Goal: Task Accomplishment & Management: Use online tool/utility

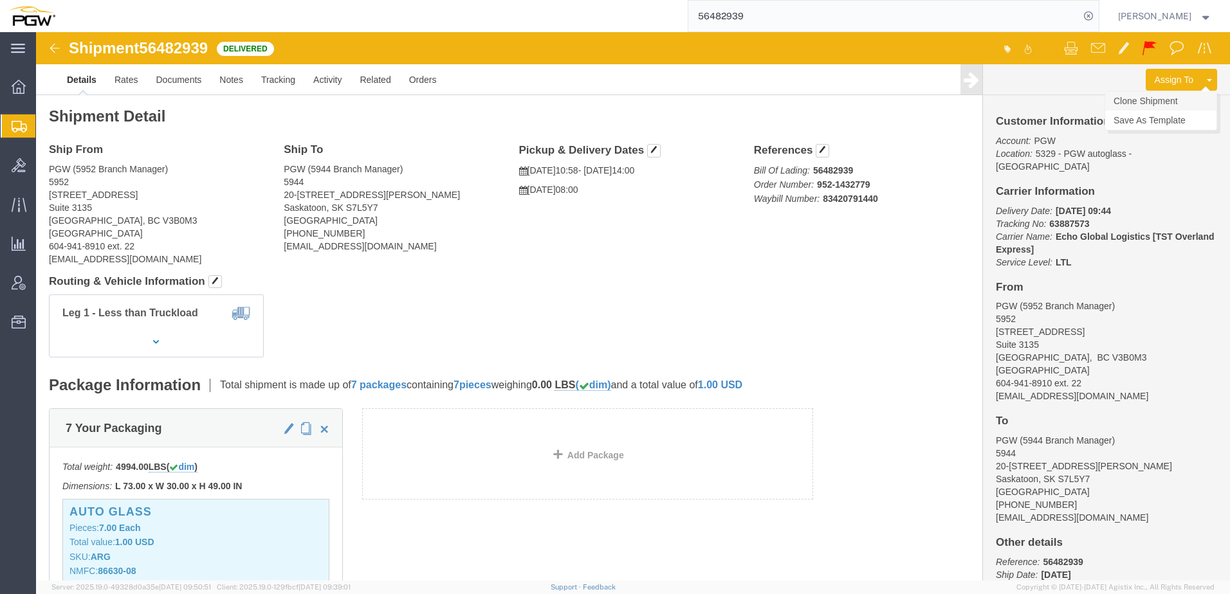
click link "Clone Shipment"
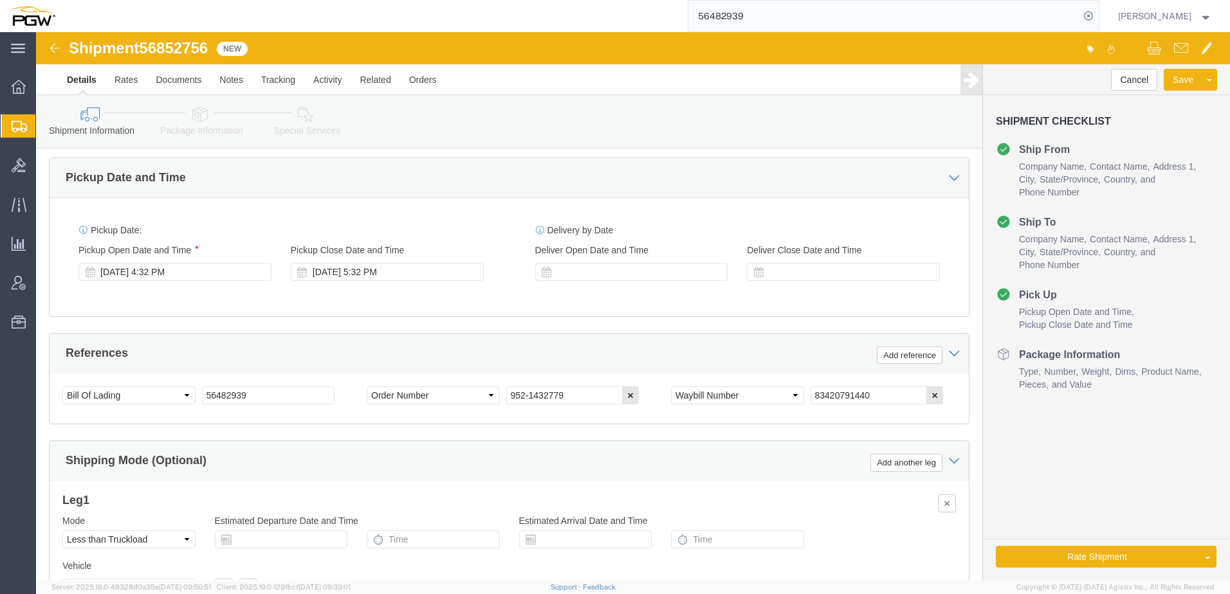
scroll to position [643, 0]
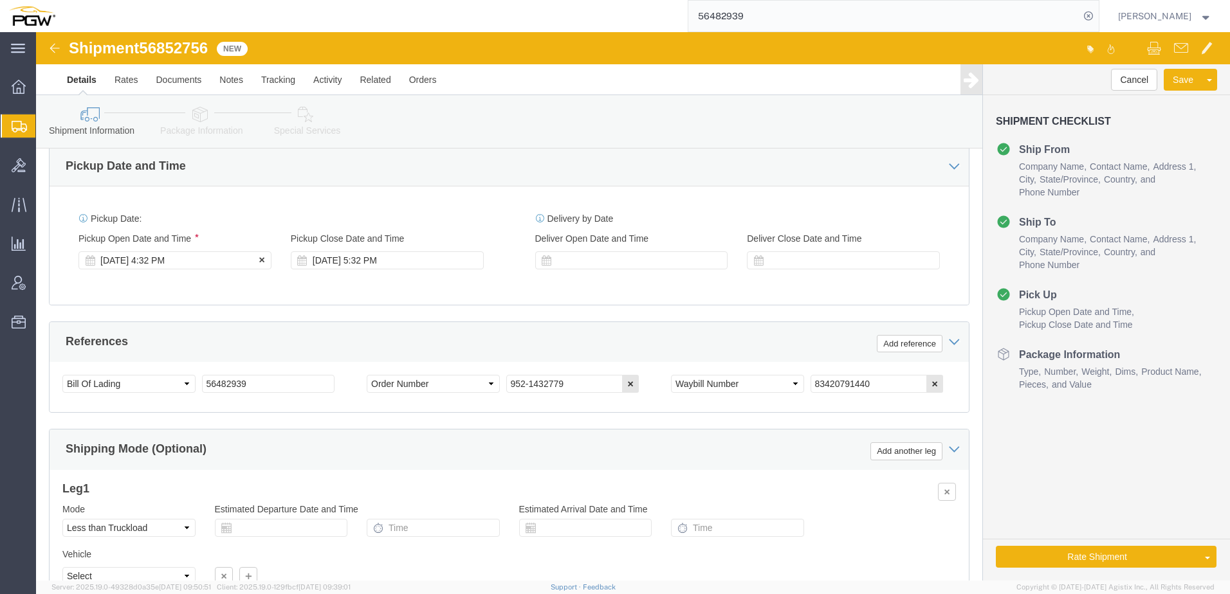
select select "28525"
select select "28523"
click div "Sep 17 2025 4:32 PM"
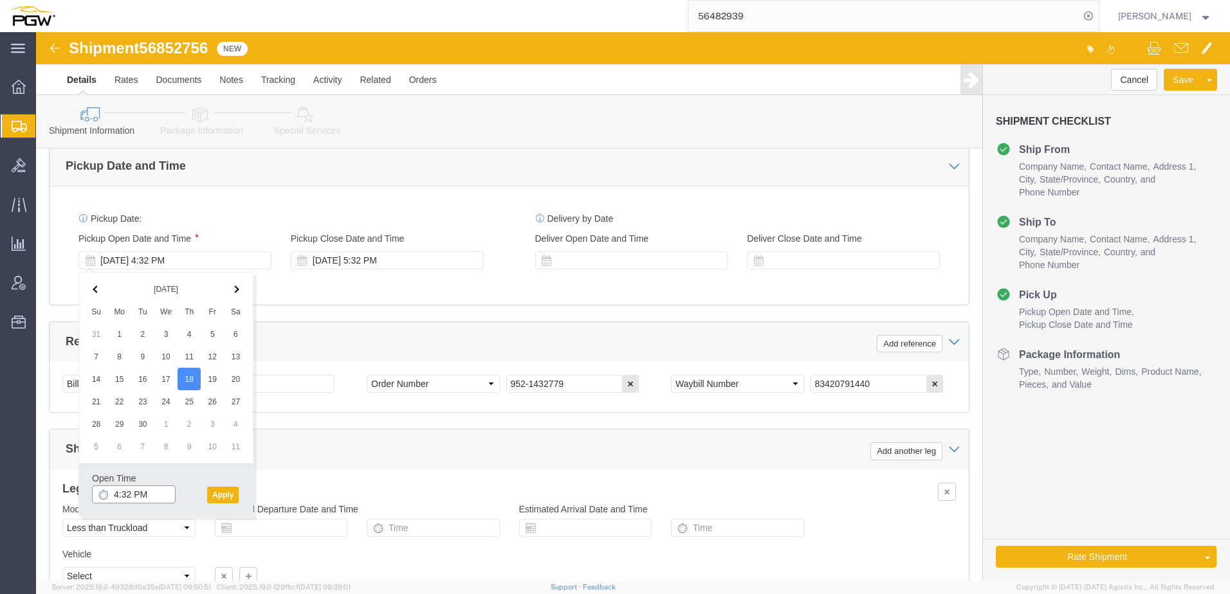
click input "4:32 PM"
type input "8:00 AM"
click button "Apply"
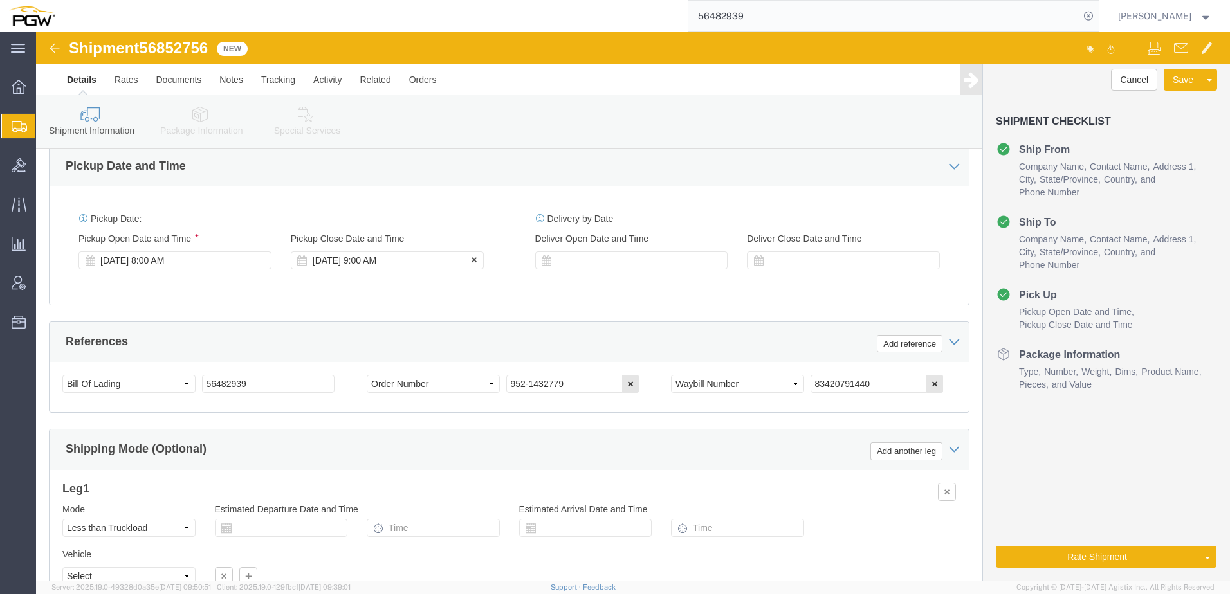
click div "Sep 18 2025 9:00 AM"
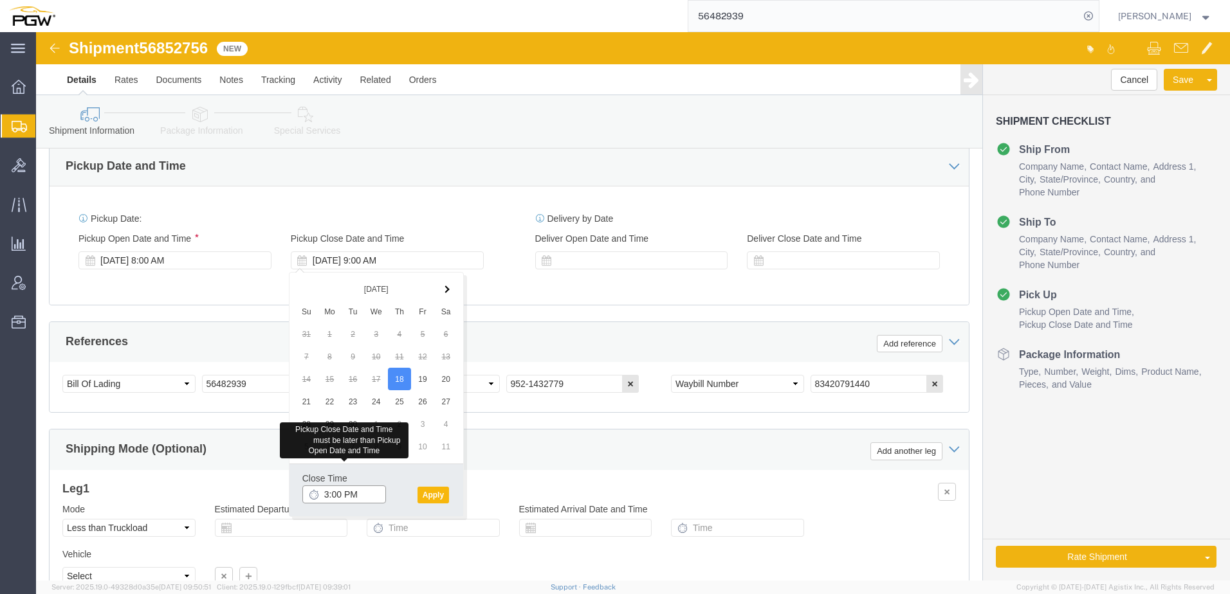
type input "3:00 PM"
click button "Apply"
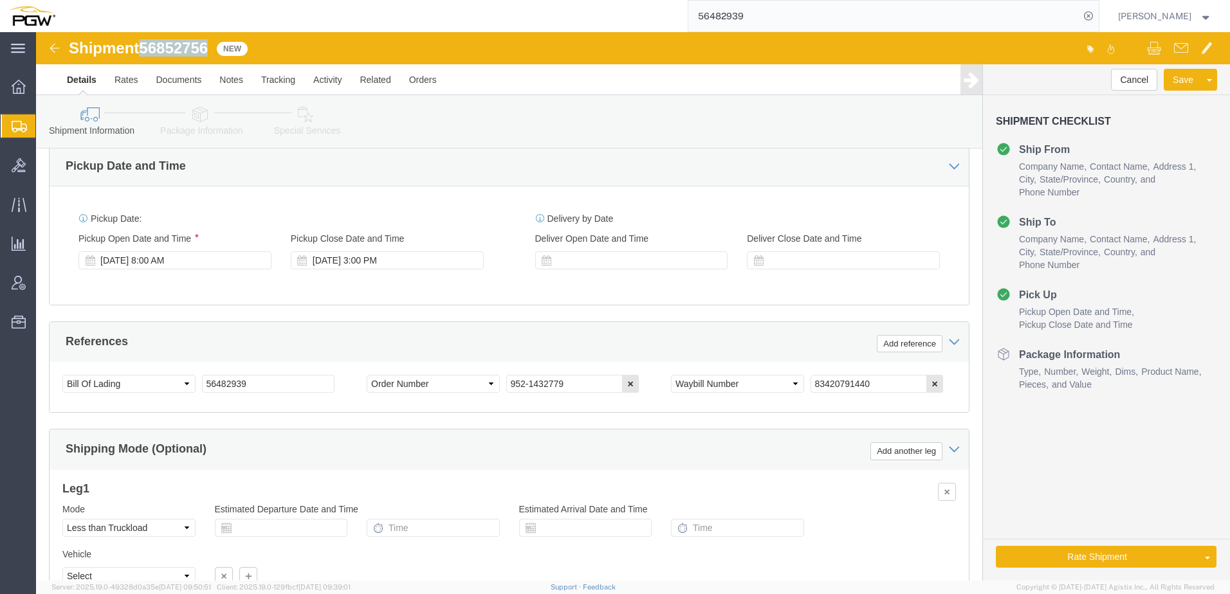
drag, startPoint x: 109, startPoint y: 21, endPoint x: 174, endPoint y: 22, distance: 65.0
click span "56852756"
copy span "56852756"
drag, startPoint x: 252, startPoint y: 352, endPoint x: -163, endPoint y: 351, distance: 414.9
click html "Shipment 56852756 New Details Rates Documents Notes Tracking Activity Related O…"
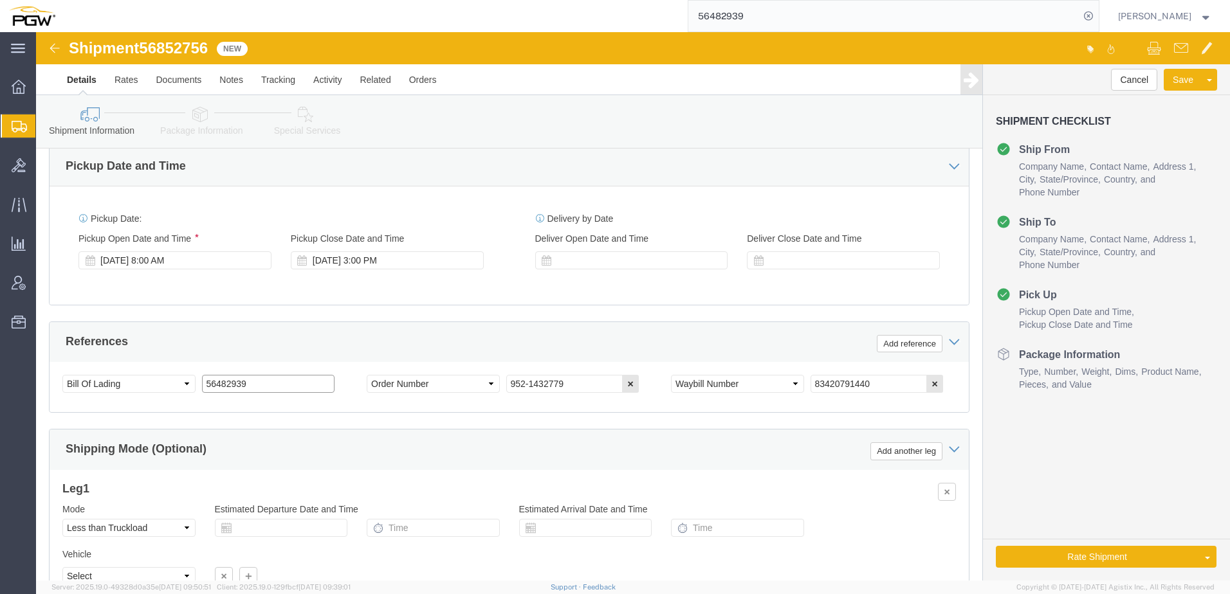
paste input "852756"
drag, startPoint x: 228, startPoint y: 347, endPoint x: -370, endPoint y: 335, distance: 598.9
click html "Shipment 56852756 New Details Rates Documents Notes Tracking Activity Related O…"
type input "56852756"
drag, startPoint x: 559, startPoint y: 357, endPoint x: 450, endPoint y: 344, distance: 109.5
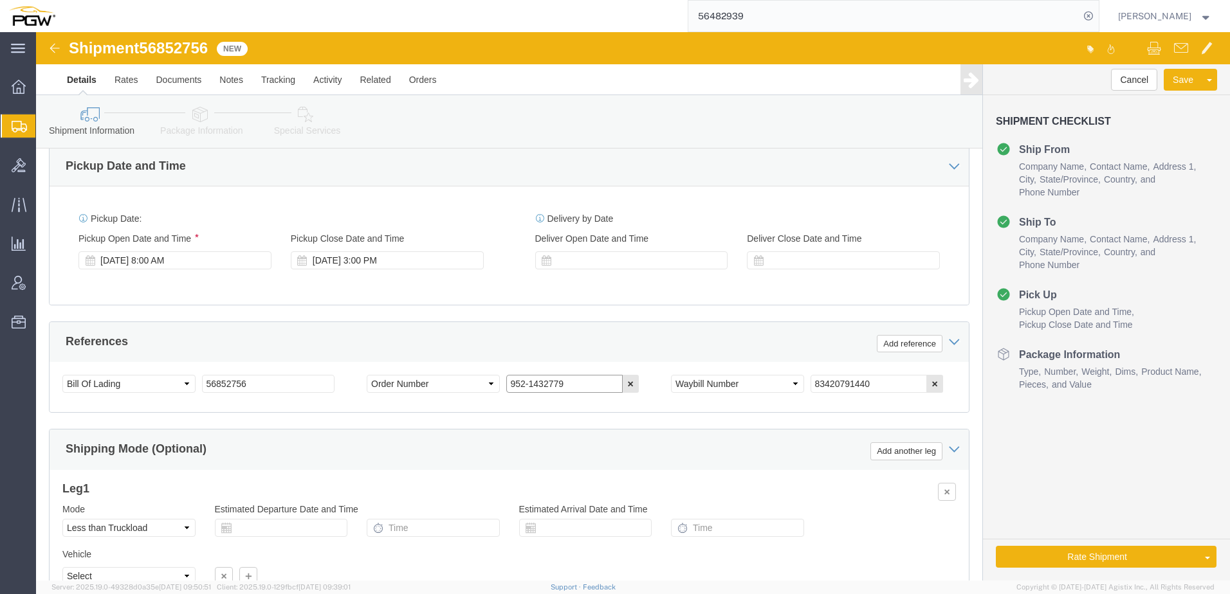
click div "Select Account Type Activity ID Airline Appointment Number ASN Batch Request # …"
paste input "6475"
type input "952-1436475"
click button "button"
click link "Package Information"
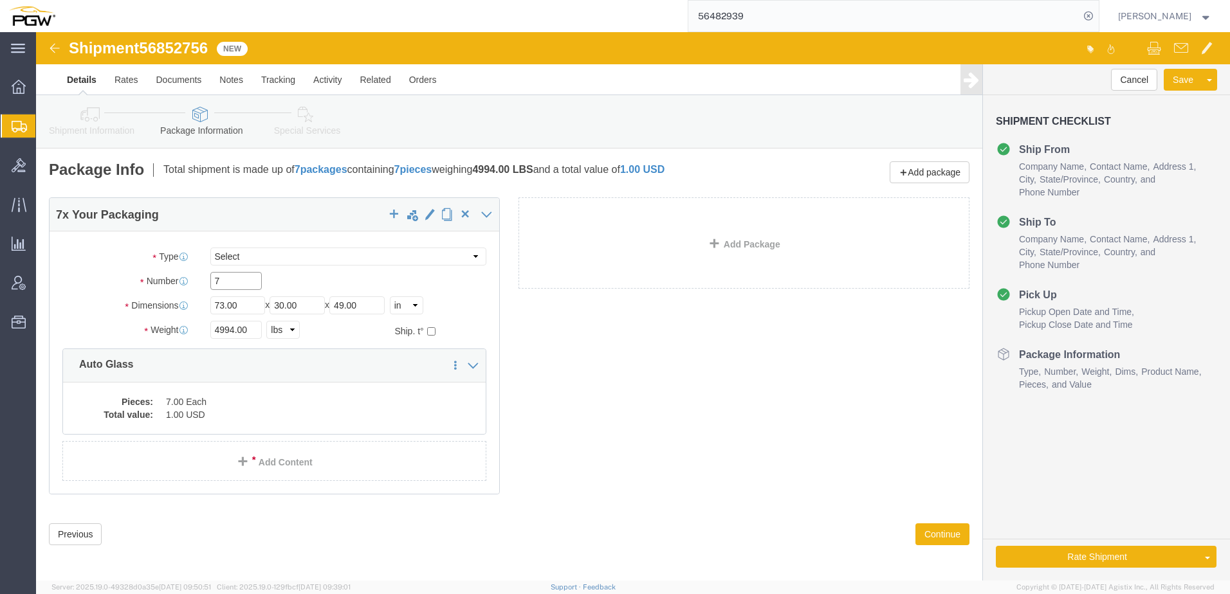
drag, startPoint x: 192, startPoint y: 253, endPoint x: 97, endPoint y: 255, distance: 95.2
click div "Number 7"
type input "5"
drag, startPoint x: 197, startPoint y: 297, endPoint x: 4, endPoint y: 293, distance: 193.0
click div "5 x Your Packaging Package Type Select Bale(s) Basket(s) Bolt(s) Bottle(s) Buck…"
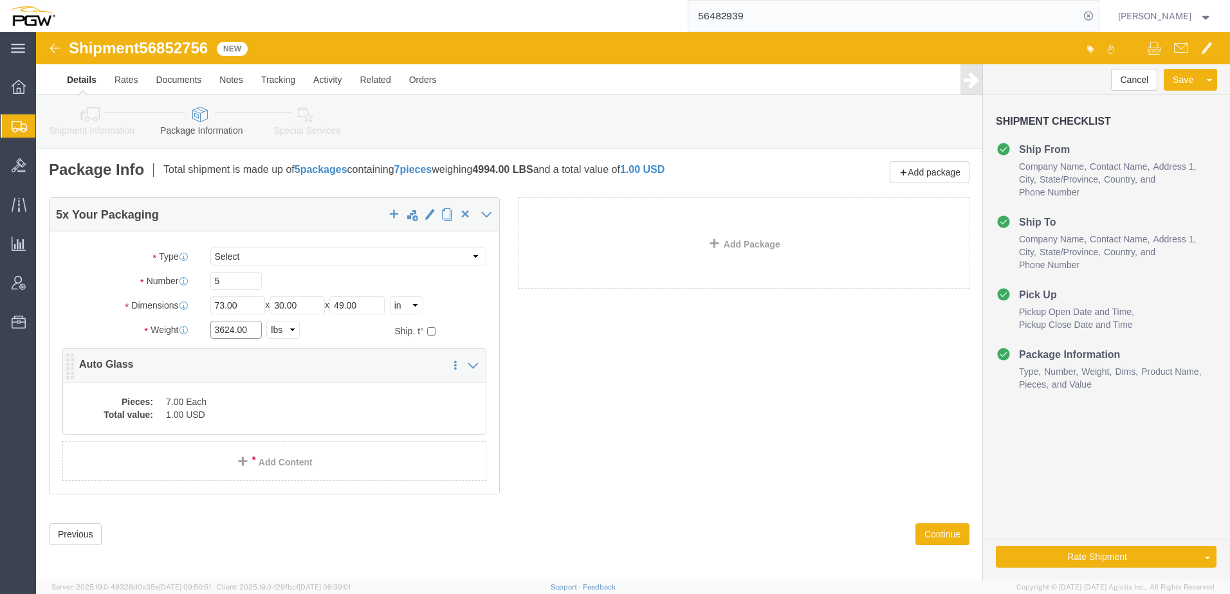
type input "3624.00"
click dd "7.00 Each"
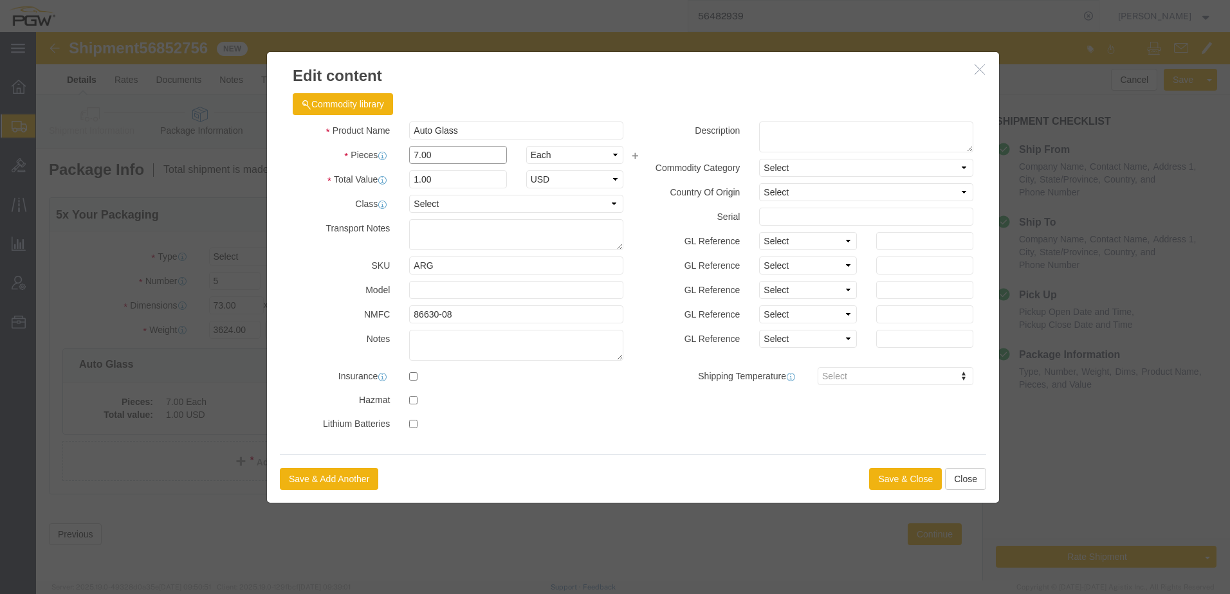
drag, startPoint x: 420, startPoint y: 130, endPoint x: -111, endPoint y: 125, distance: 530.7
click html "Shipment 56852756 New Details Rates Documents Notes Tracking Activity Related O…"
type input "5.00"
type input "0.71"
type input "1.00"
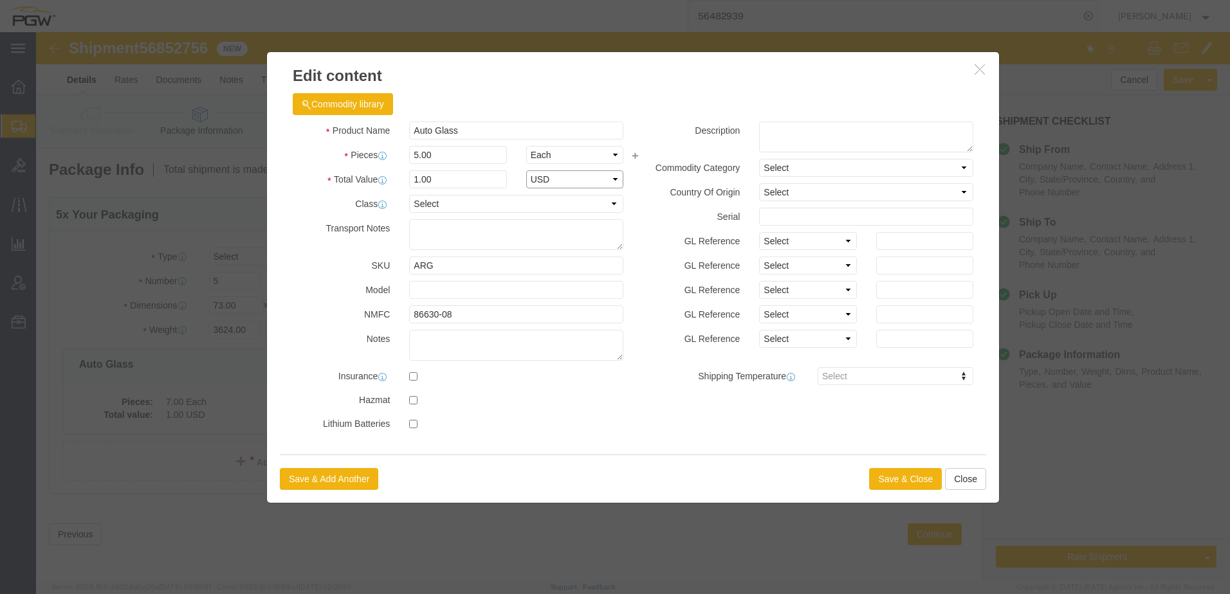
select select "USD"
click button "Save & Close"
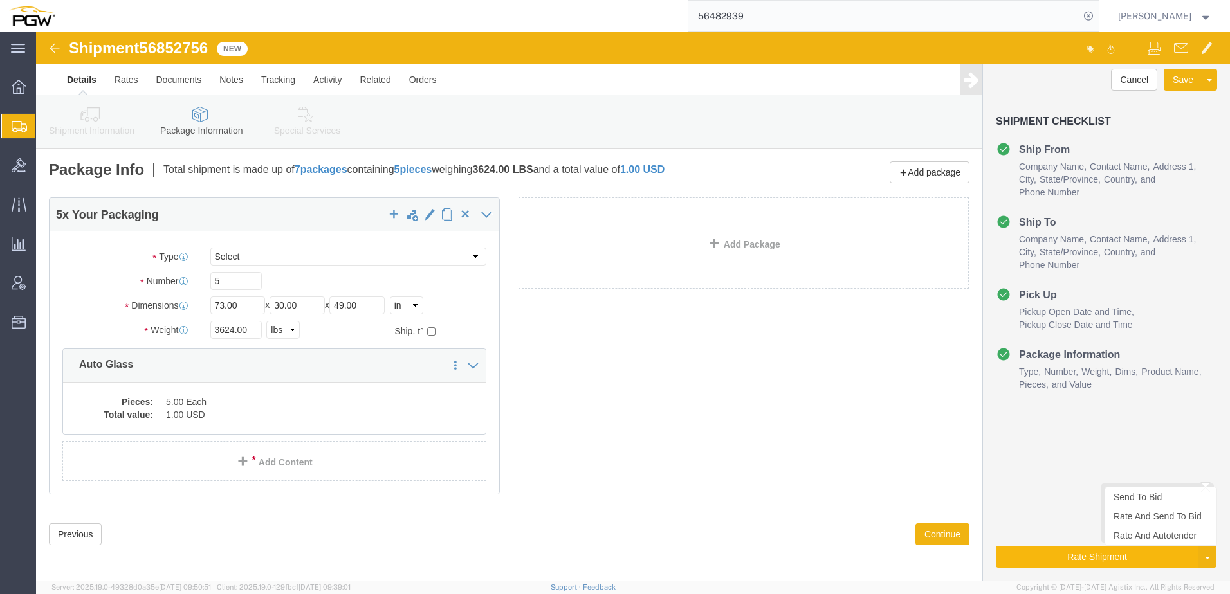
click button "Rate Shipment"
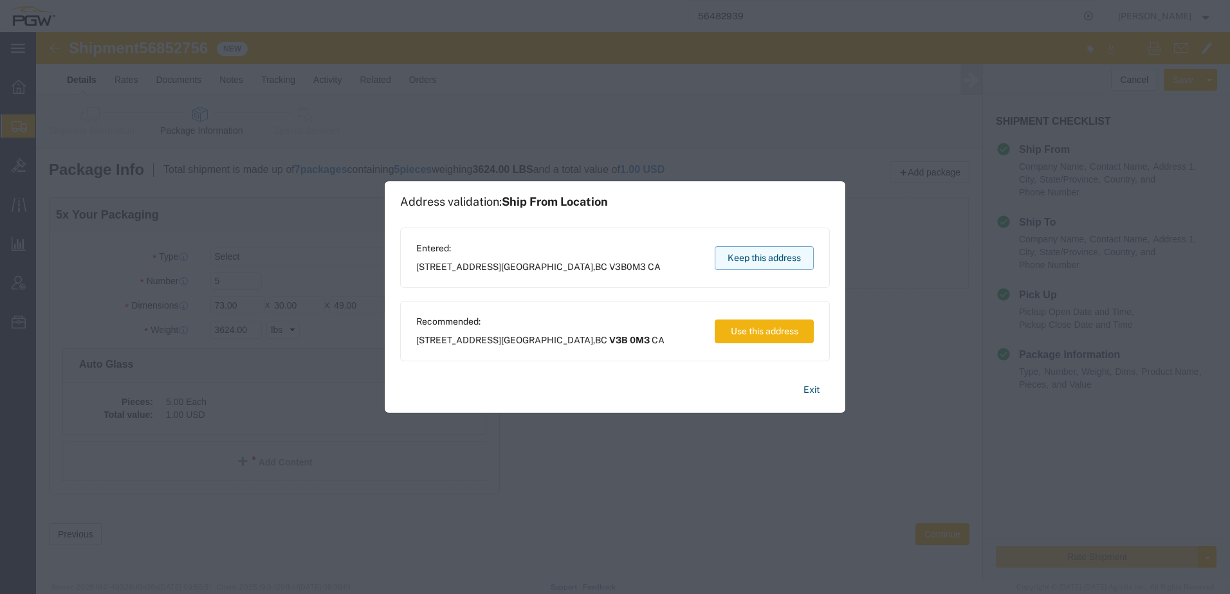
click at [785, 263] on button "Keep this address" at bounding box center [764, 258] width 99 height 24
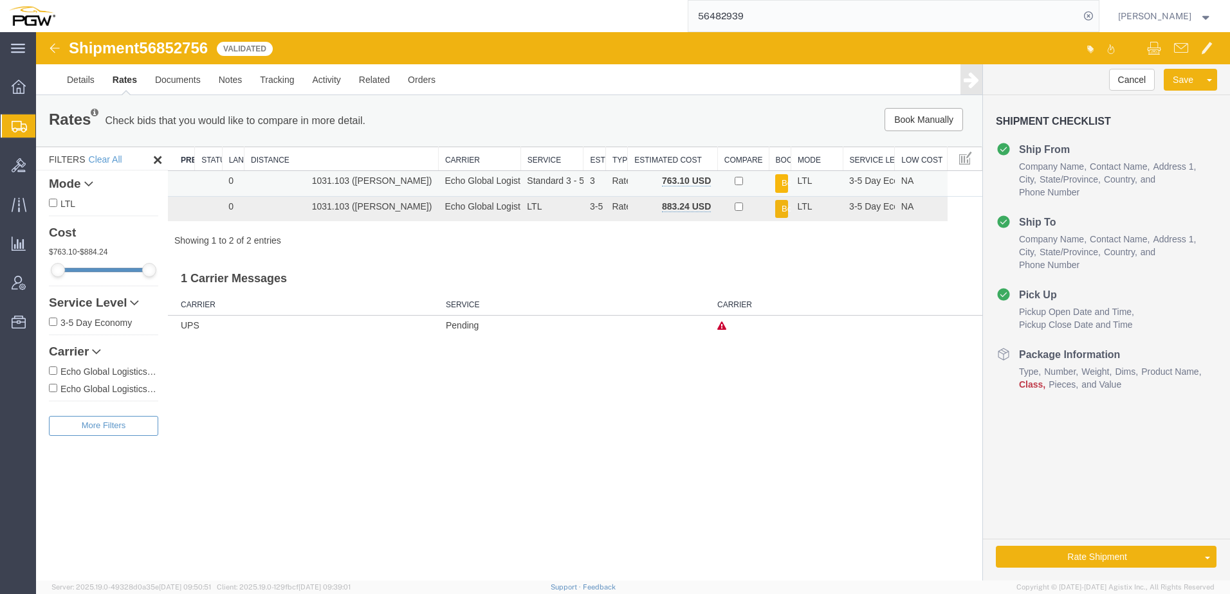
click at [776, 182] on button "Book" at bounding box center [781, 183] width 13 height 19
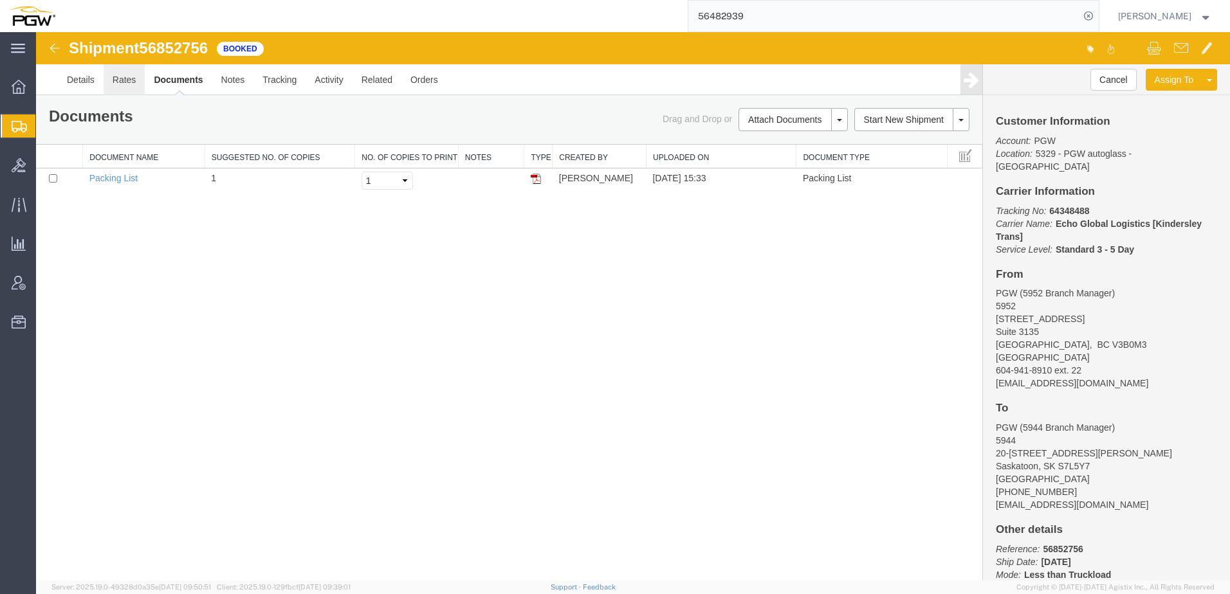
click at [132, 73] on link "Rates" at bounding box center [125, 79] width 42 height 31
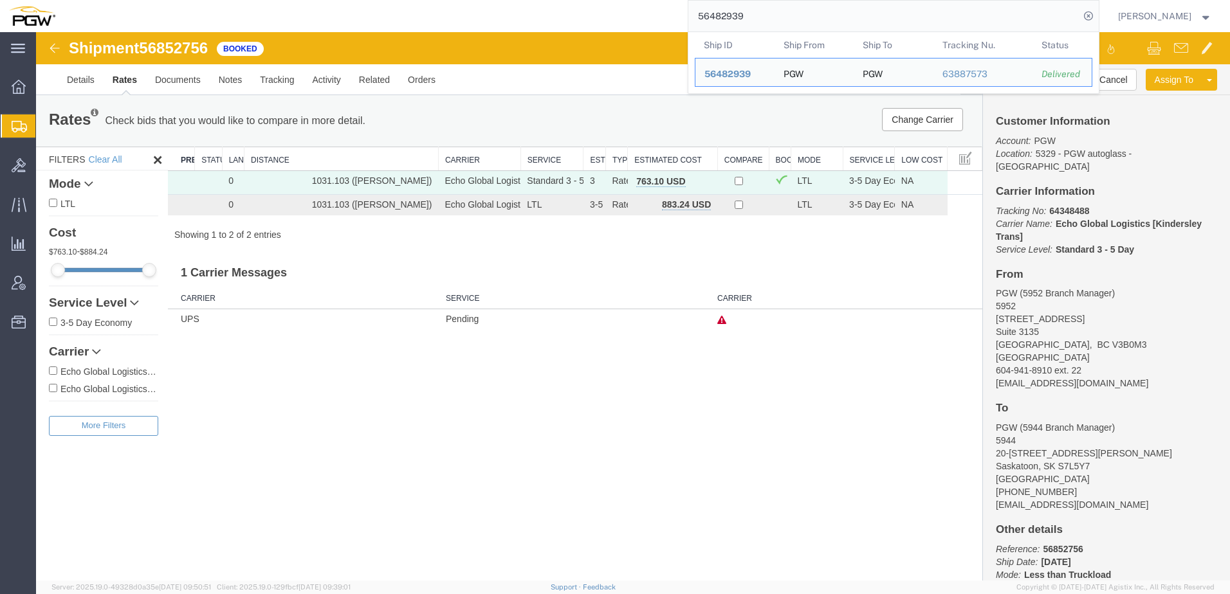
drag, startPoint x: 849, startPoint y: 19, endPoint x: 268, endPoint y: 8, distance: 581.5
click at [260, 10] on div "56482939 Ship ID Ship From Ship To Tracking Nu. Status Ship ID 56482939 Ship Fr…" at bounding box center [581, 16] width 1035 height 32
paste input "6086"
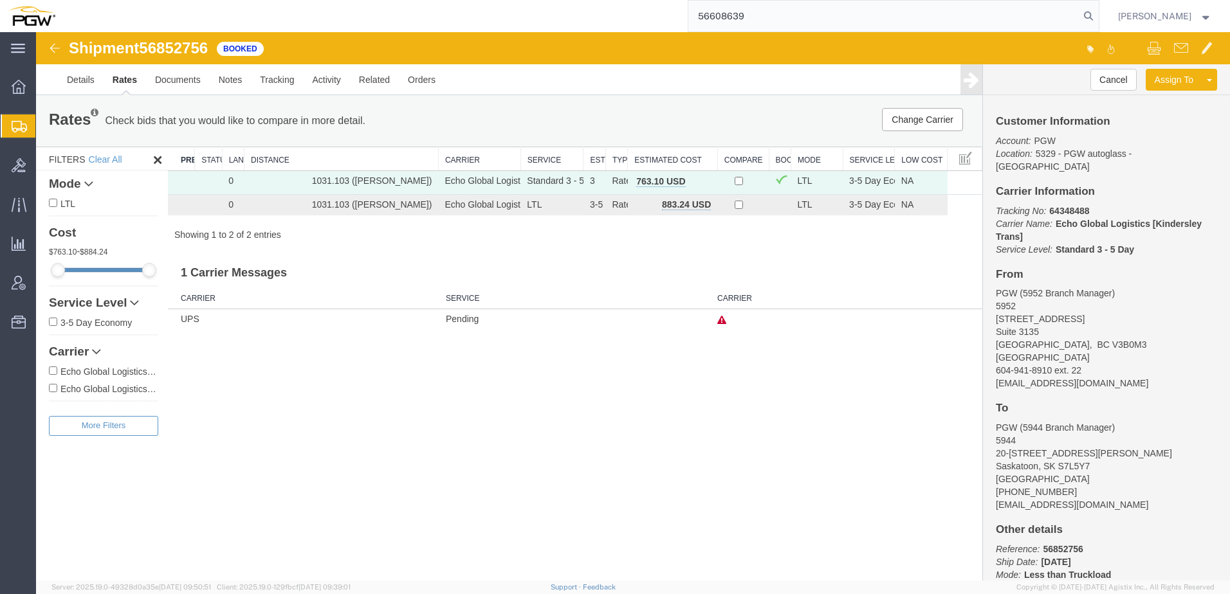
type input "56608639"
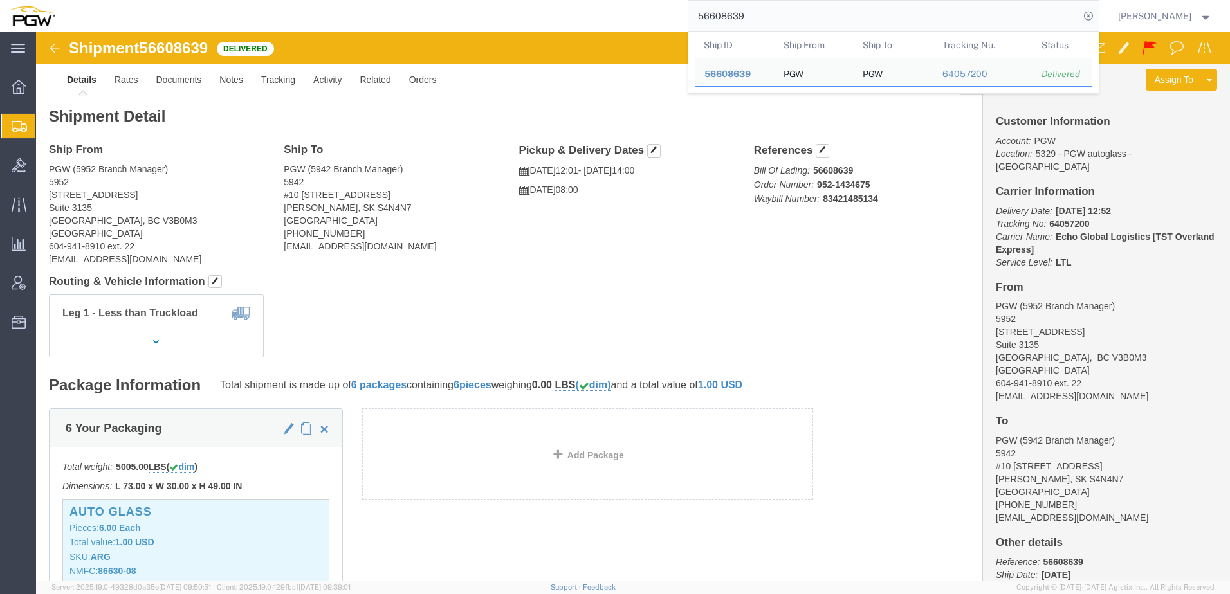
click address "PGW (5952 Branch Manager) 5952 575 Seaborne Avenue Suite 3135 Port Coquitlam, B…"
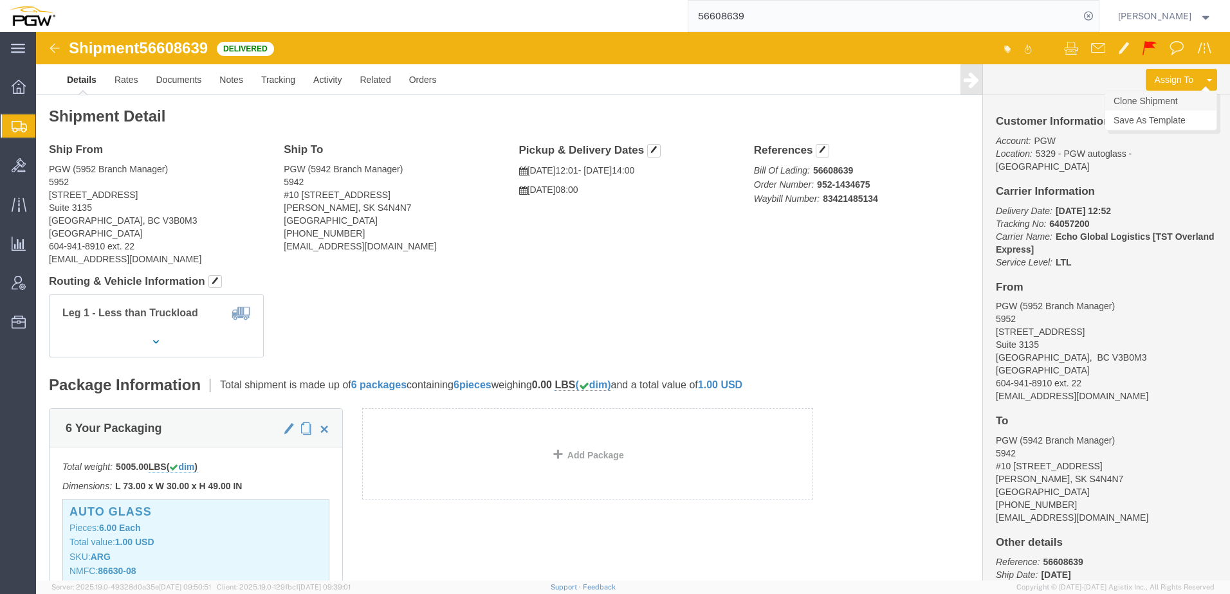
click link "Clone Shipment"
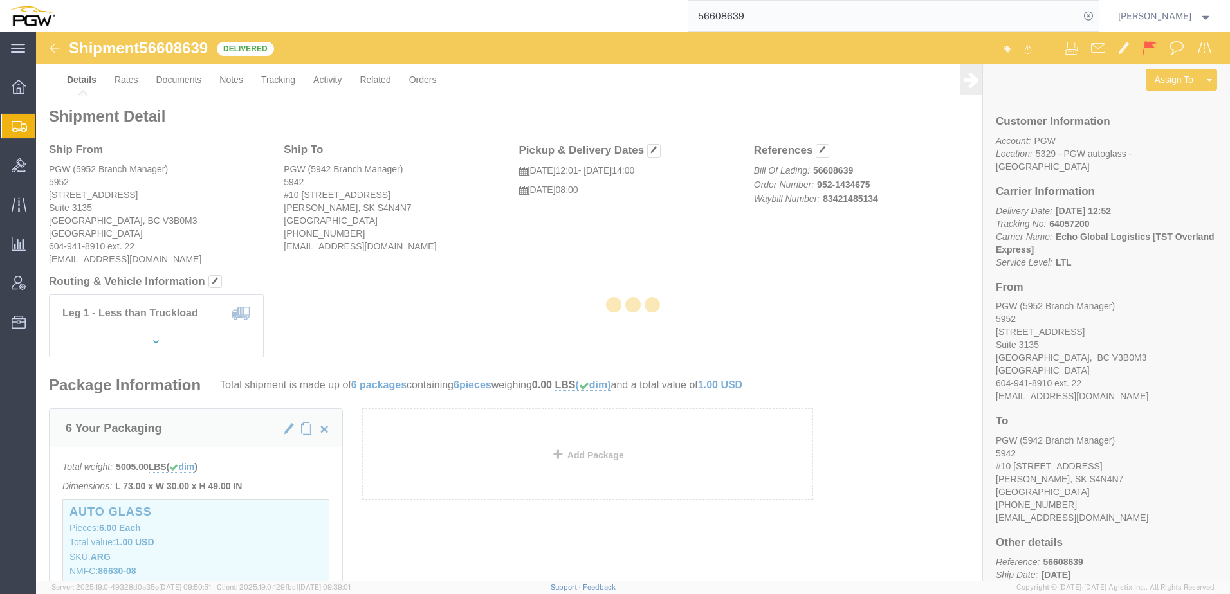
select select "28525"
select select "28521"
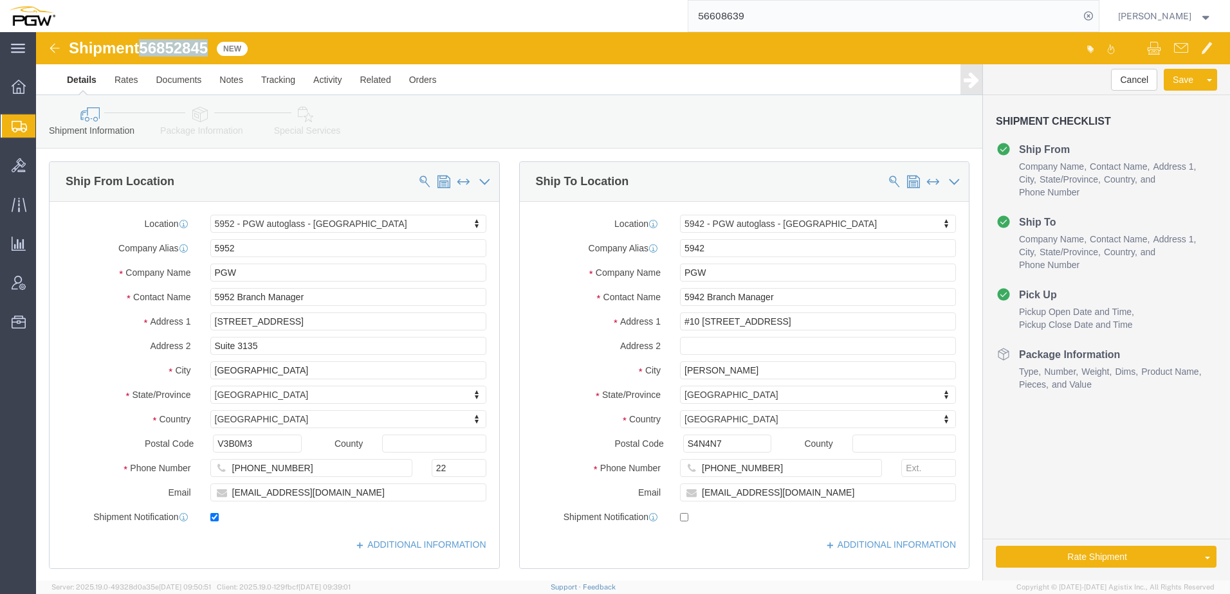
drag, startPoint x: 106, startPoint y: 12, endPoint x: 177, endPoint y: 13, distance: 70.8
click div "Shipment 56852845 New"
copy span "56852845"
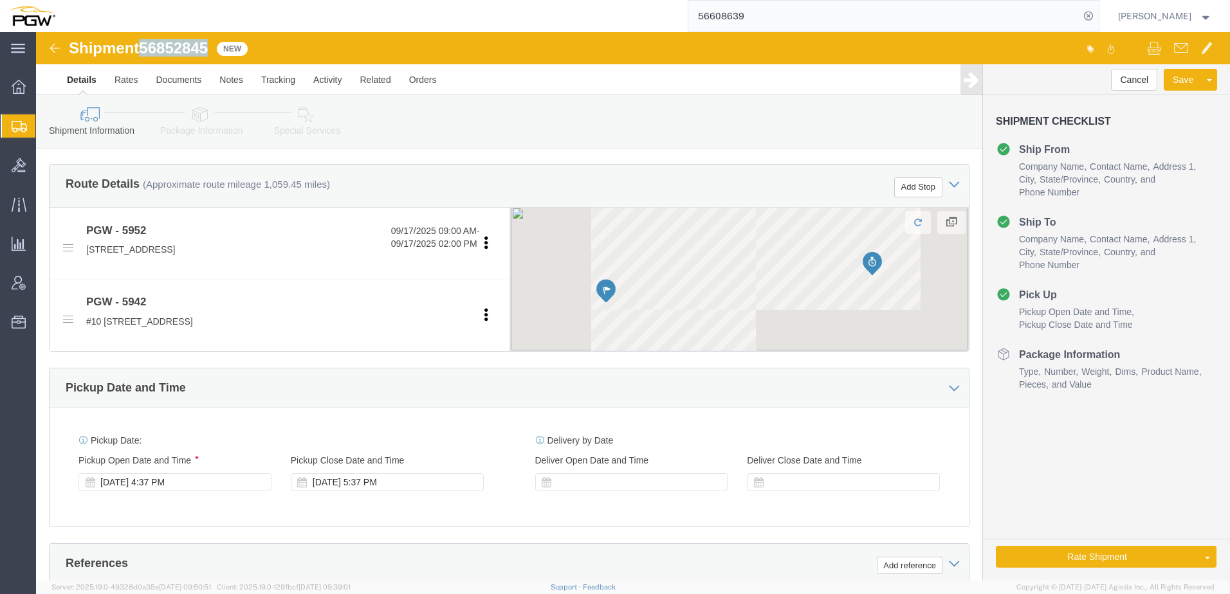
scroll to position [515, 0]
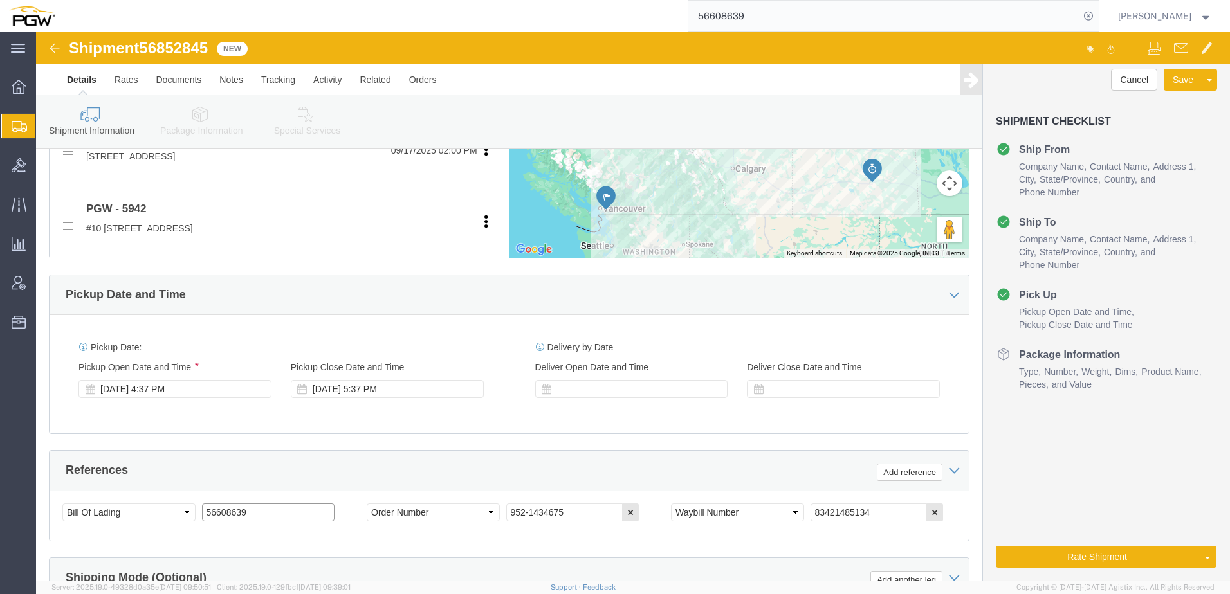
drag, startPoint x: 273, startPoint y: 477, endPoint x: 8, endPoint y: 452, distance: 266.8
click div "Please fix the following errors Ship From Location Location 5952 - PGW autoglas…"
paste input "852845"
type input "56852845"
drag, startPoint x: 534, startPoint y: 476, endPoint x: 605, endPoint y: 464, distance: 71.7
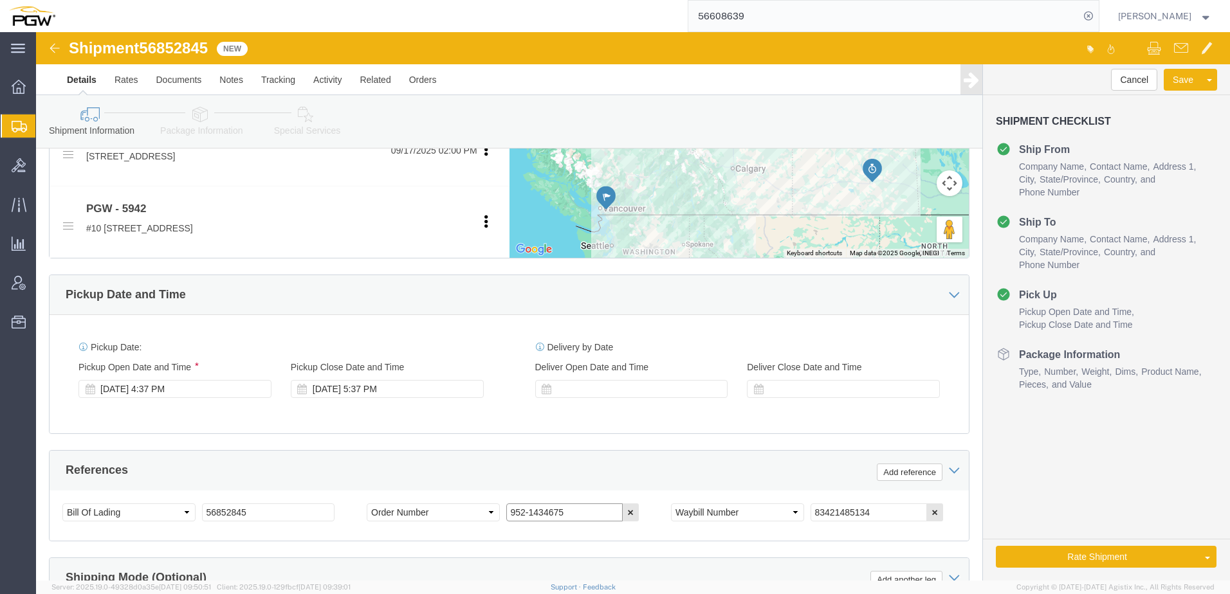
click div "Select Account Type Activity ID Airline Appointment Number ASN Batch Request # …"
paste input "42-117092"
type input "942-117092"
click icon "button"
drag, startPoint x: 233, startPoint y: 477, endPoint x: -55, endPoint y: 459, distance: 288.7
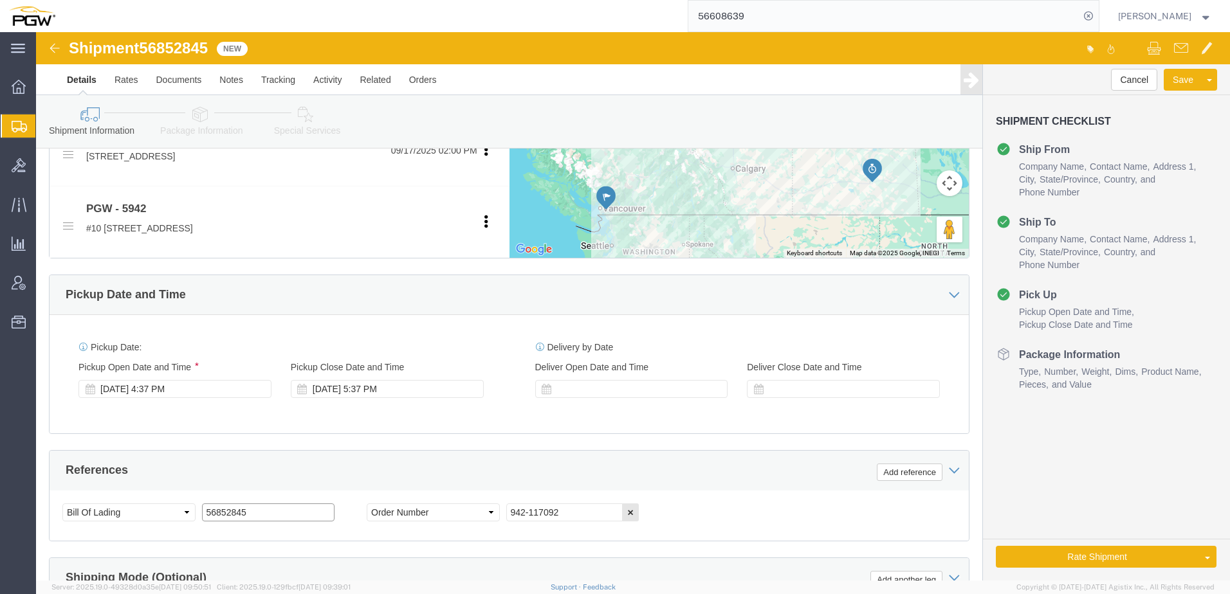
click html "Shipment 56852845 New Details Rates Documents Notes Tracking Activity Related O…"
click icon
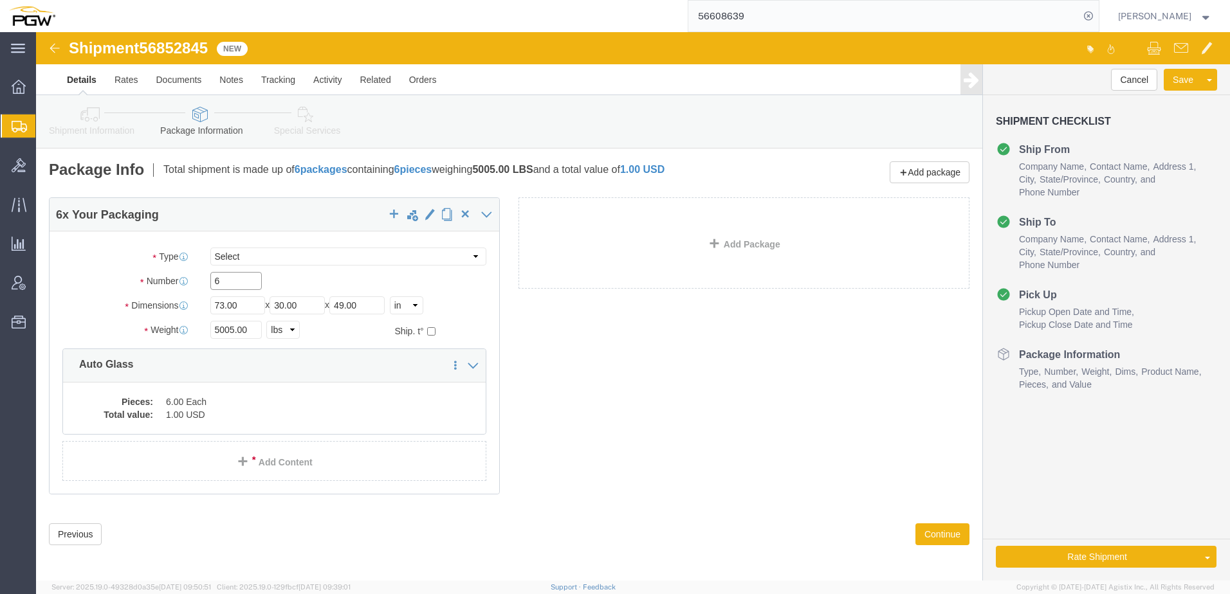
drag, startPoint x: 206, startPoint y: 246, endPoint x: 133, endPoint y: 234, distance: 73.6
click div "Package Type Select Bale(s) Basket(s) Bolt(s) Bottle(s) Buckets Bulk Bundle(s) …"
type input "5"
drag, startPoint x: 198, startPoint y: 300, endPoint x: 1, endPoint y: 296, distance: 197.5
click div "Please fix the following errors Ship From Location Location 5952 - PGW autoglas…"
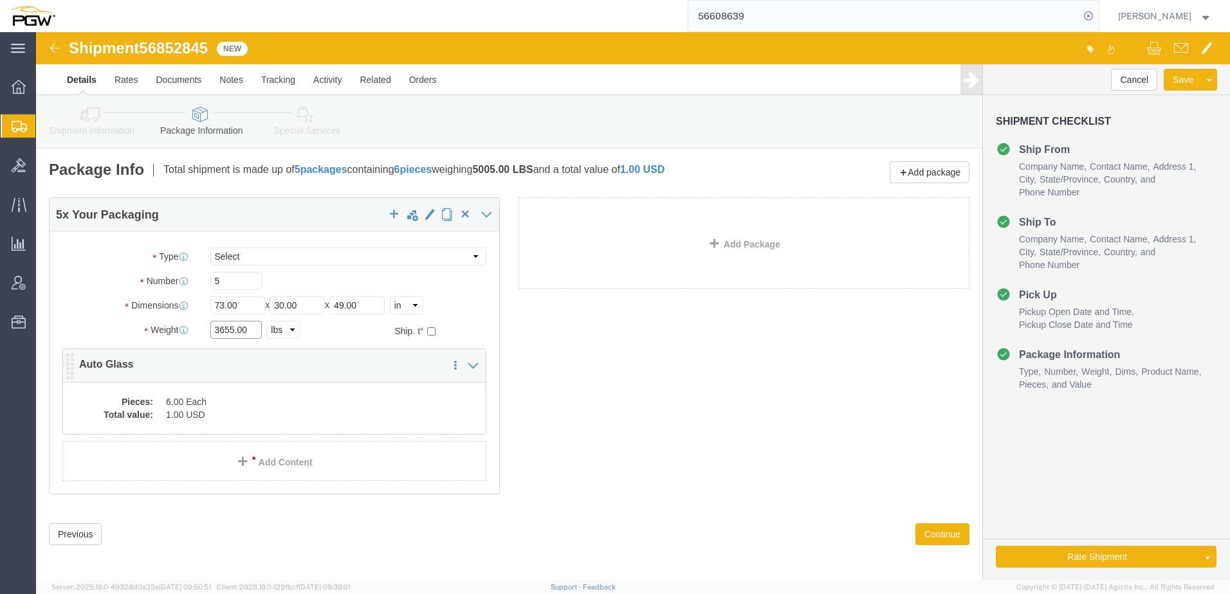
type input "3655.00"
click dd "6.00 Each"
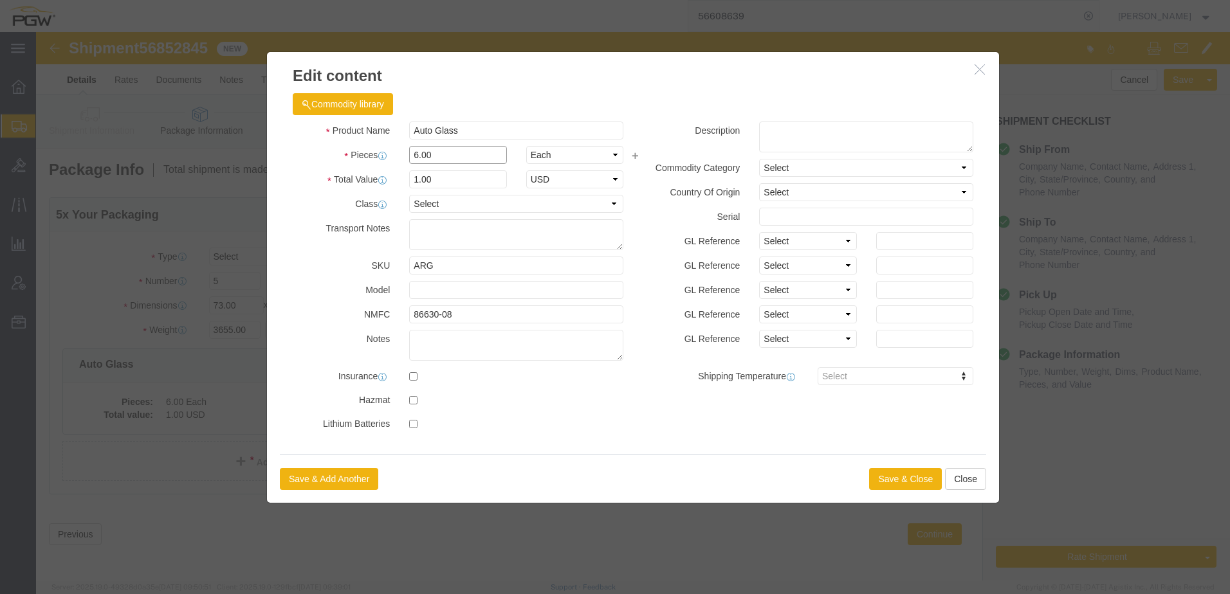
drag, startPoint x: 407, startPoint y: 118, endPoint x: 92, endPoint y: 117, distance: 315.2
click div "Edit content Commodity library Product Name Auto Glass Pieces 6.00 Select Bag B…"
type input "5.00"
type input "0.83"
type input "1.00"
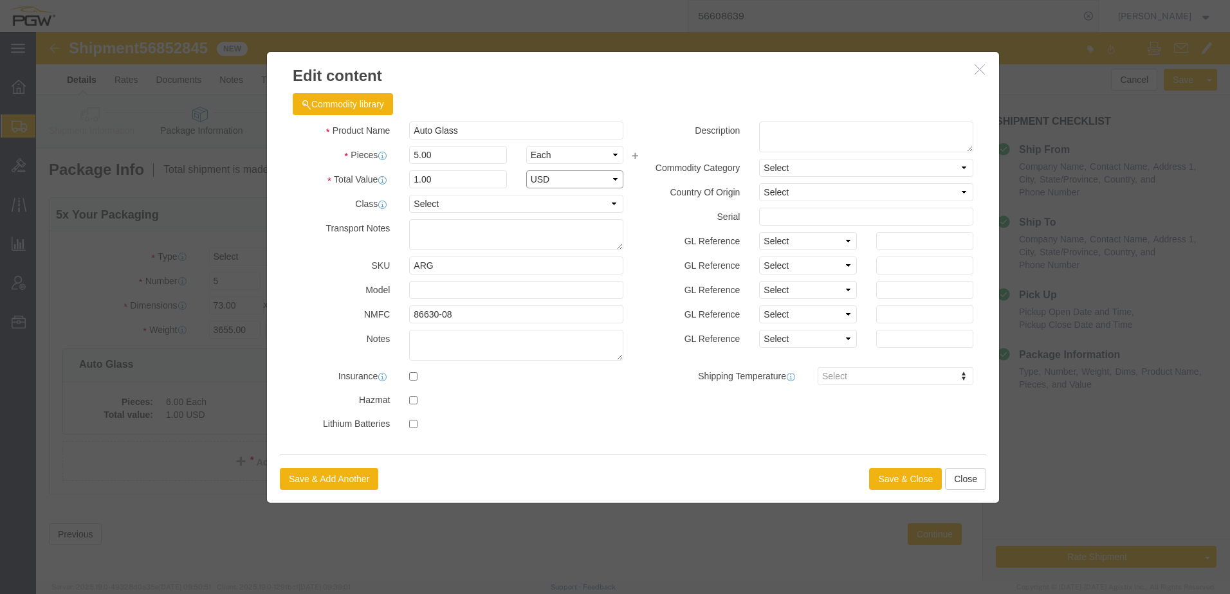
select select "USD"
click button "Save & Close"
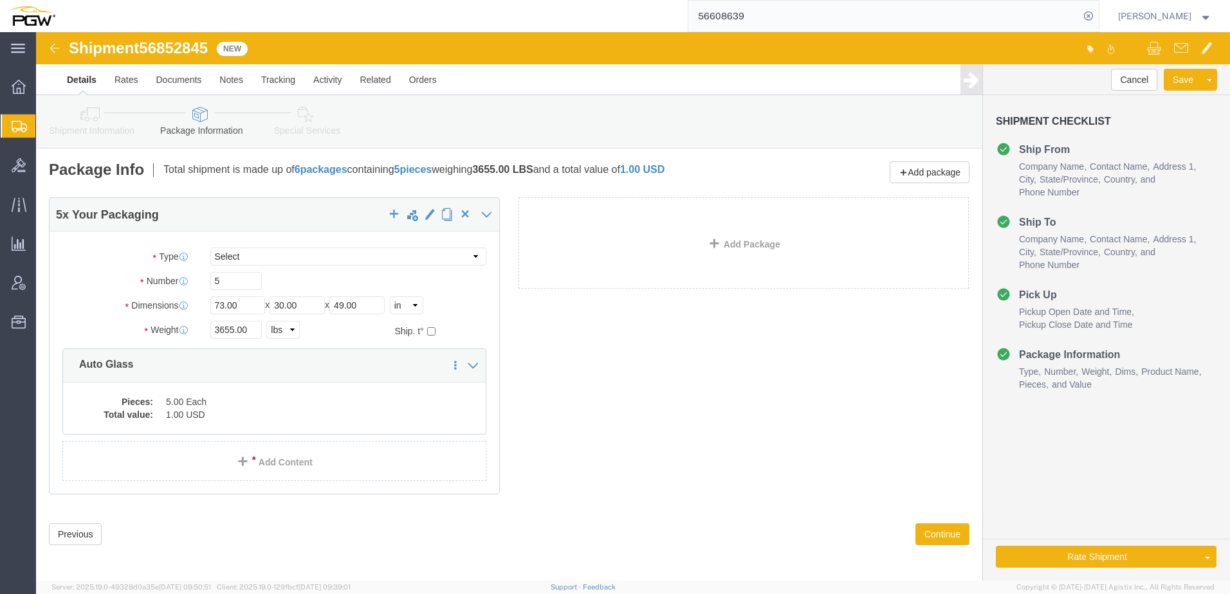
click icon
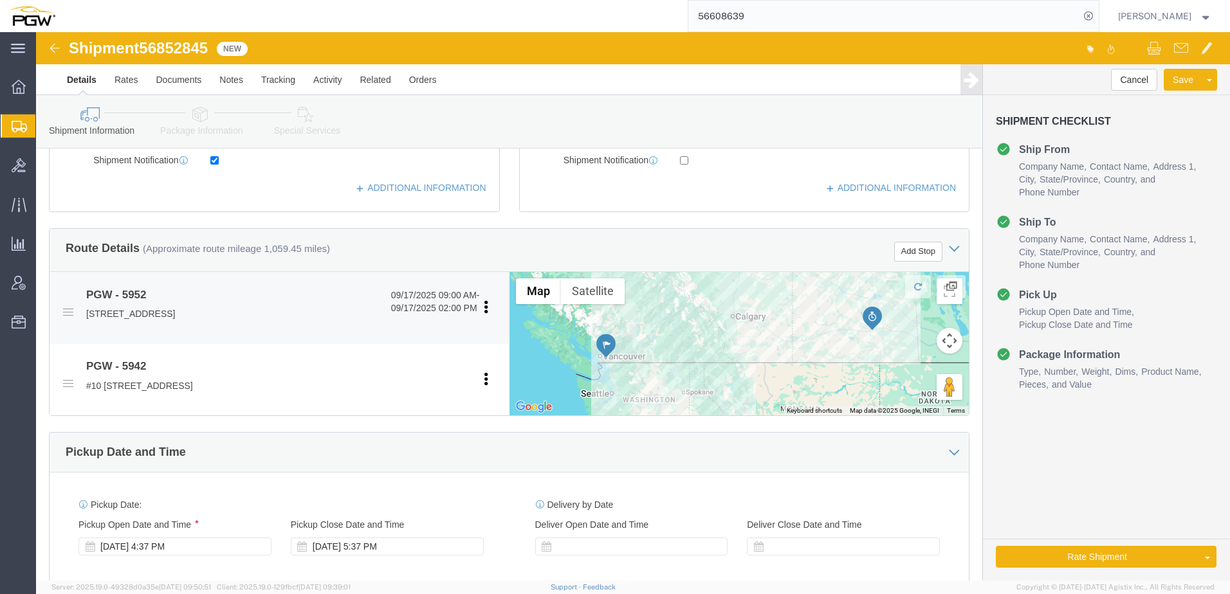
scroll to position [386, 0]
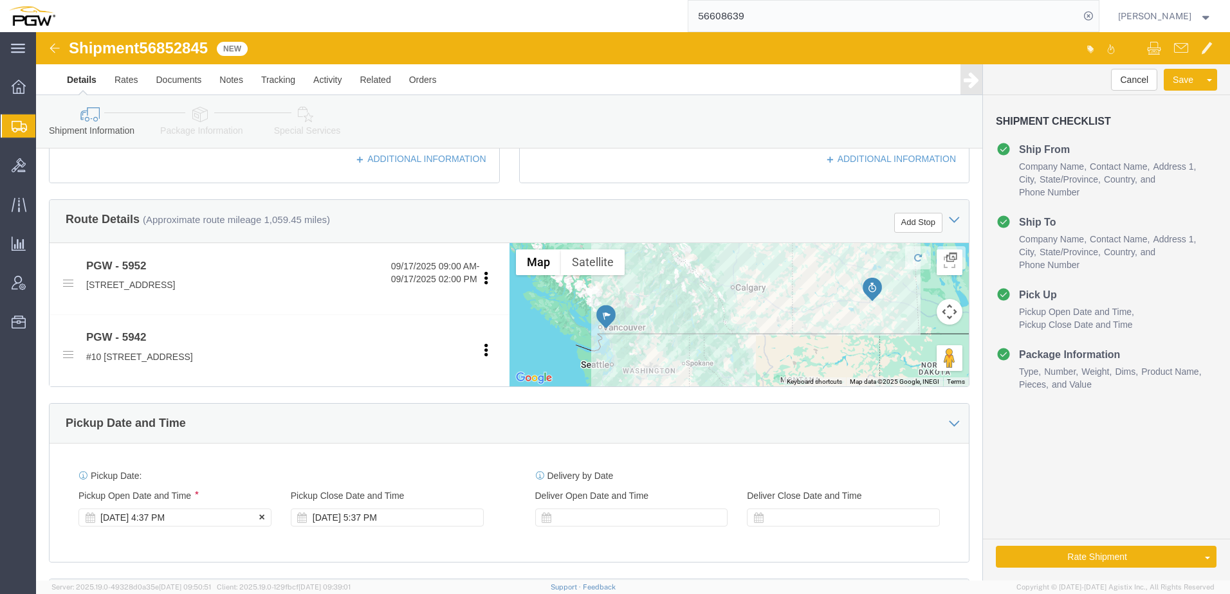
click div "Sep 17 2025 4:37 PM"
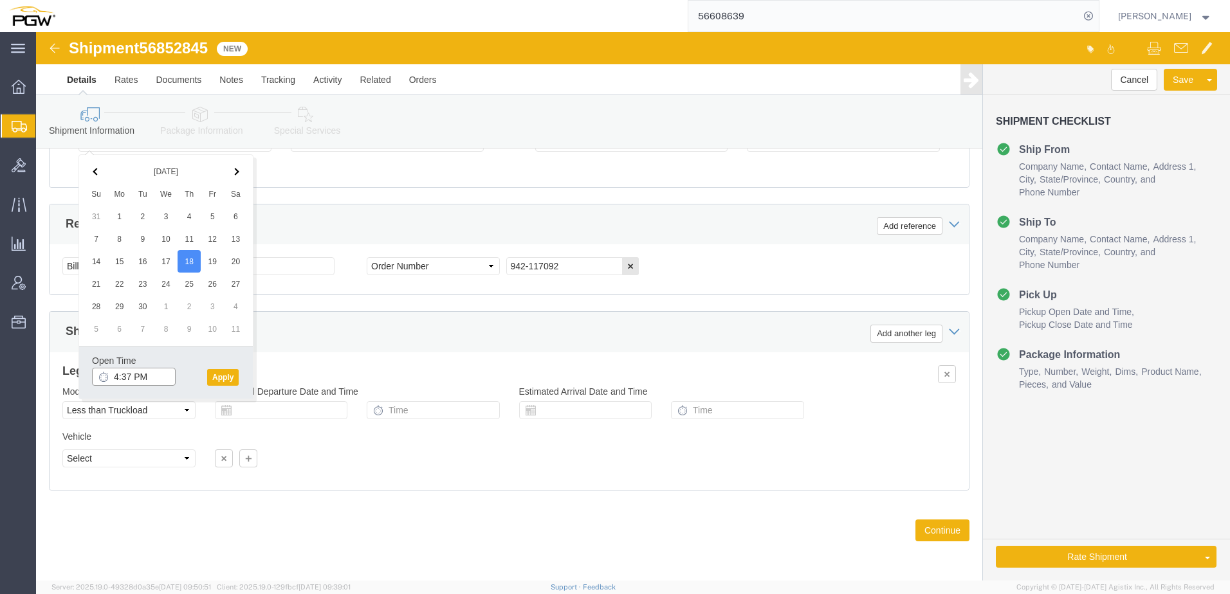
click input "4:37 PM"
type input "8:00 AM"
click button "Apply"
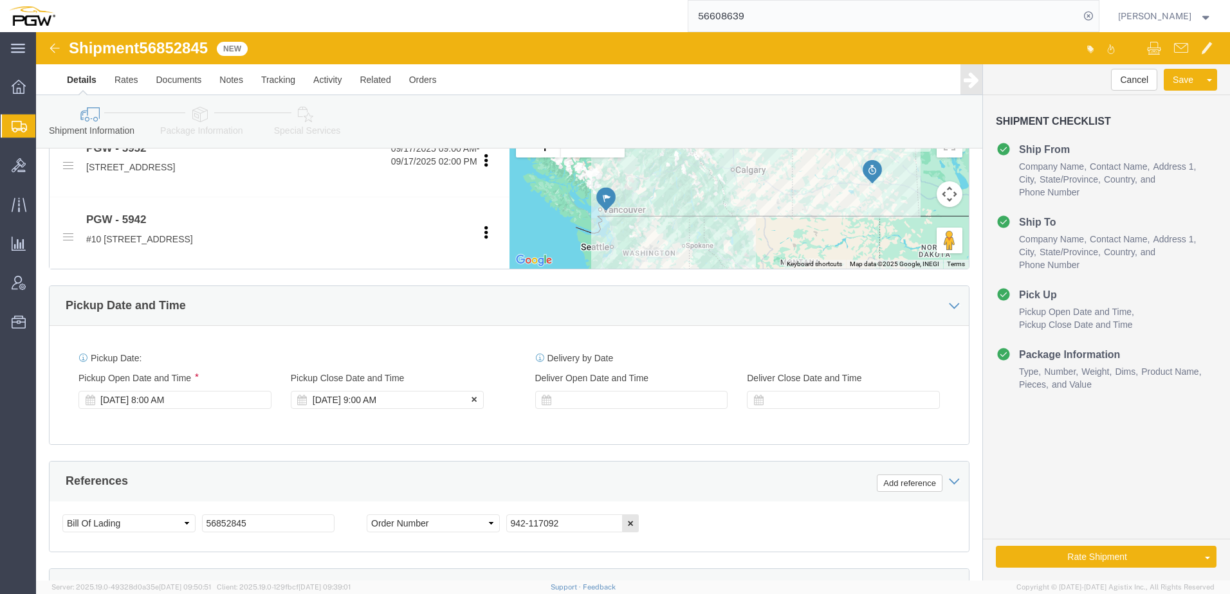
click div "Sep 18 2025 9:00 AM"
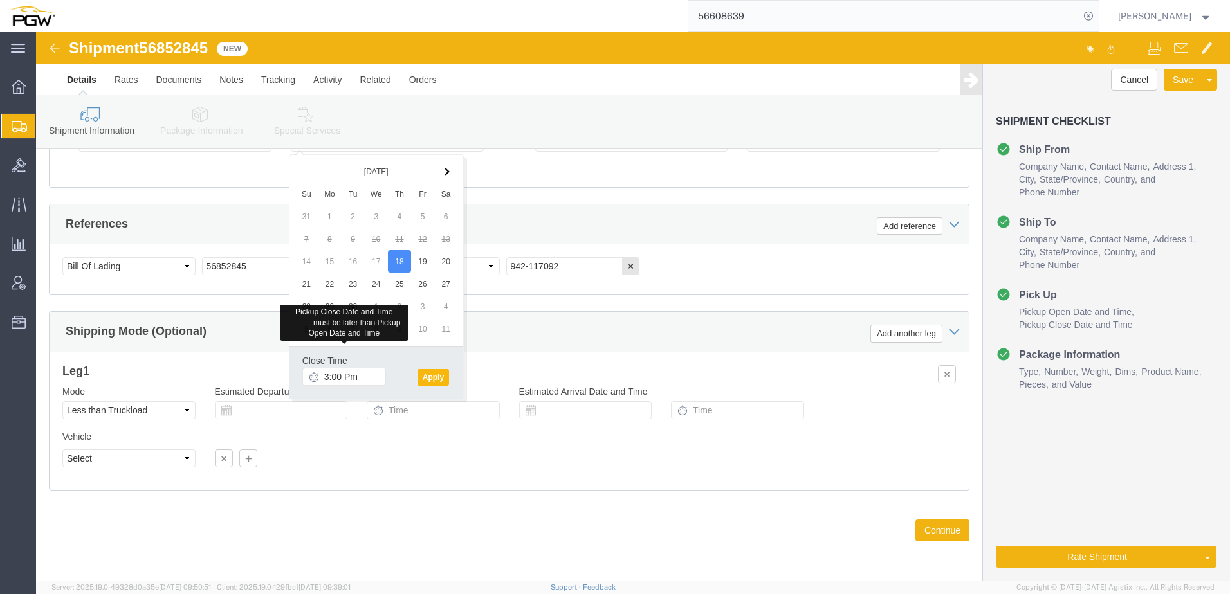
type input "3:00 PM"
click button "Apply"
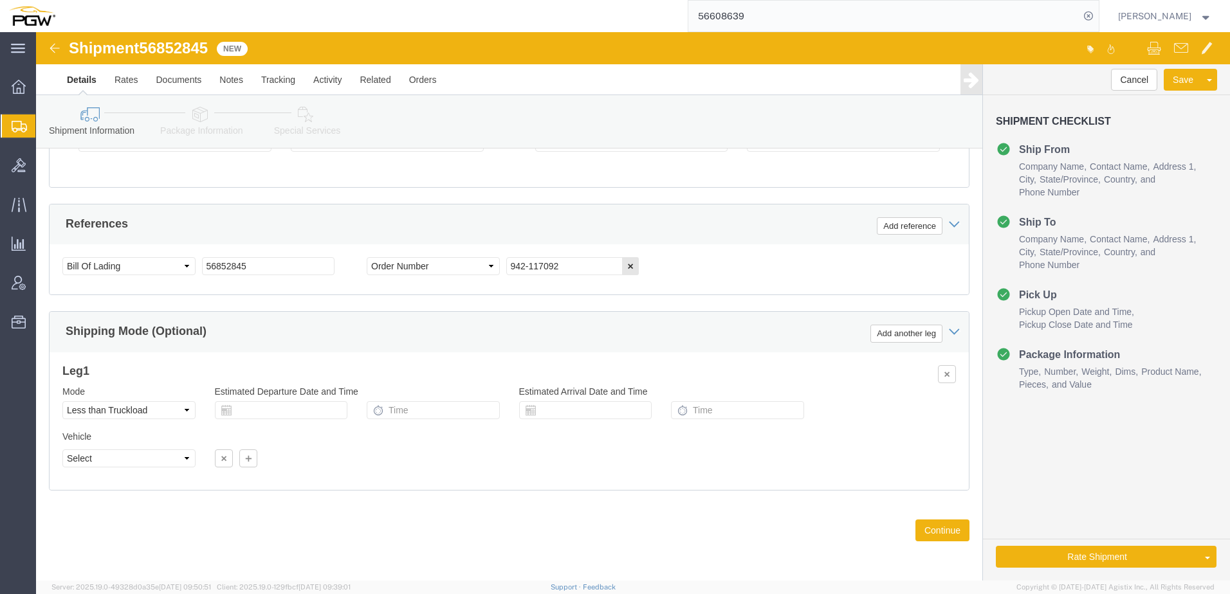
click icon
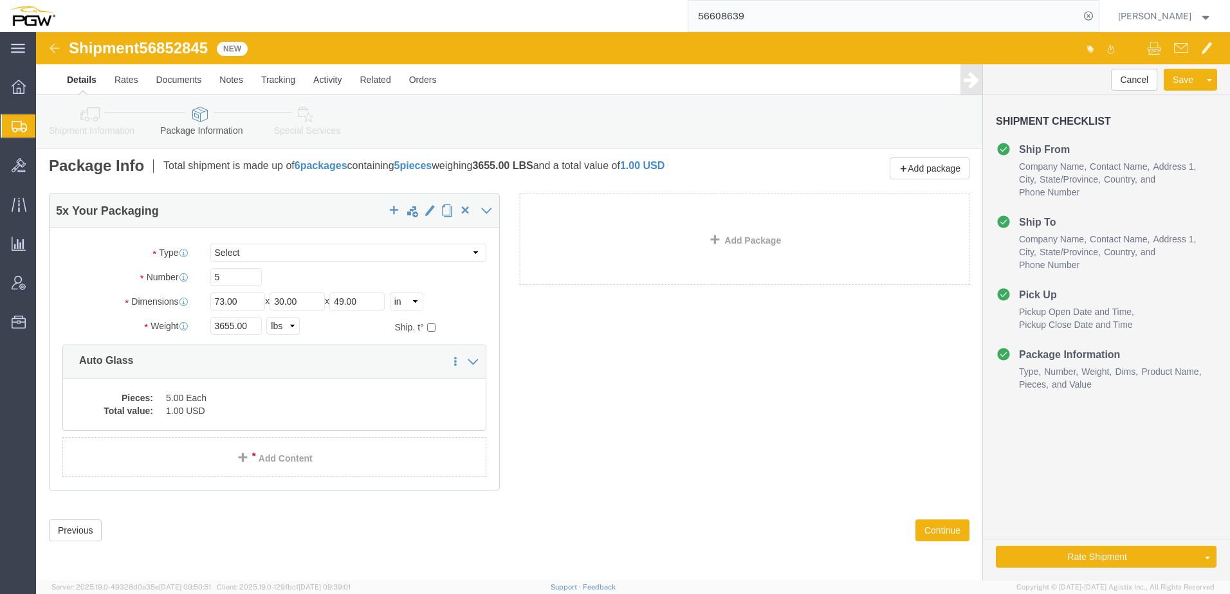
scroll to position [4, 0]
click button "Rate Shipment"
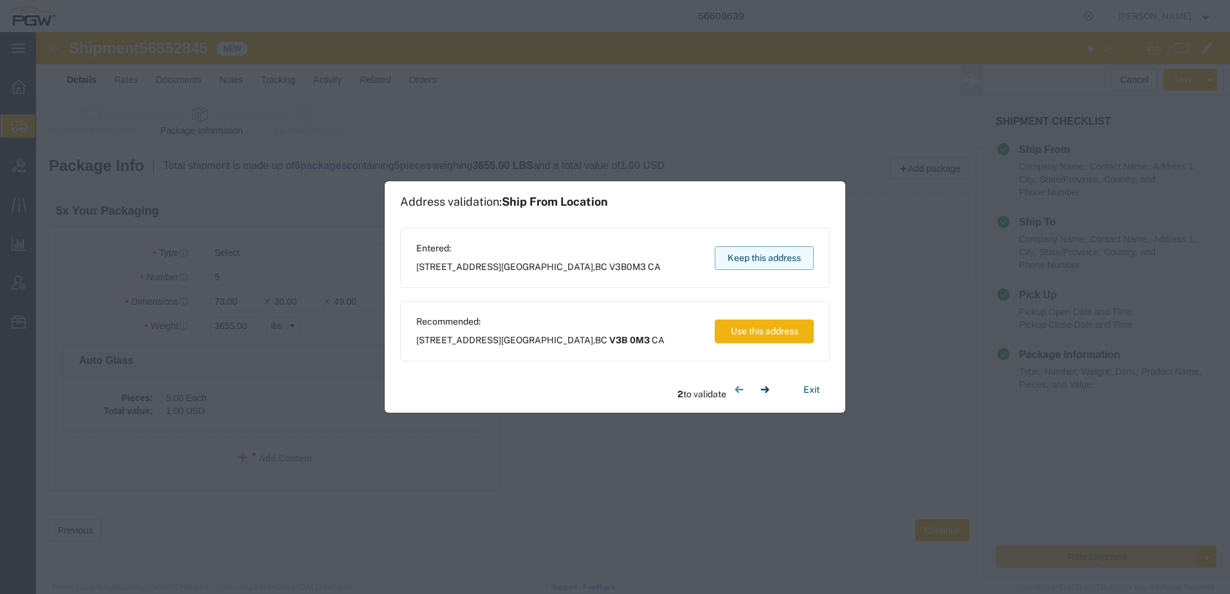
click at [759, 264] on button "Keep this address" at bounding box center [764, 258] width 99 height 24
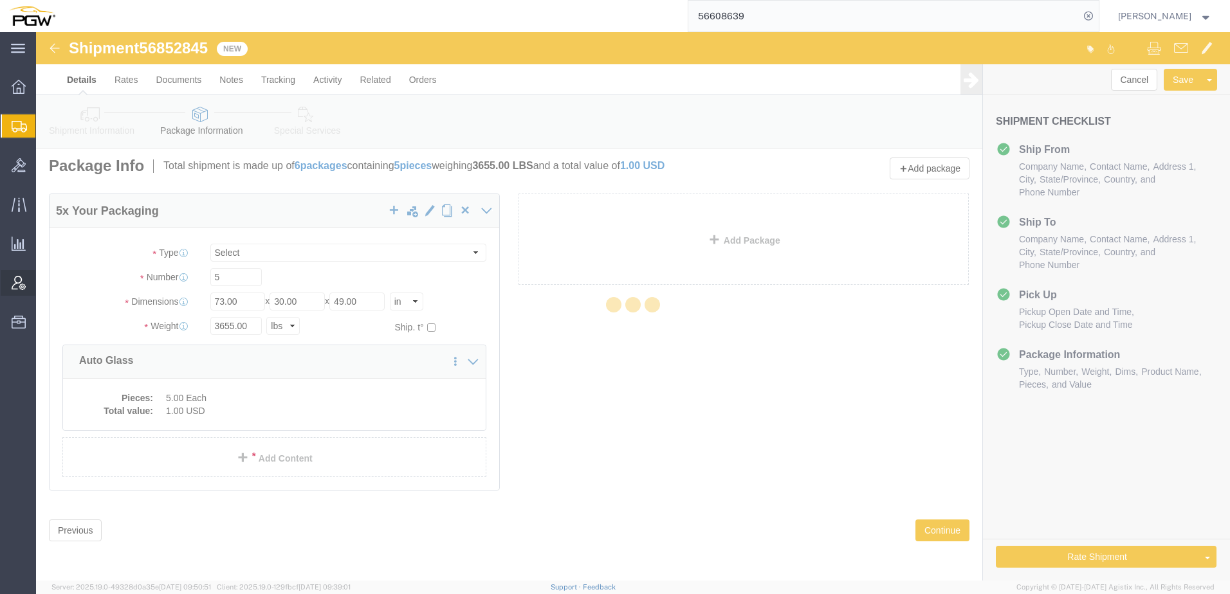
scroll to position [0, 0]
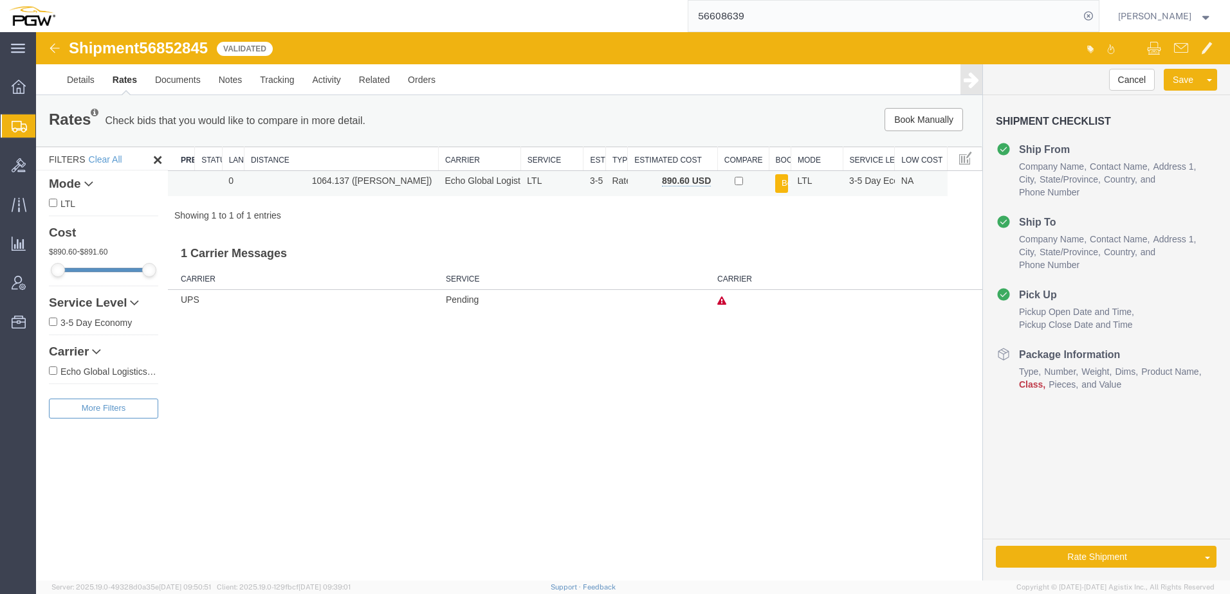
click at [782, 180] on button "Book" at bounding box center [781, 183] width 13 height 19
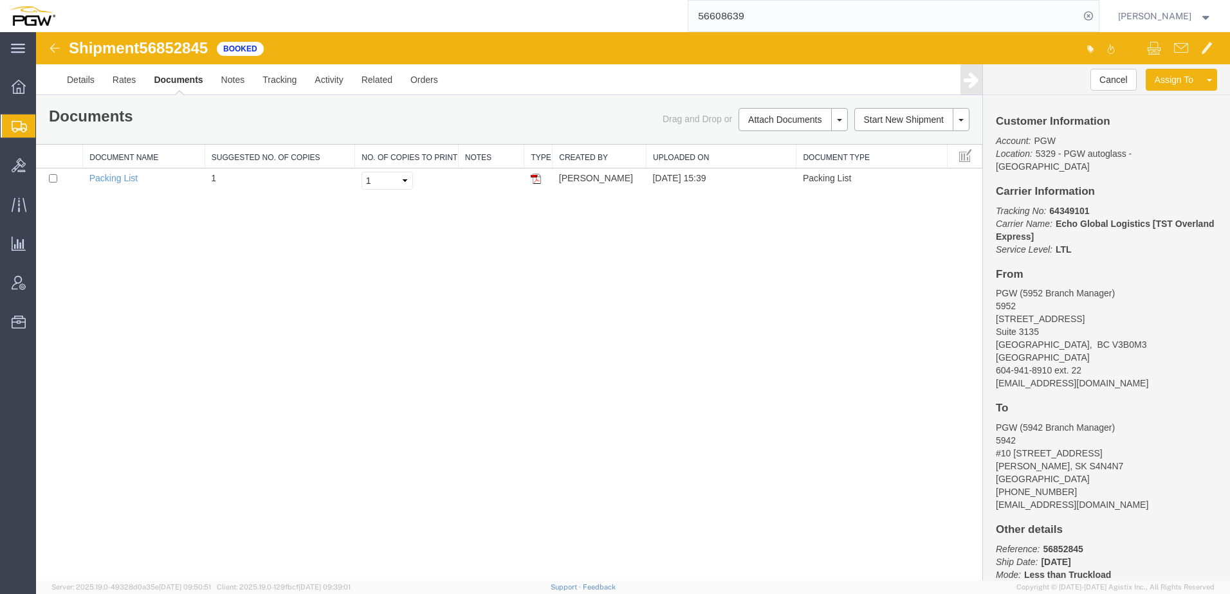
click at [0, 0] on span "Create from Template" at bounding box center [0, 0] width 0 height 0
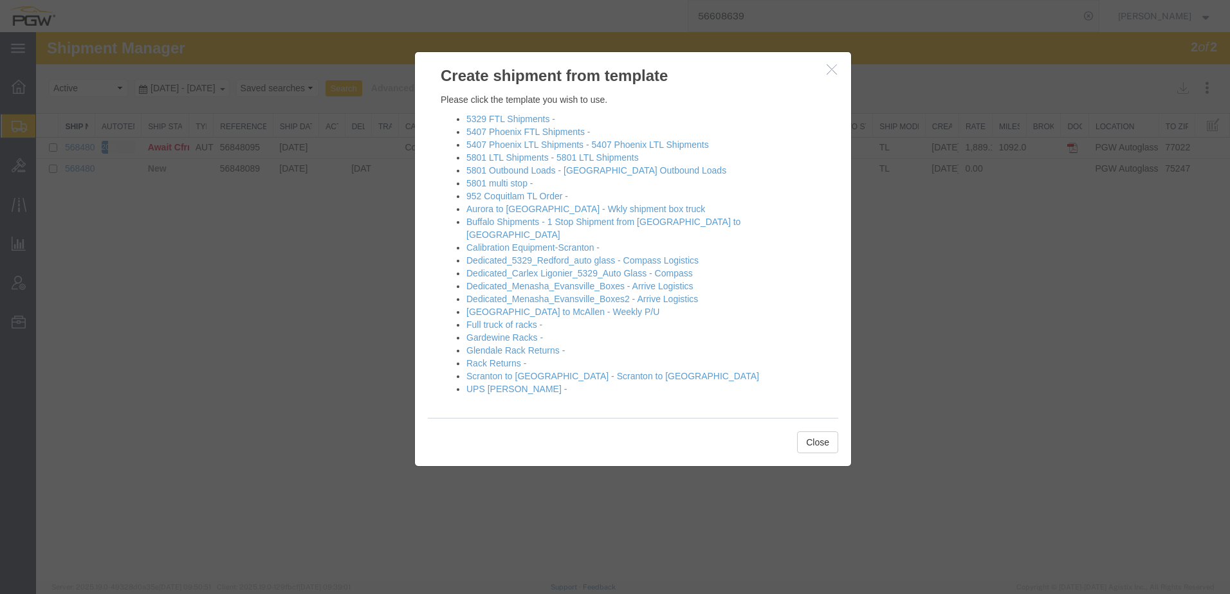
click at [833, 70] on icon "button" at bounding box center [831, 69] width 10 height 11
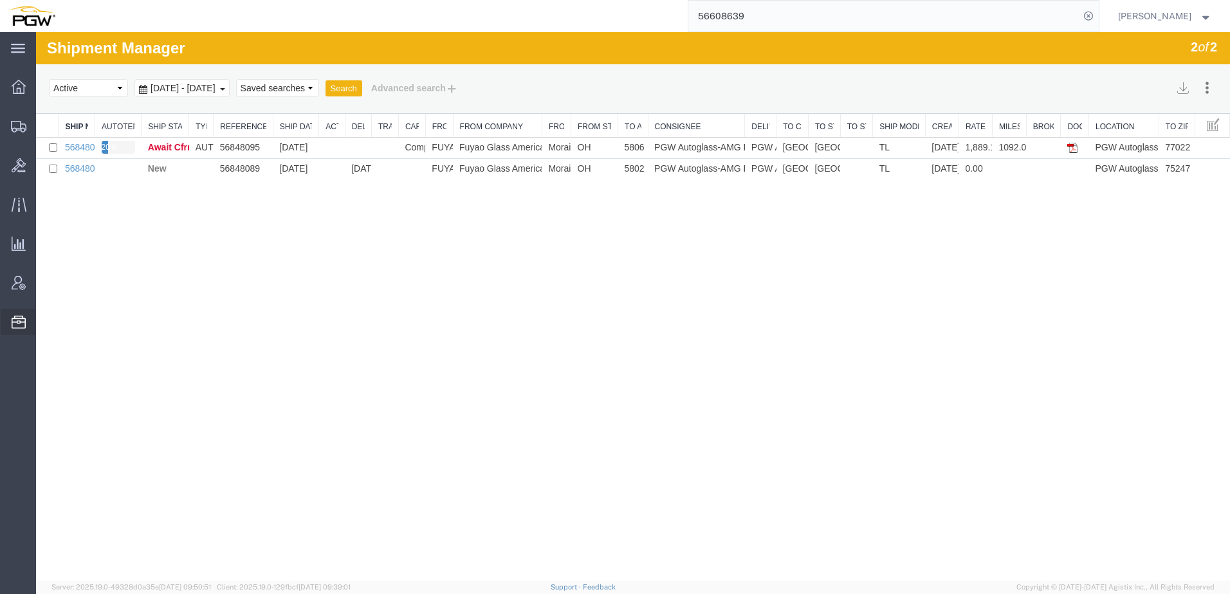
click at [0, 0] on span "Address Book" at bounding box center [0, 0] width 0 height 0
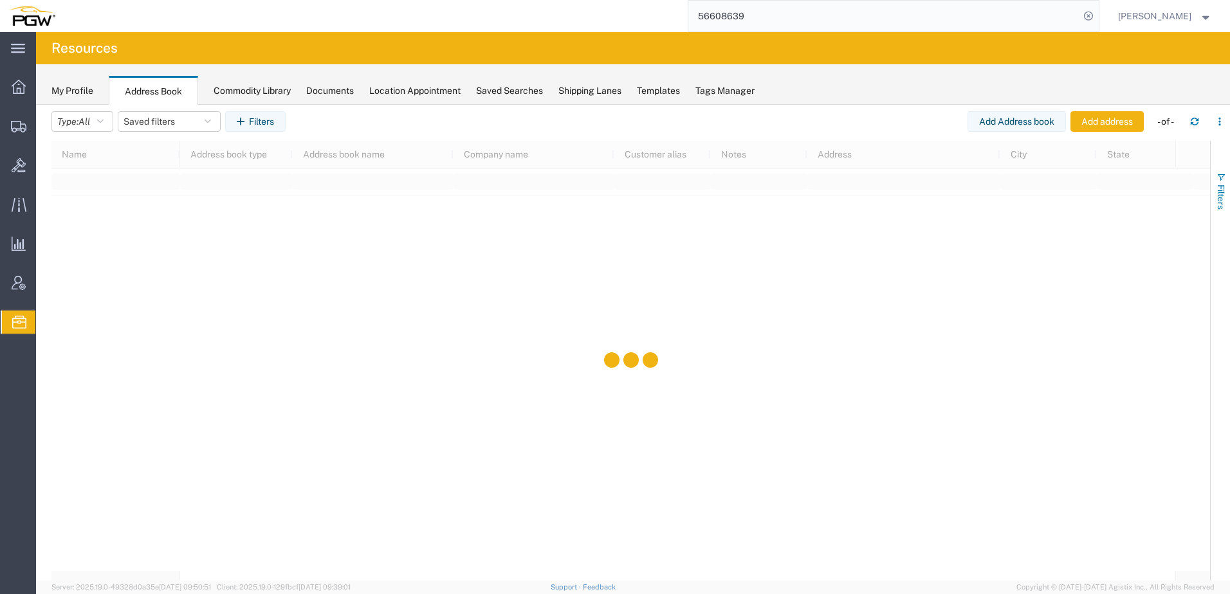
click at [1218, 197] on span "Filters" at bounding box center [1221, 197] width 10 height 25
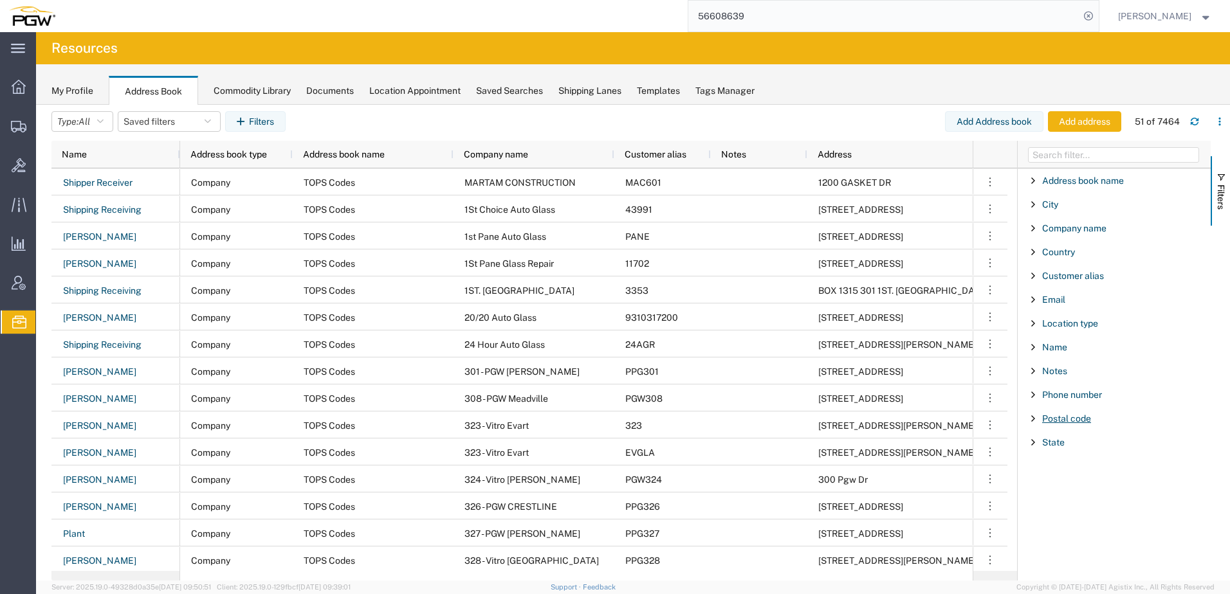
click at [1070, 421] on span "Postal code" at bounding box center [1066, 419] width 49 height 10
click at [1073, 477] on input "Filter Value" at bounding box center [1118, 472] width 169 height 15
click at [1070, 470] on input "Filter Value" at bounding box center [1118, 472] width 169 height 15
paste input "85043"
type input "85043"
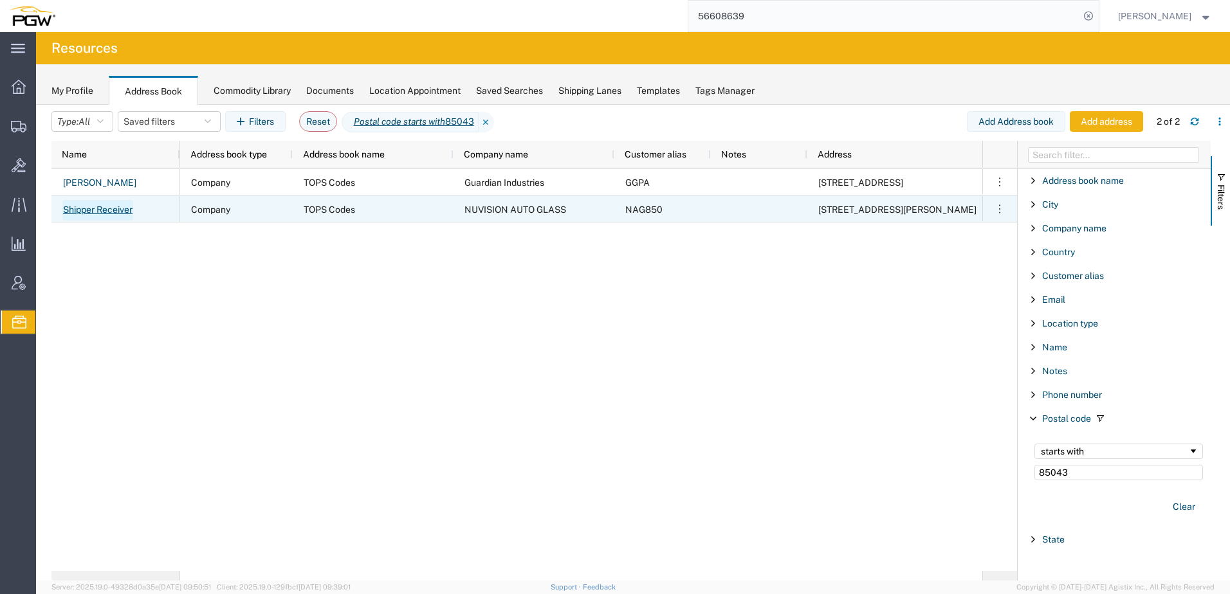
click at [122, 209] on link "Shipper Receiver" at bounding box center [97, 210] width 71 height 21
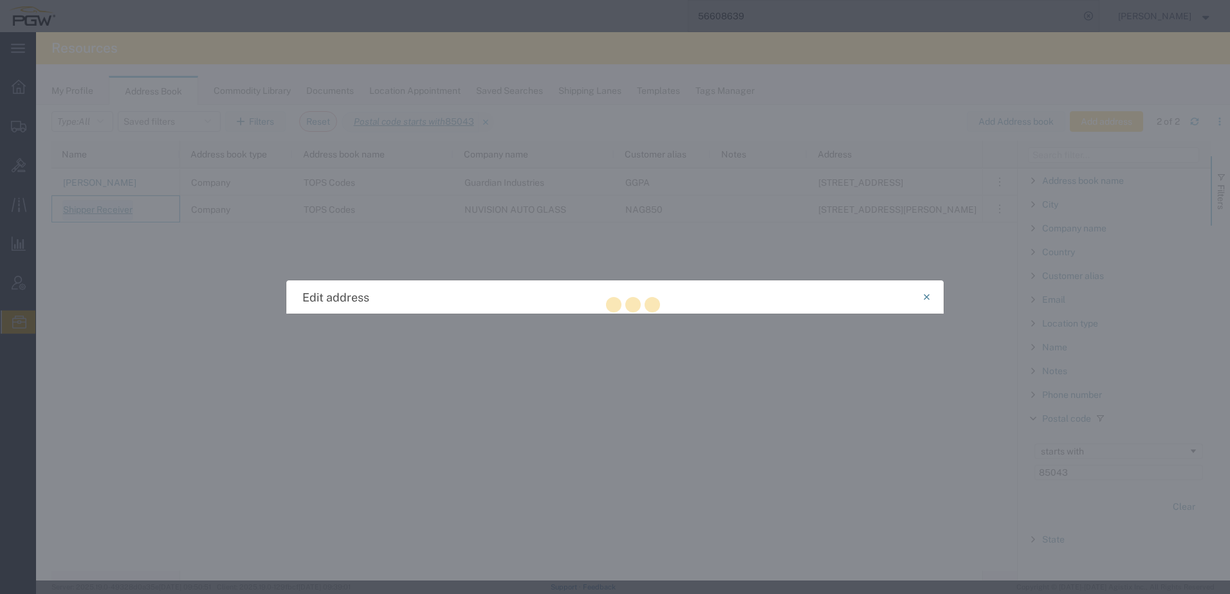
select select "US"
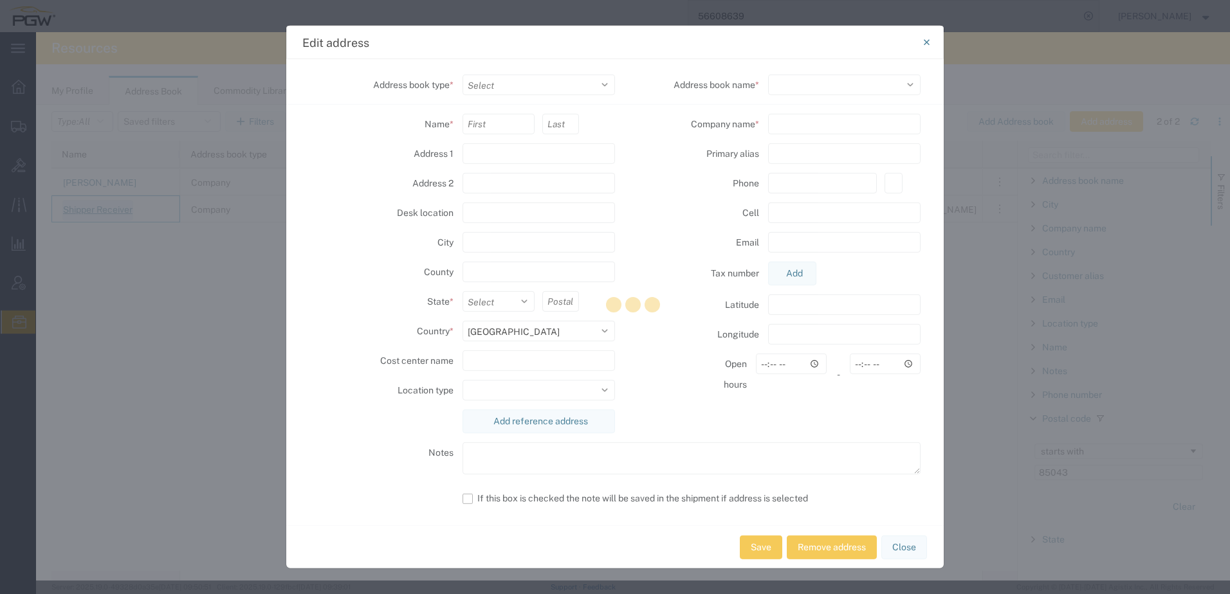
select select "COMPANY"
type input "Shipper"
type input "Receiver"
type input "5545 W LATHAM ST STE 5C"
type input "PHOENIX"
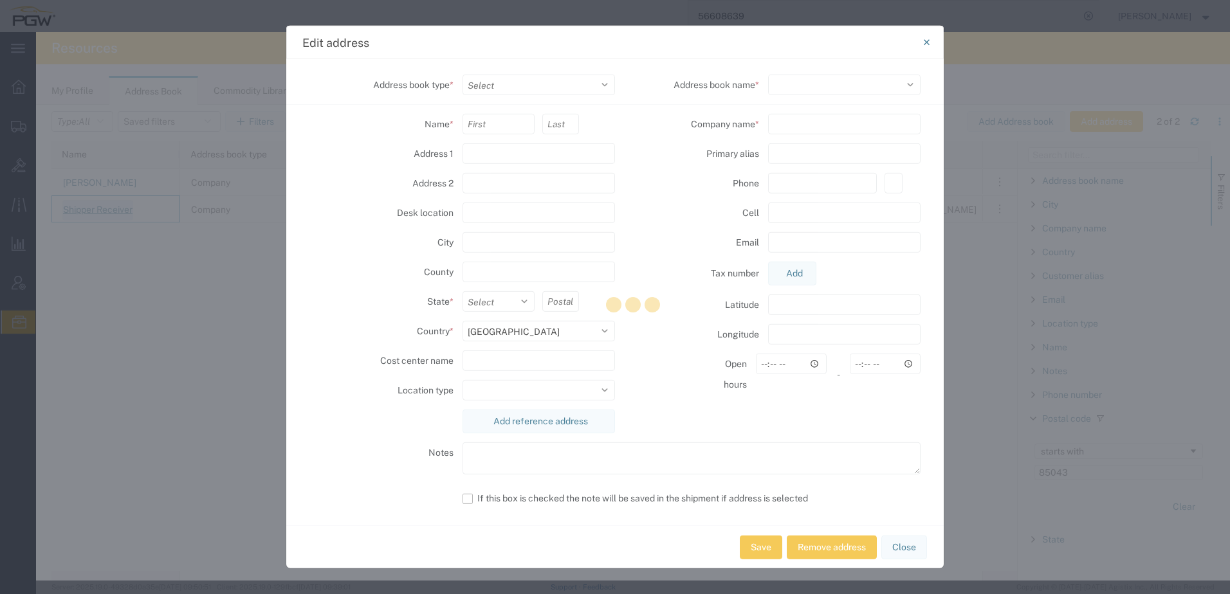
select select "AZ"
type input "85043"
select select
type input "NUVISION AUTO GLASS"
type input "NAG850"
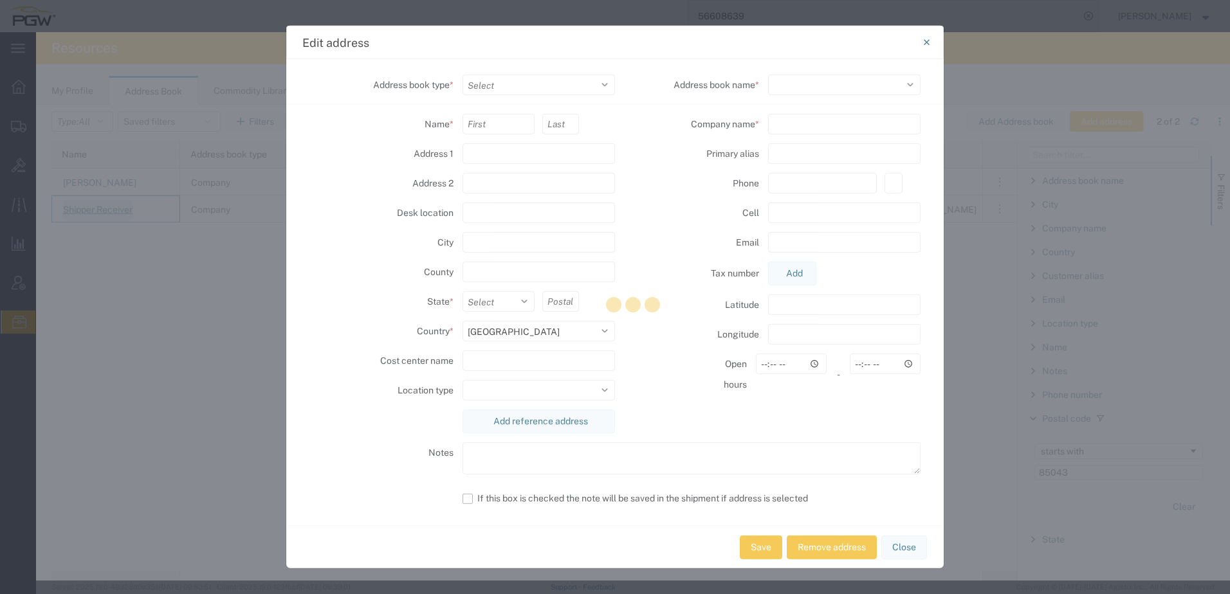
type input "623-866-5333"
type input "00:00"
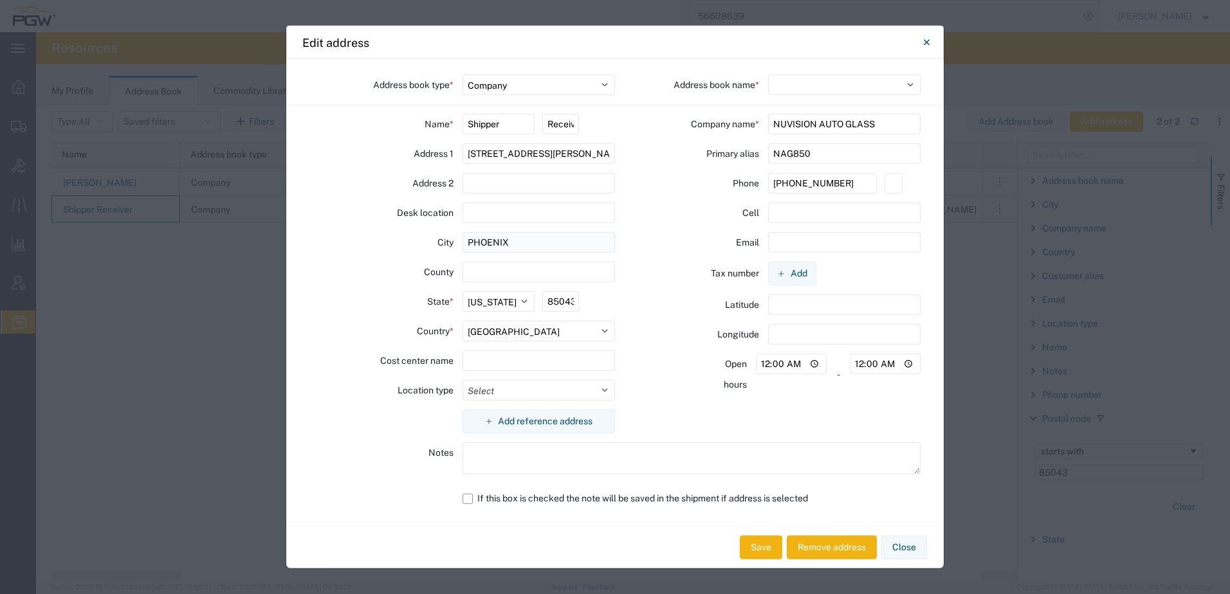
select select "17689"
drag, startPoint x: 855, startPoint y: 155, endPoint x: 630, endPoint y: 107, distance: 230.1
click at [483, 150] on div "Address book type * Select Location Company Personal Other Shared Address book …" at bounding box center [614, 292] width 657 height 466
click at [924, 35] on icon "Close" at bounding box center [927, 42] width 6 height 15
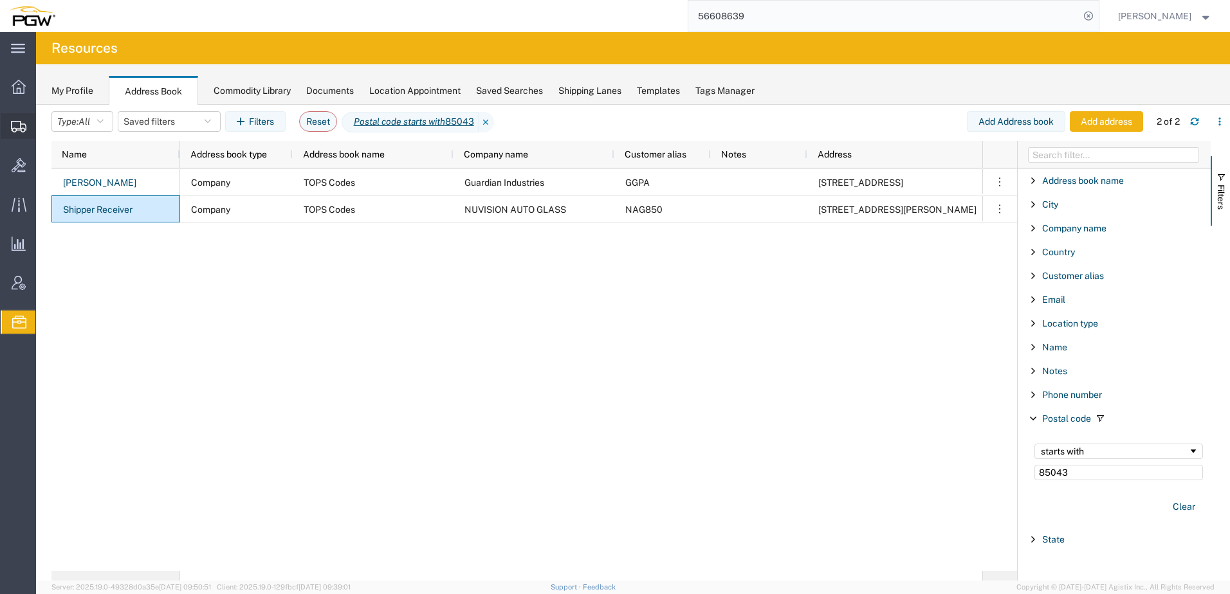
click at [0, 0] on span "Create from Template" at bounding box center [0, 0] width 0 height 0
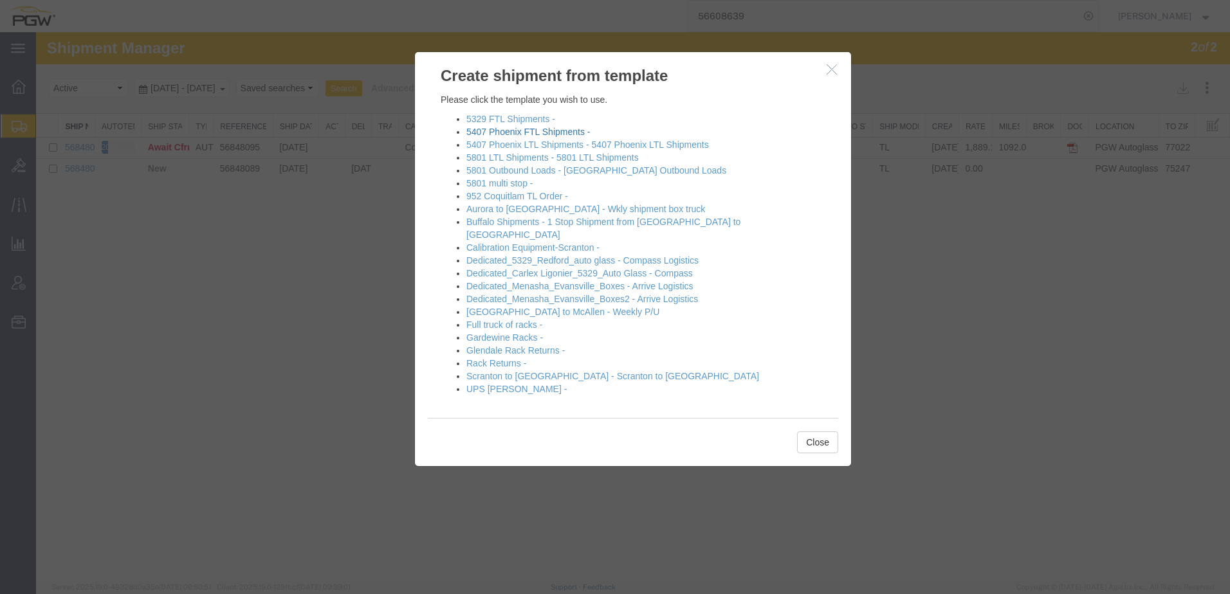
click at [509, 131] on link "5407 Phoenix FTL Shipments -" at bounding box center [527, 132] width 123 height 10
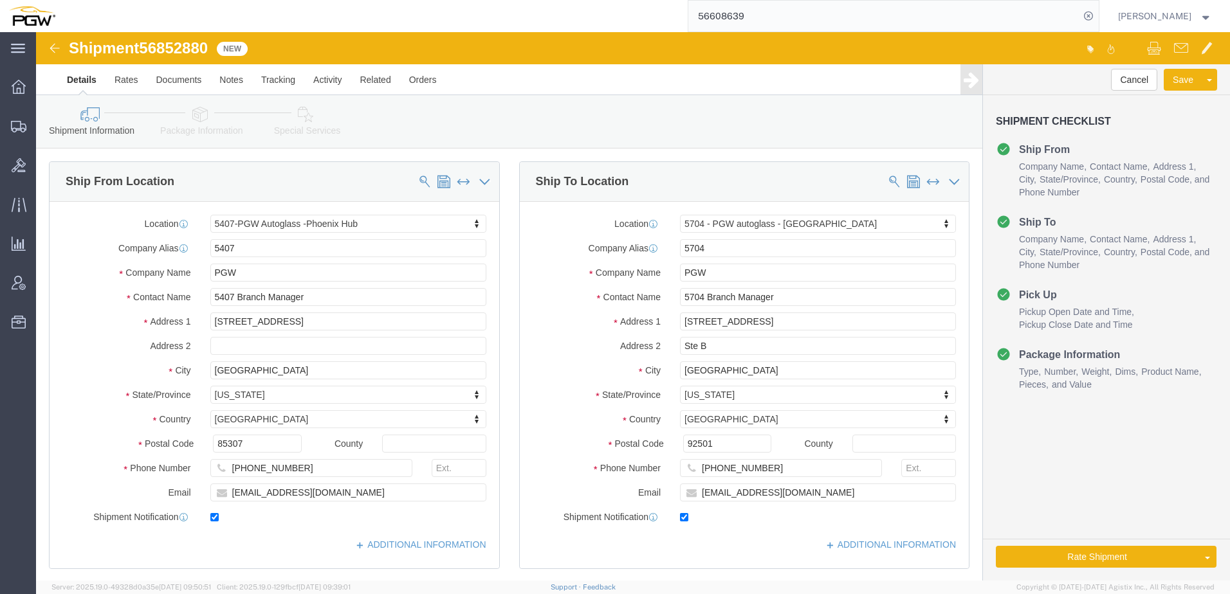
select select "62351"
select select "28459"
drag, startPoint x: 688, startPoint y: 212, endPoint x: 517, endPoint y: 207, distance: 171.1
click div "Company Alias Address short code to enable quick look up and auto-complete of a…"
paste input "NAG850"
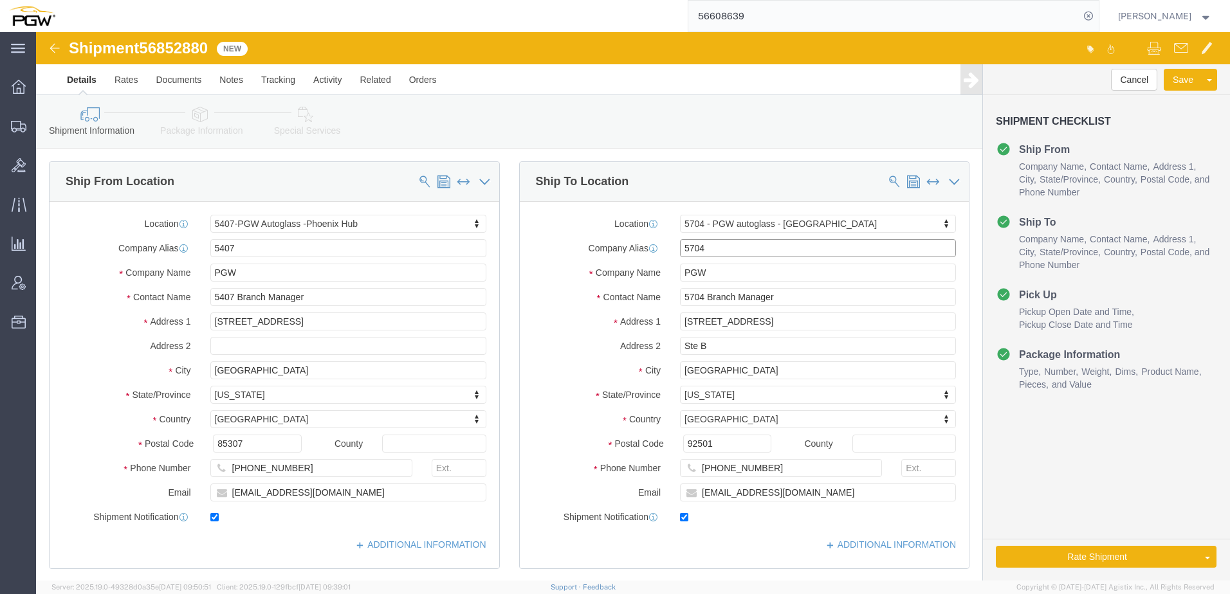
type input "NAG850"
click p "NAG850 - NUVISION AUTO GLASS - (Shipper Receiver) 5545 W LATHAM ST STE 5C, PHOE…"
select select
type input "NAG850"
type input "NUVISION AUTO GLASS"
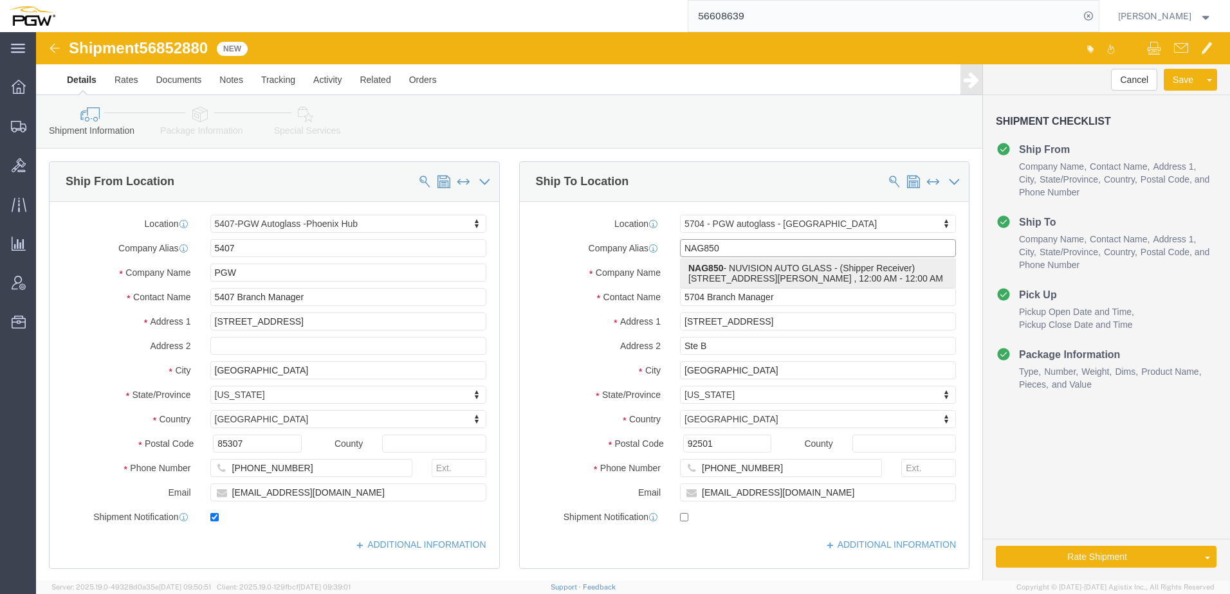
type input "Shipper Receiver"
type input "5545 W LATHAM ST STE 5C"
type input "PHOENIX"
type input "85043"
type input "623-866-5333"
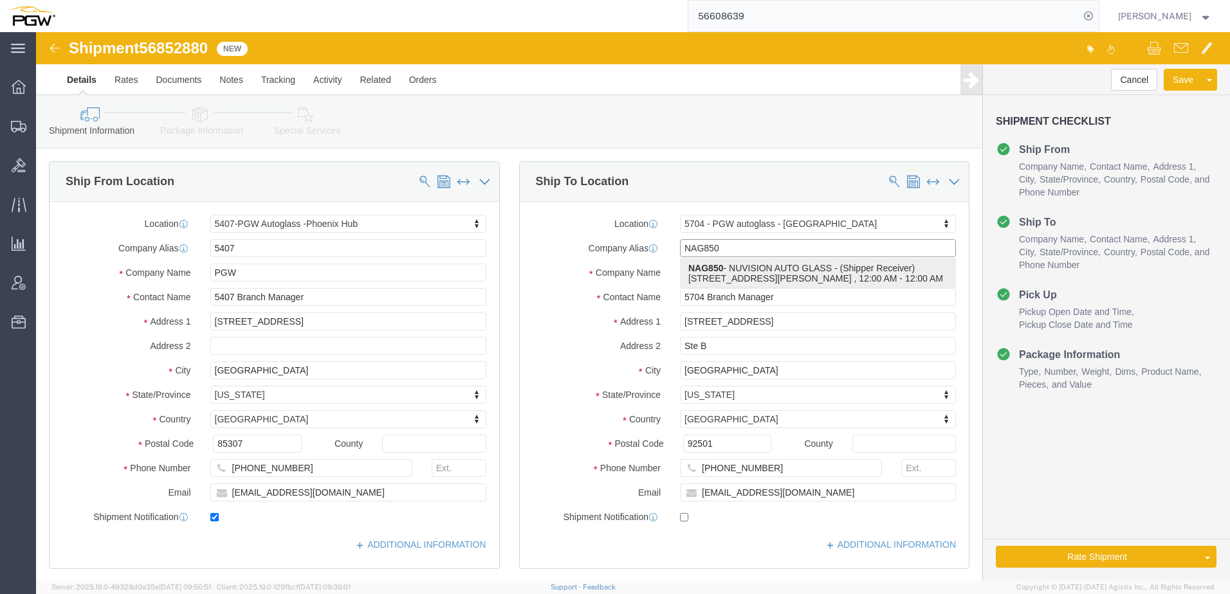
checkbox input "false"
select select "AZ"
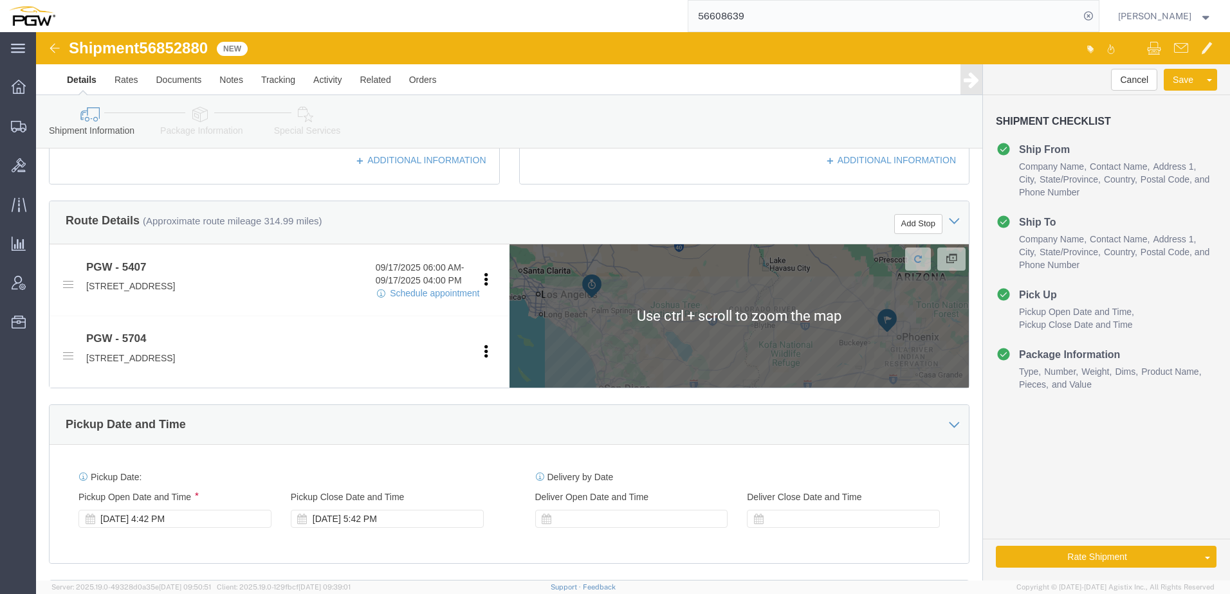
scroll to position [579, 0]
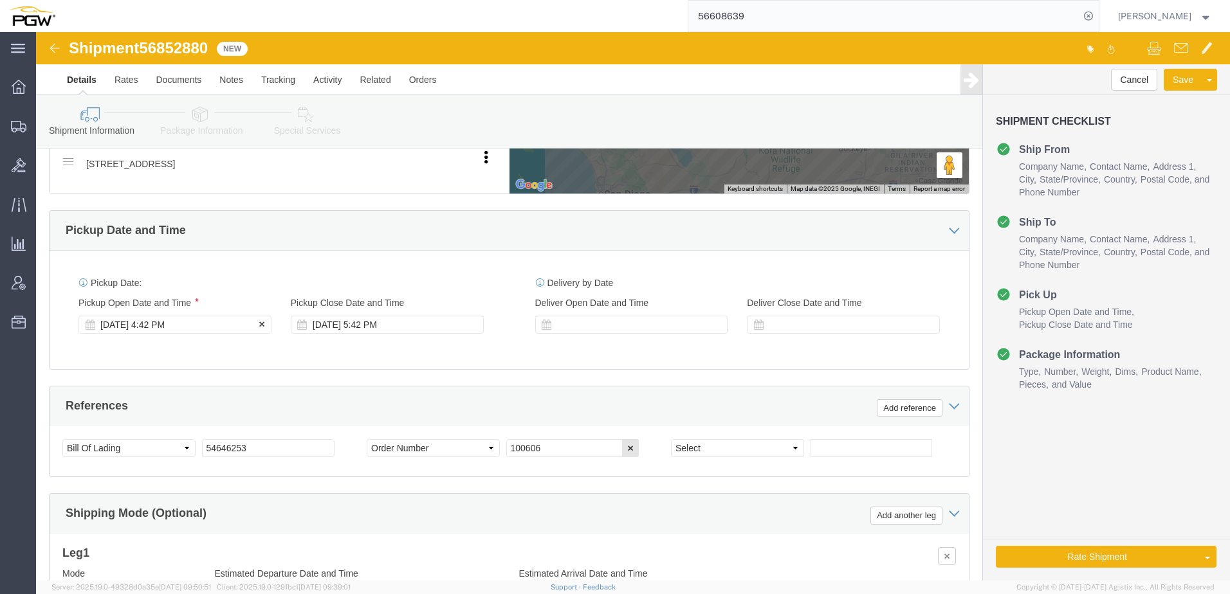
type input "NAG850"
click div "Sep 17 2025 4:42 PM"
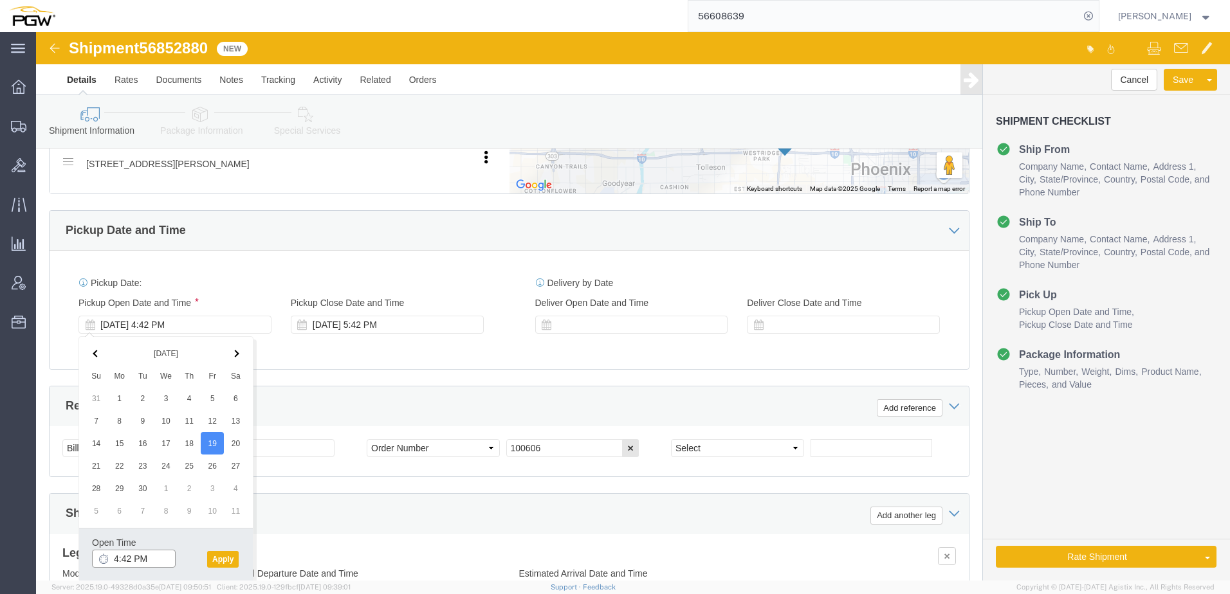
click input "4:42 PM"
type input "8:00 AM"
click button "Apply"
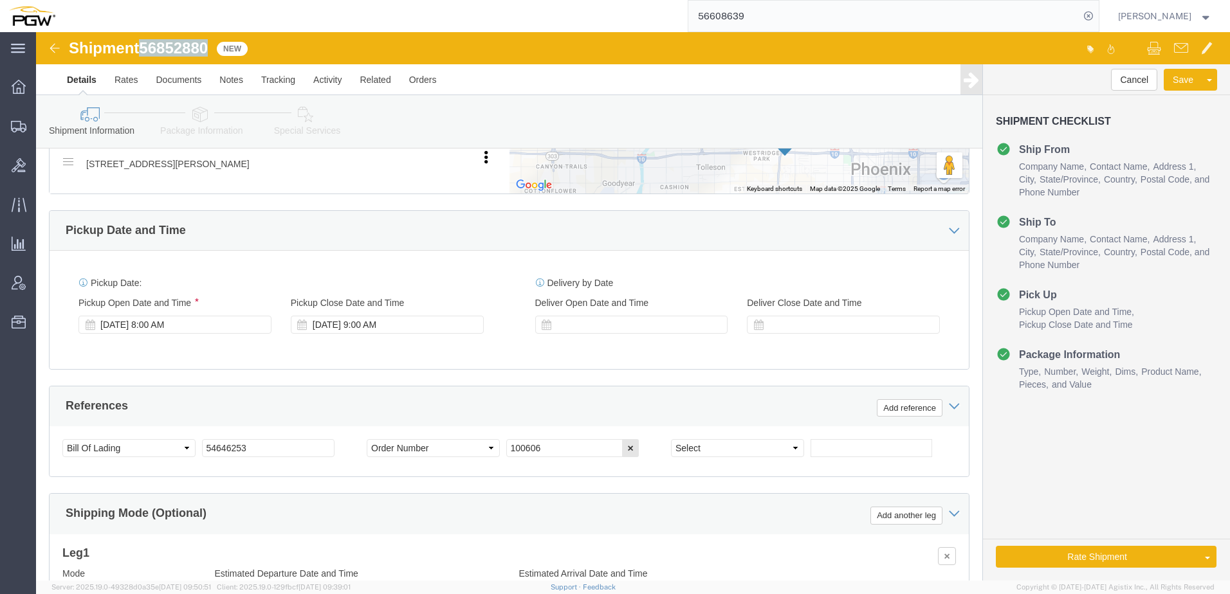
drag, startPoint x: 107, startPoint y: 18, endPoint x: 177, endPoint y: 13, distance: 69.7
click div "Shipment 56852880 New"
copy span "56852880"
drag, startPoint x: 242, startPoint y: 414, endPoint x: -362, endPoint y: 413, distance: 603.9
click html "Shipment 56852880 New Details Rates Documents Notes Tracking Activity Related O…"
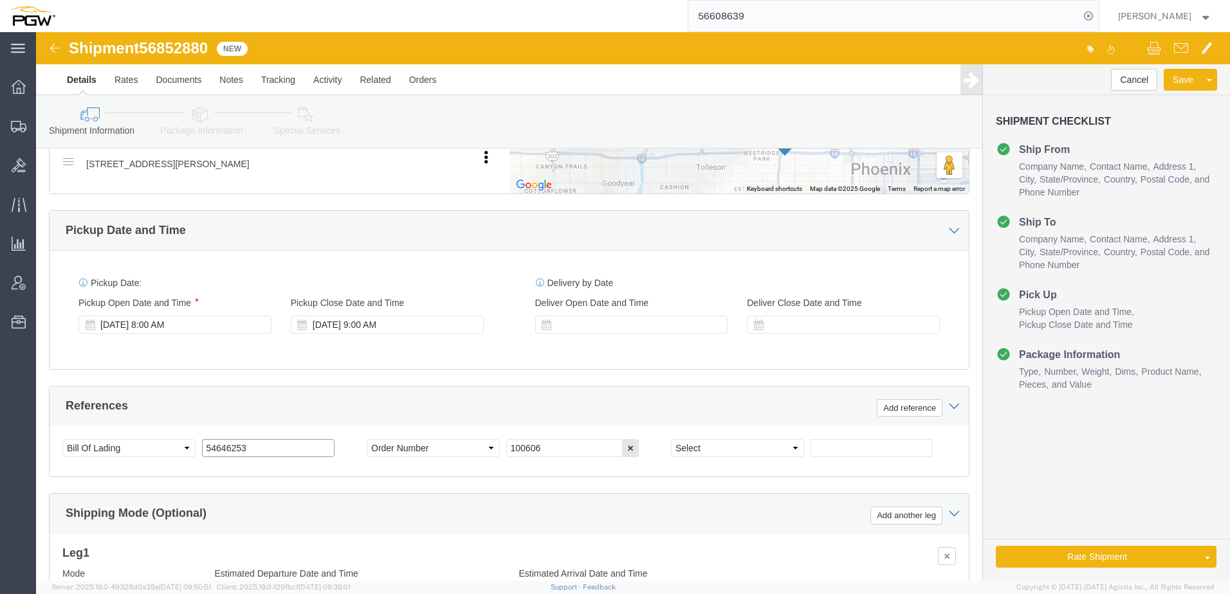
paste input "6852880"
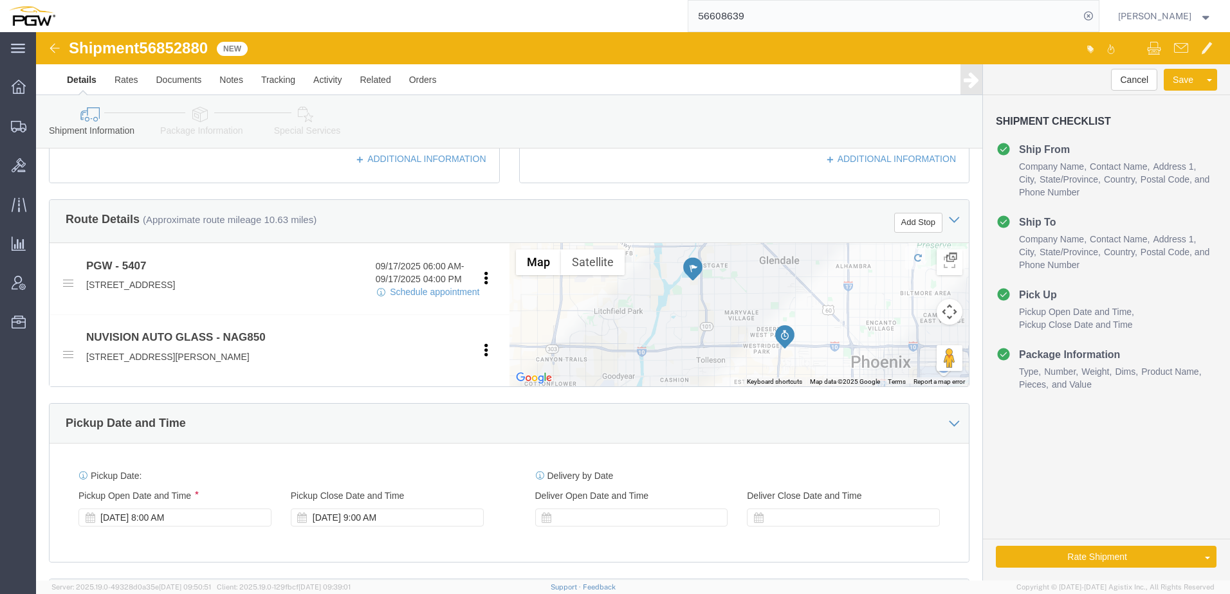
type input "56852880"
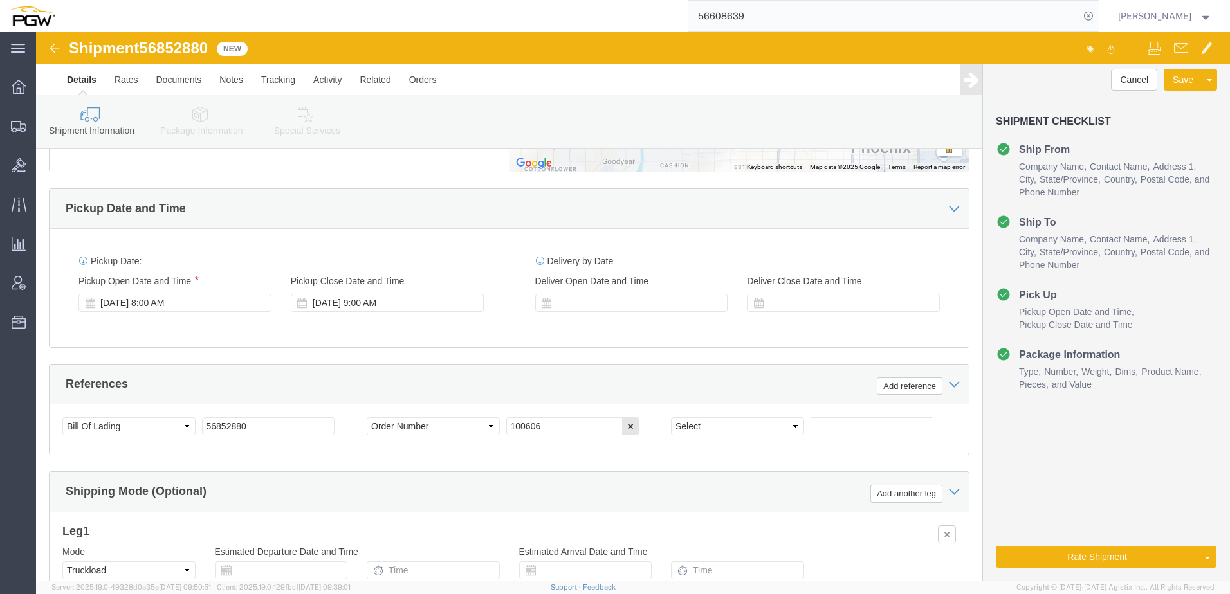
scroll to position [643, 0]
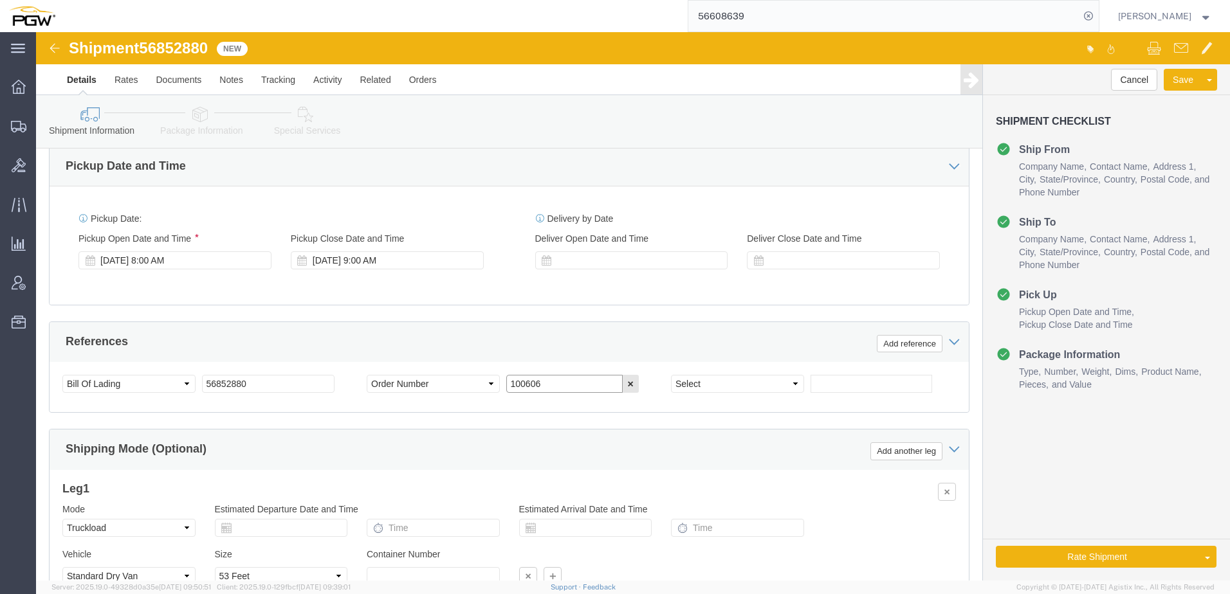
drag, startPoint x: 521, startPoint y: 352, endPoint x: 165, endPoint y: 336, distance: 356.1
click div "Select Account Type Activity ID Airline Appointment Number ASN Batch Request # …"
paste input "668581"
type input "668581"
click link "Package Information"
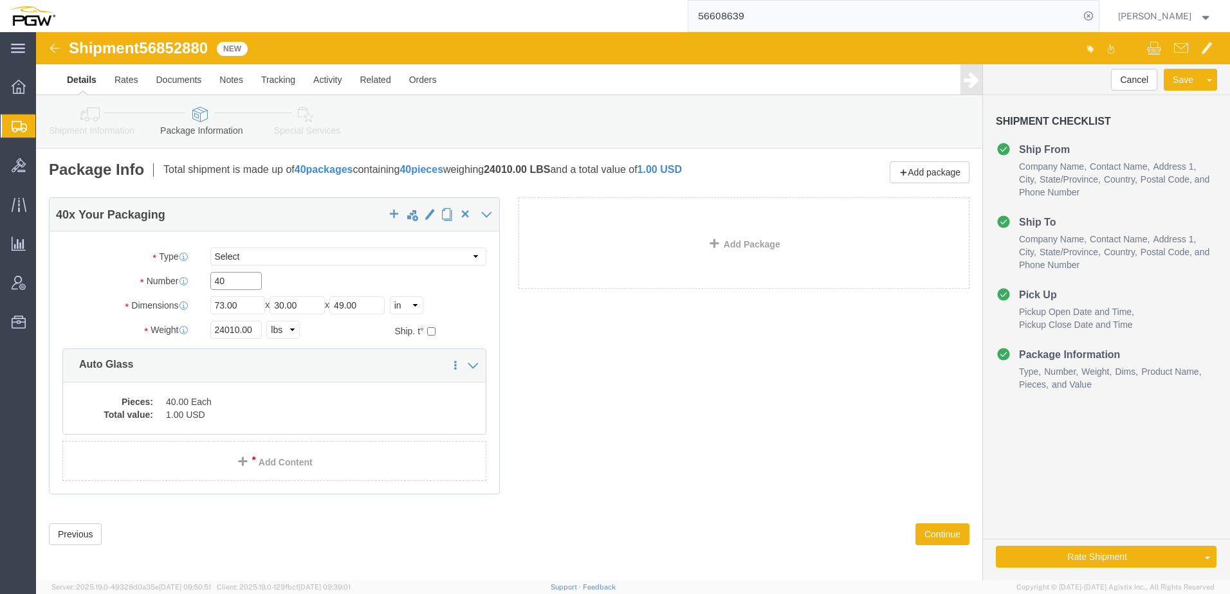
drag, startPoint x: 202, startPoint y: 248, endPoint x: -122, endPoint y: 247, distance: 323.5
click html "Shipment 56852880 New Details Rates Documents Notes Tracking Activity Related O…"
type input "27"
drag, startPoint x: 201, startPoint y: 298, endPoint x: 52, endPoint y: 306, distance: 148.7
click div "Weight 24010.00 Select kgs lbs Ship. t°"
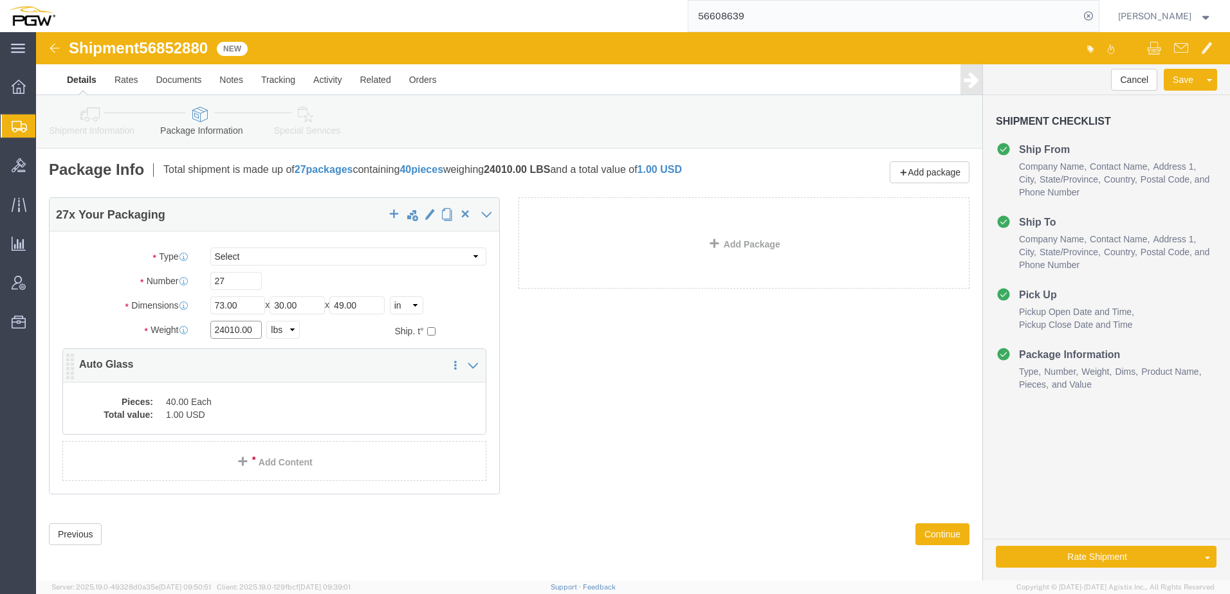
paste input "2222"
type input "22222.00"
click dd "40.00 Each"
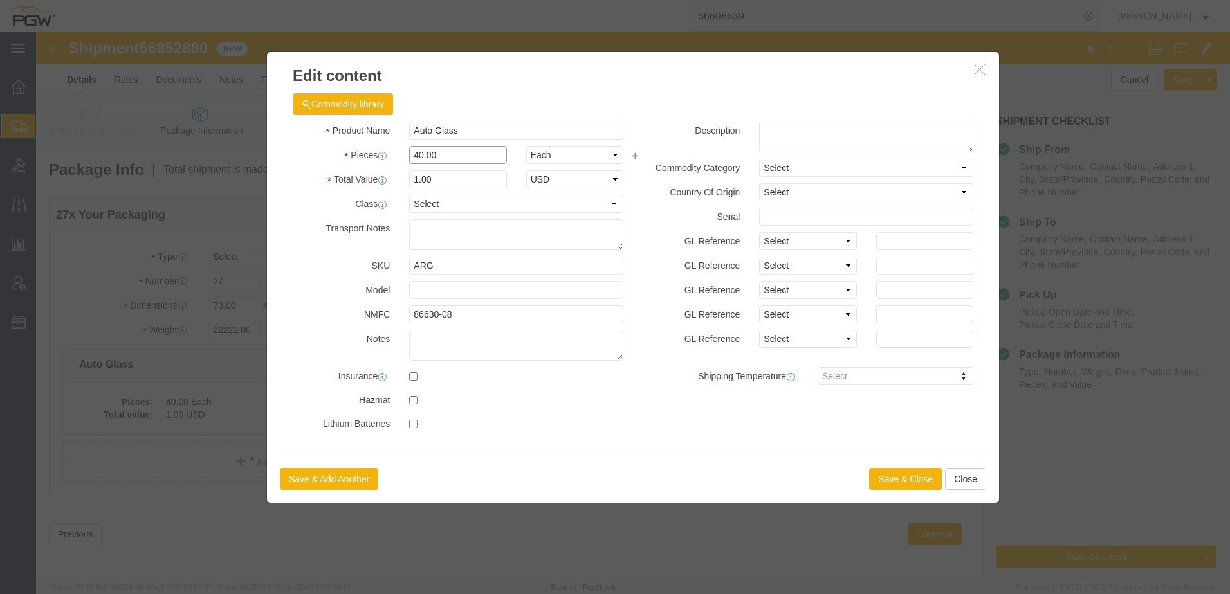
drag, startPoint x: 424, startPoint y: 123, endPoint x: -522, endPoint y: 118, distance: 946.1
click html "Shipment 56852880 New Details Rates Documents Notes Tracking Activity Related O…"
type input "27.00"
type input "0.68"
type input "1.00"
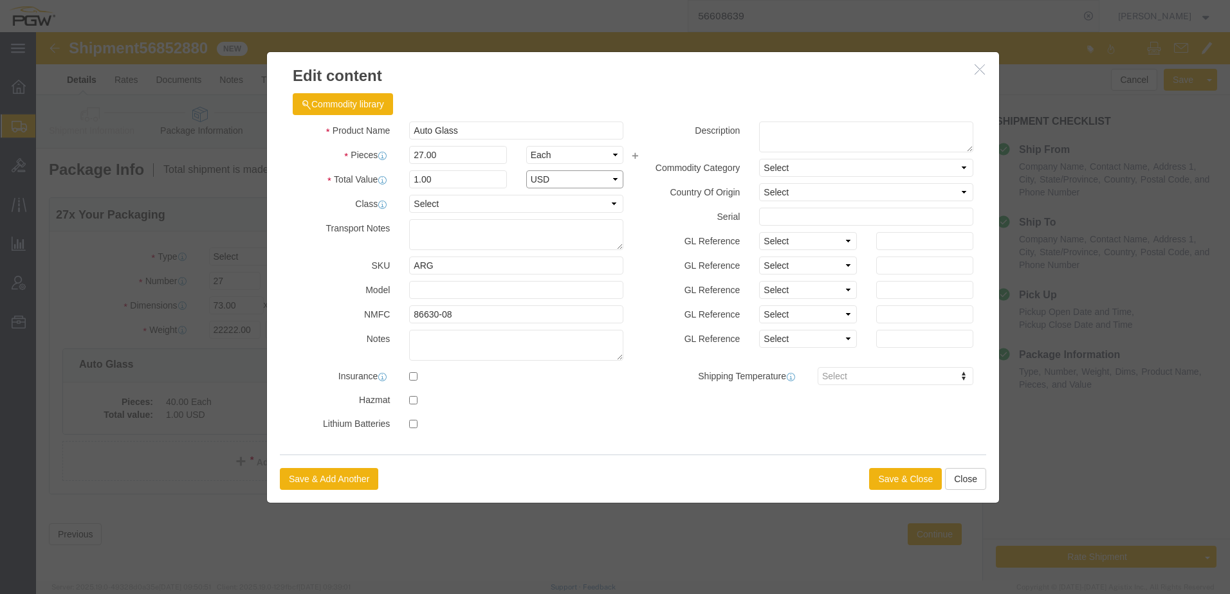
select select "USD"
click button "Save & Close"
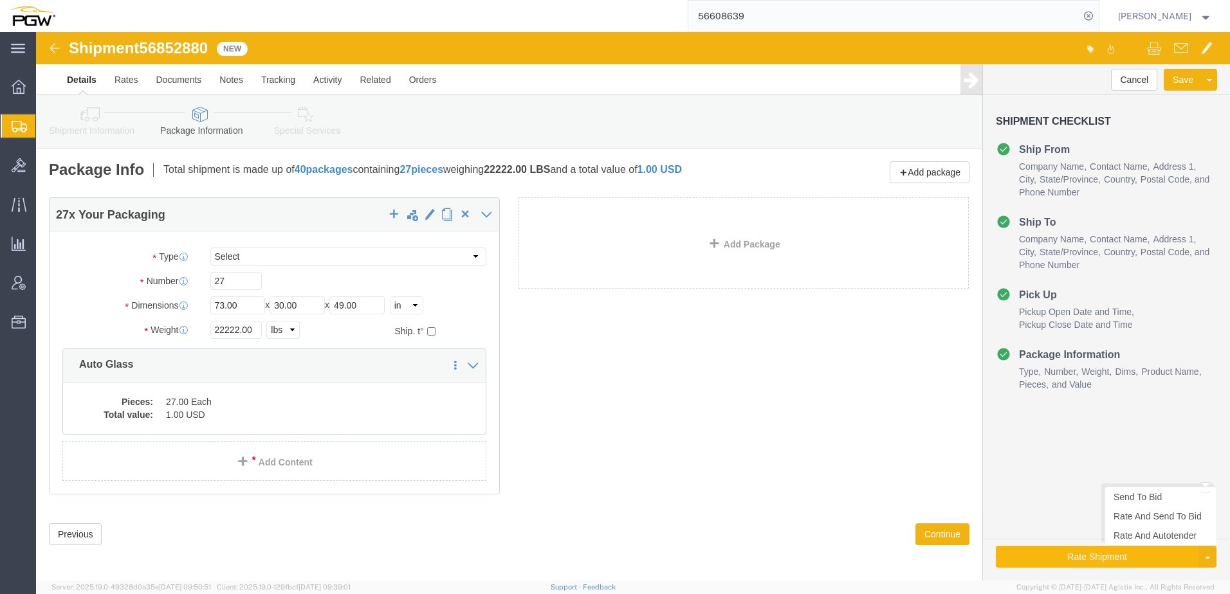
click button "Rate Shipment"
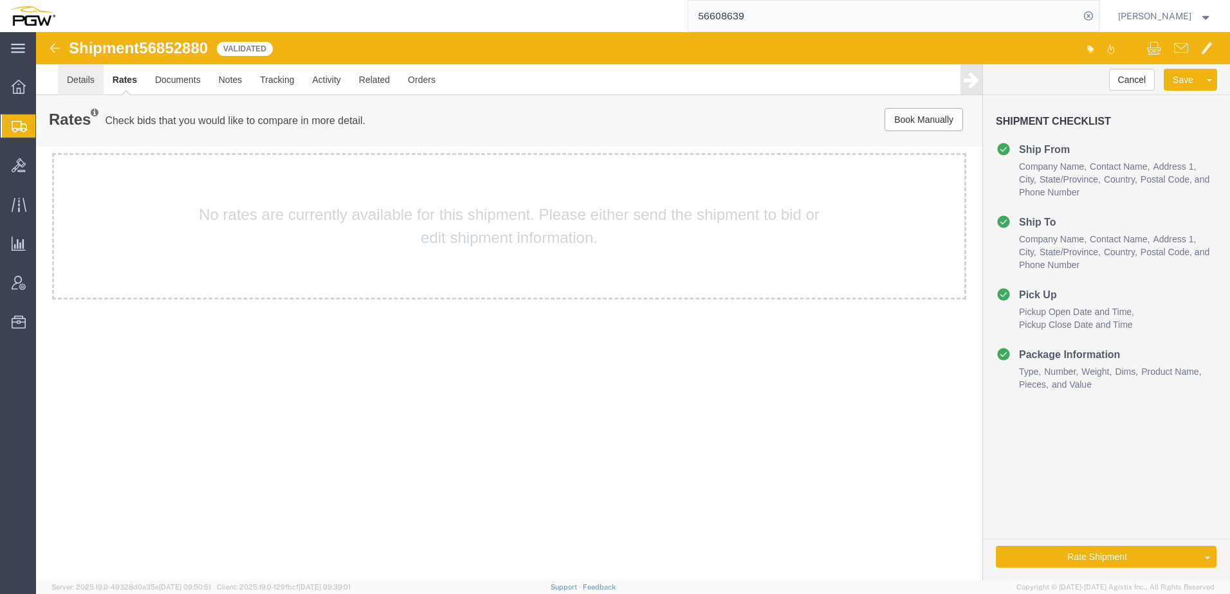
click at [76, 83] on link "Details" at bounding box center [81, 79] width 46 height 31
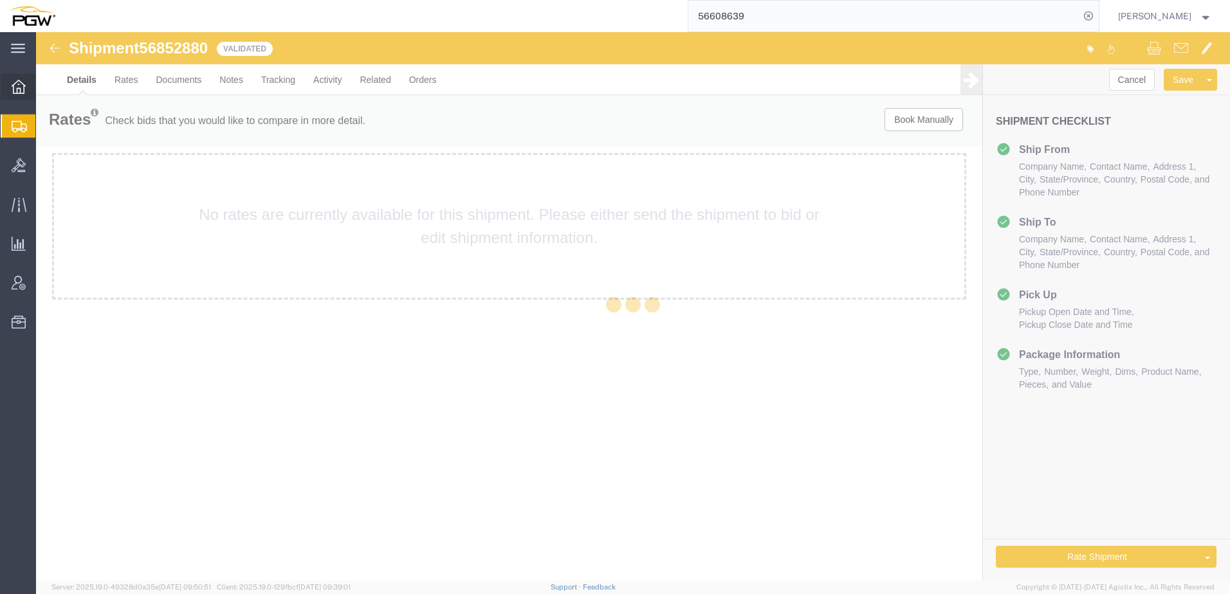
select select "62351"
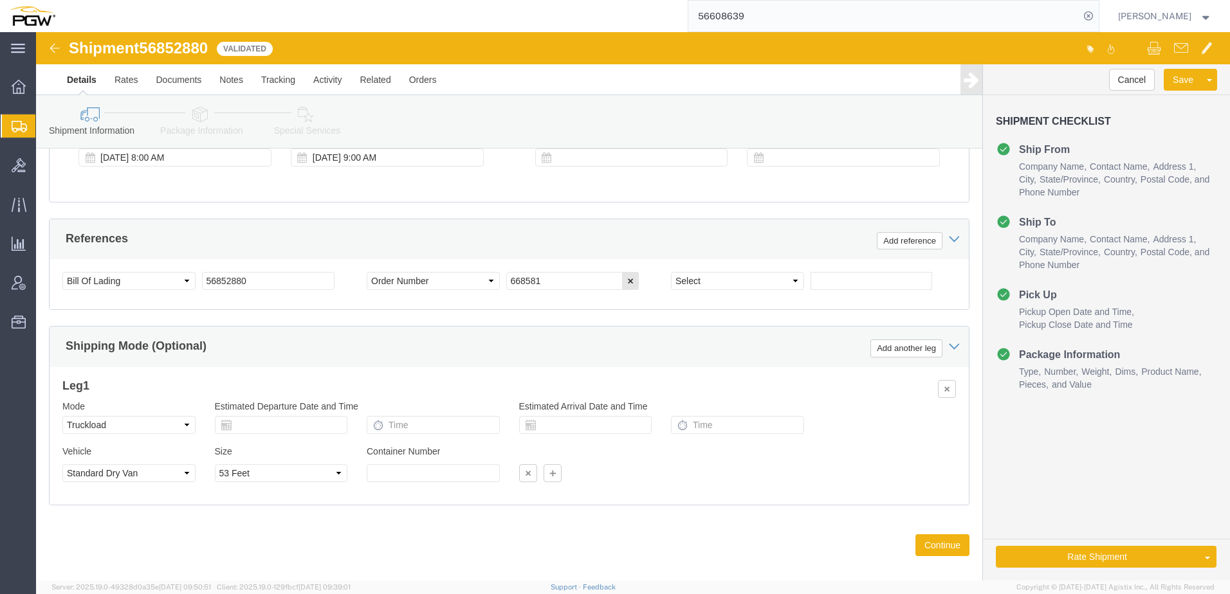
scroll to position [761, 0]
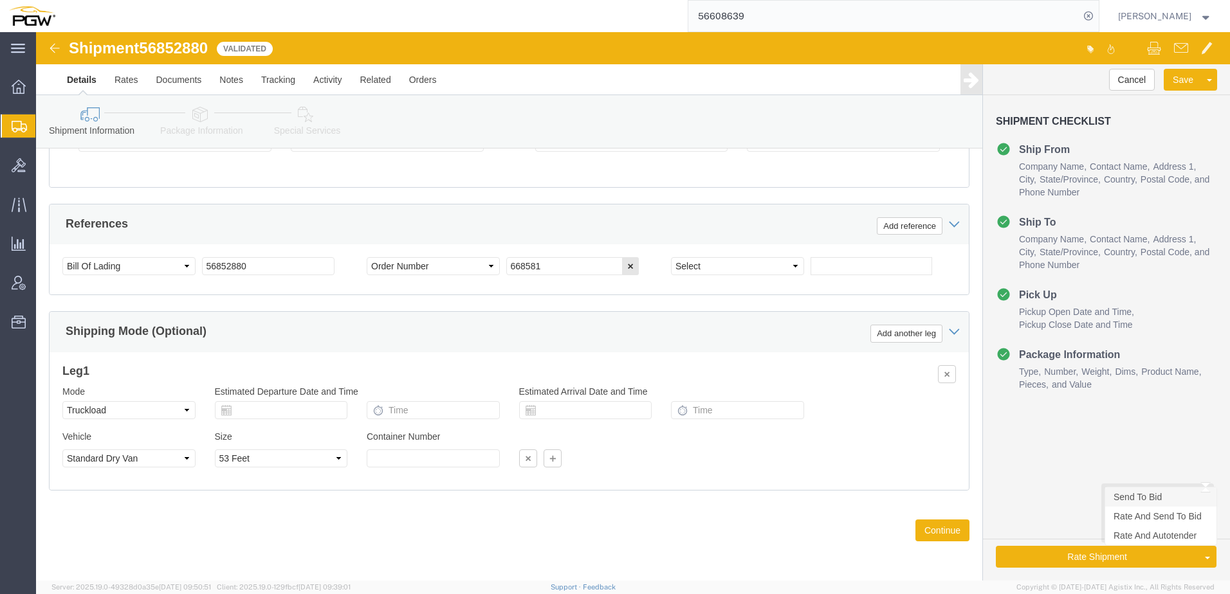
click link "Send To Bid"
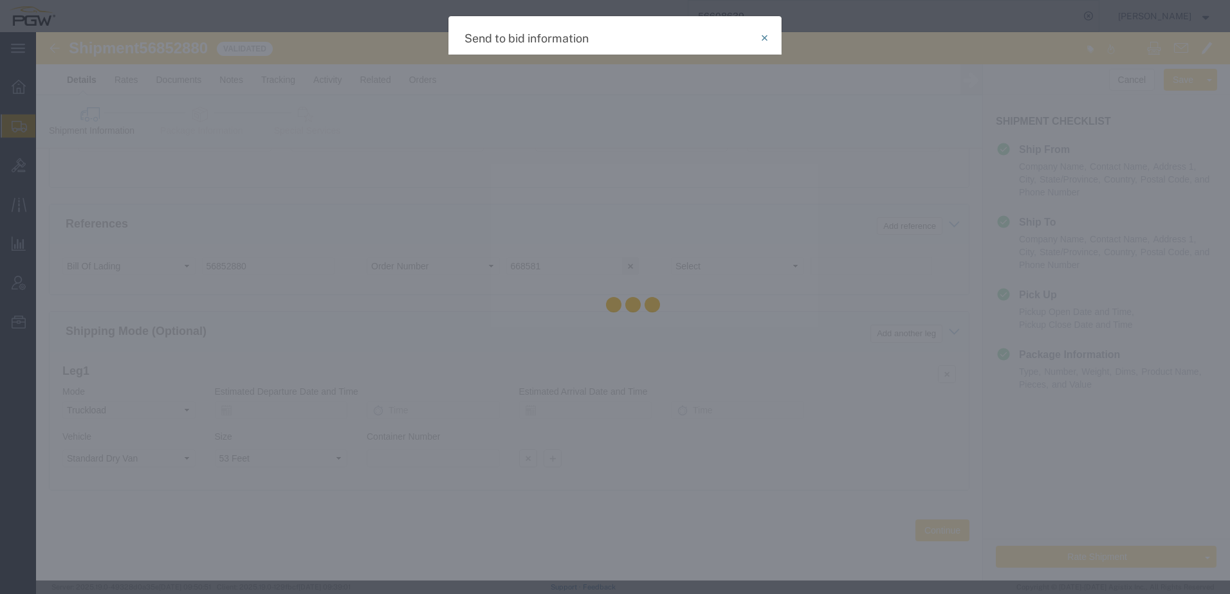
select select "TL"
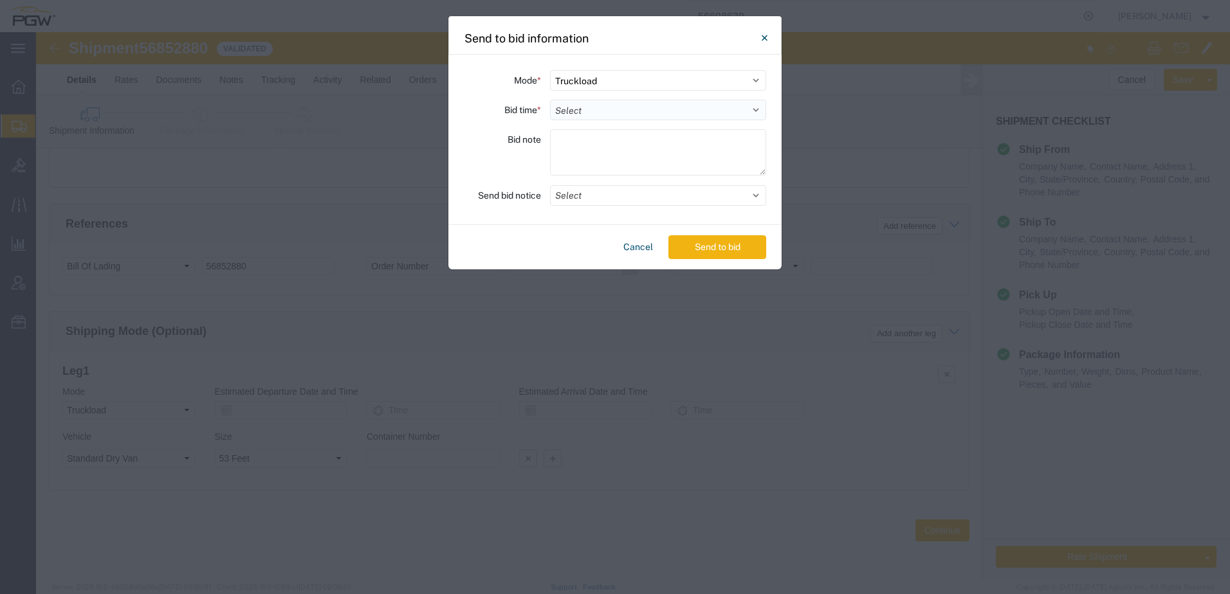
click at [583, 112] on select "Select 30 Min (Rush) 1 Hour (Rush) 2 Hours (Rush) 4 Hours (Rush) 8 Hours (Rush)…" at bounding box center [658, 110] width 216 height 21
select select "24"
click at [550, 100] on select "Select 30 Min (Rush) 1 Hour (Rush) 2 Hours (Rush) 4 Hours (Rush) 8 Hours (Rush)…" at bounding box center [658, 110] width 216 height 21
click at [729, 228] on div "Cancel Send to bid" at bounding box center [614, 247] width 333 height 44
click at [723, 242] on button "Send to bid" at bounding box center [717, 247] width 98 height 24
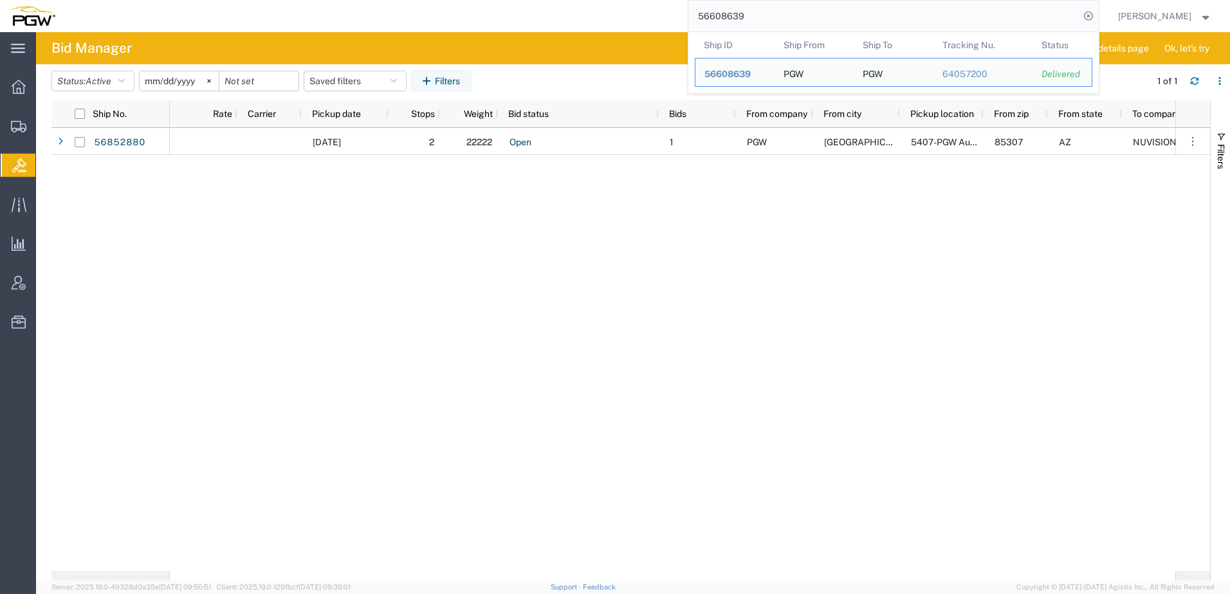
drag, startPoint x: 805, startPoint y: 18, endPoint x: 621, endPoint y: 12, distance: 184.0
click at [621, 12] on div "56608639 Ship ID Ship From Ship To Tracking Nu. Status Ship ID 56608639 Ship Fr…" at bounding box center [581, 16] width 1035 height 32
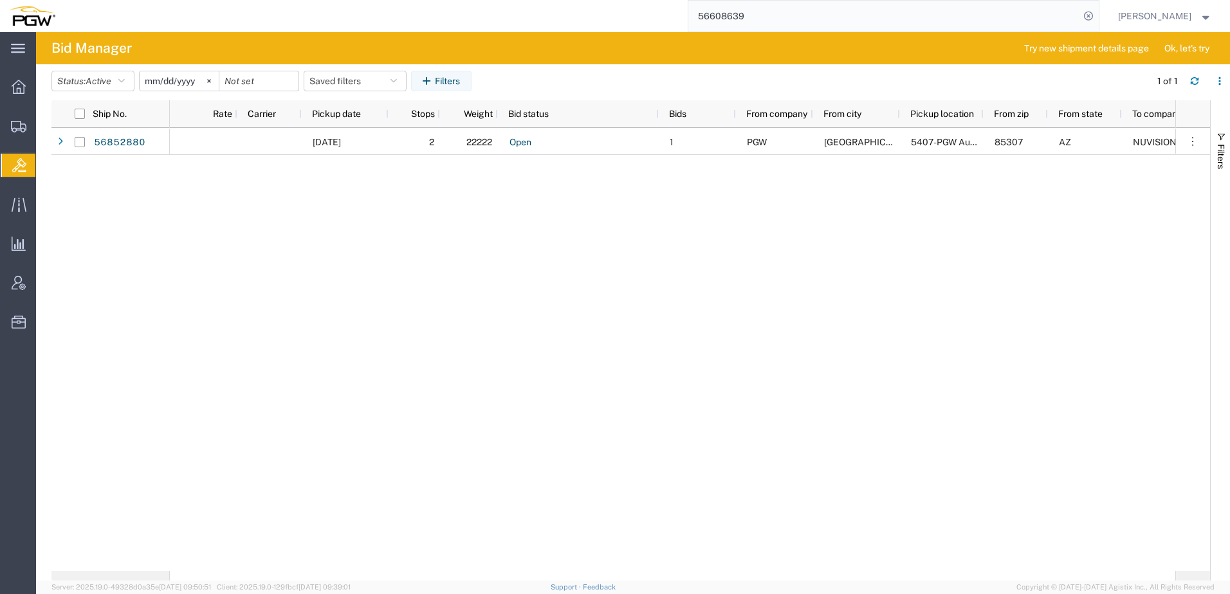
paste input "82461"
type input "56824619"
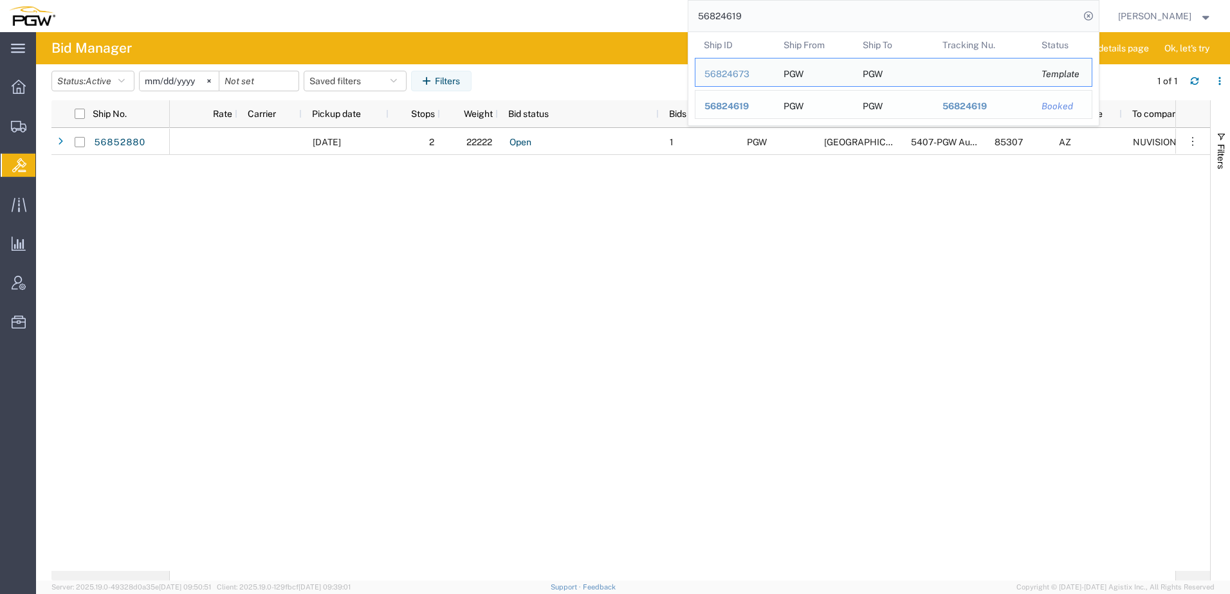
click at [738, 107] on span "56824619" at bounding box center [726, 106] width 44 height 10
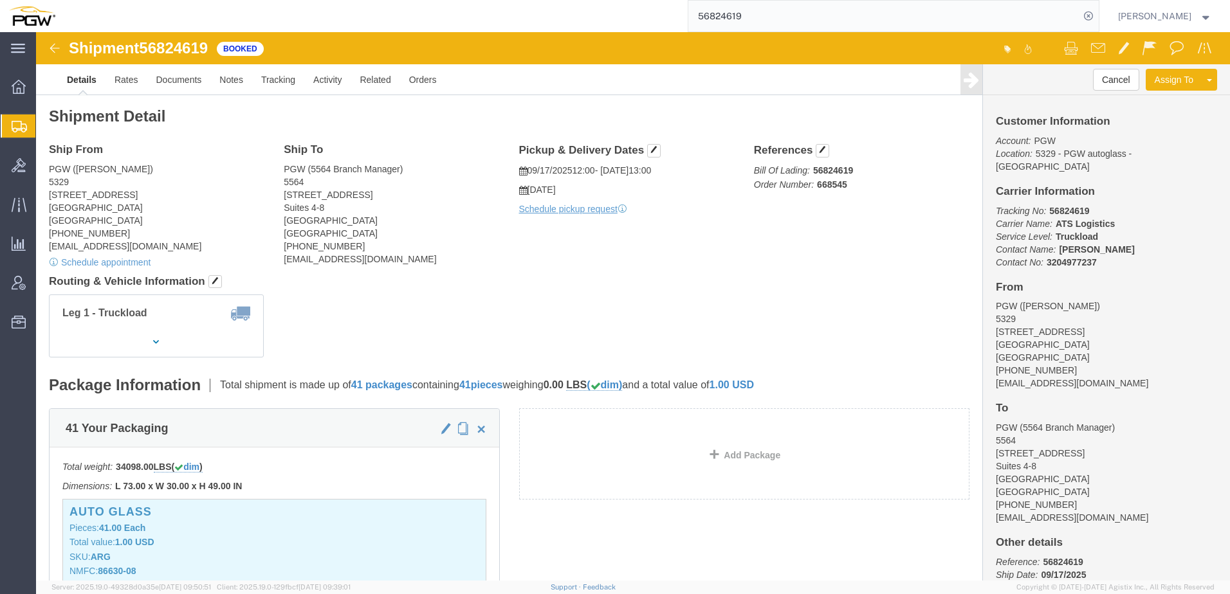
drag, startPoint x: 89, startPoint y: 148, endPoint x: 116, endPoint y: 174, distance: 37.3
click at [0, 0] on span "Shipment Manager" at bounding box center [0, 0] width 0 height 0
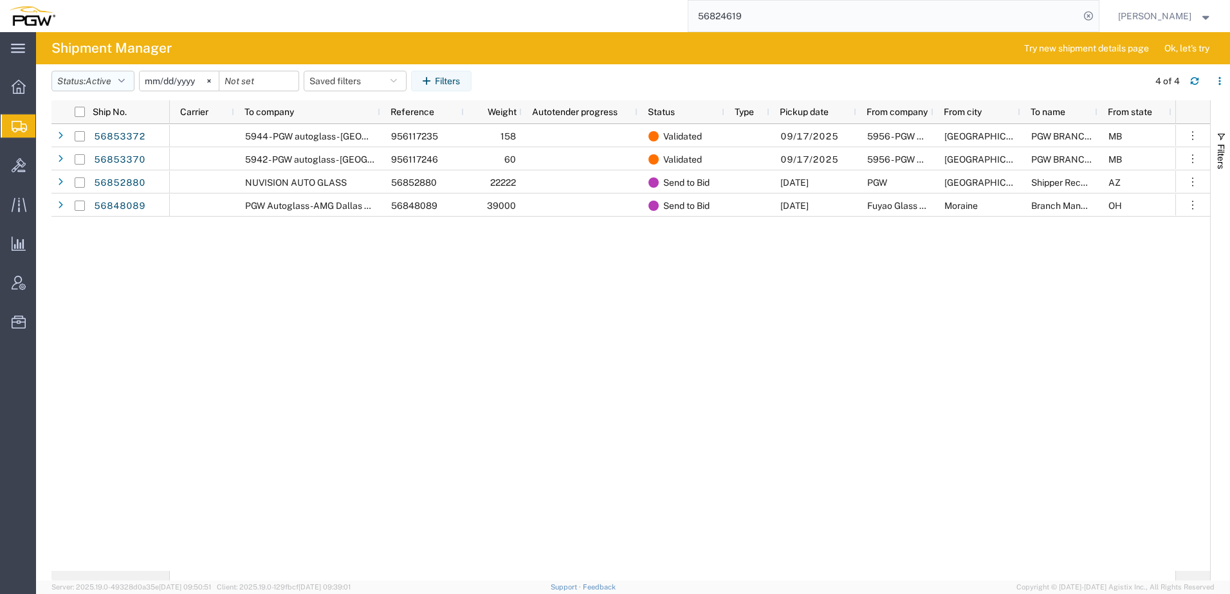
click at [107, 81] on span "Active" at bounding box center [99, 81] width 26 height 10
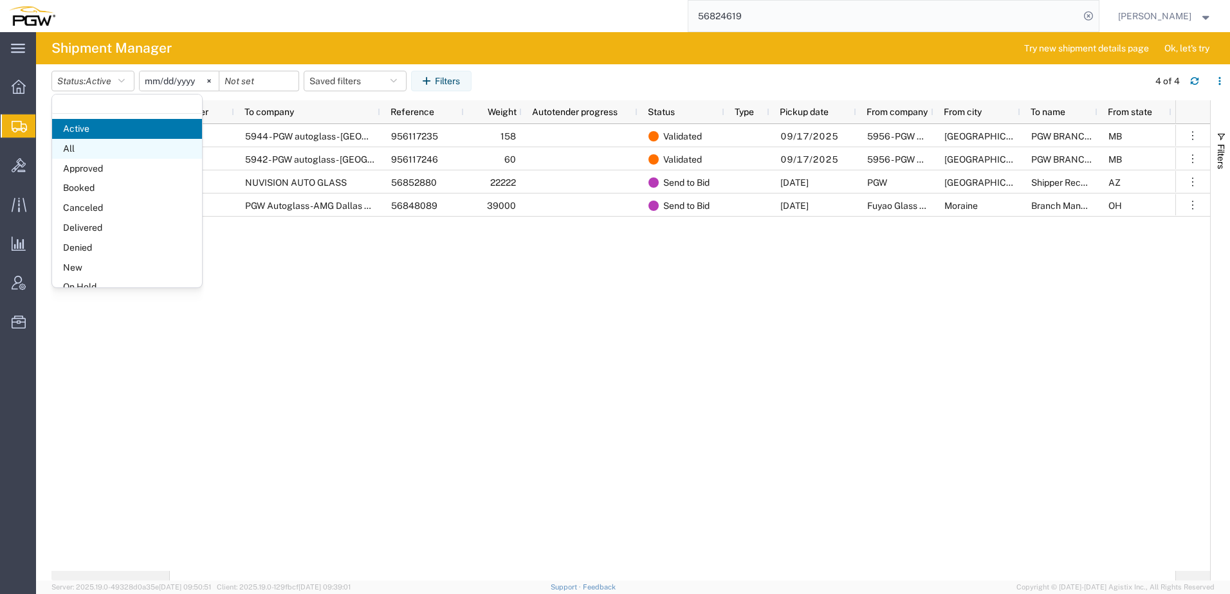
click at [73, 153] on span "All" at bounding box center [127, 149] width 150 height 20
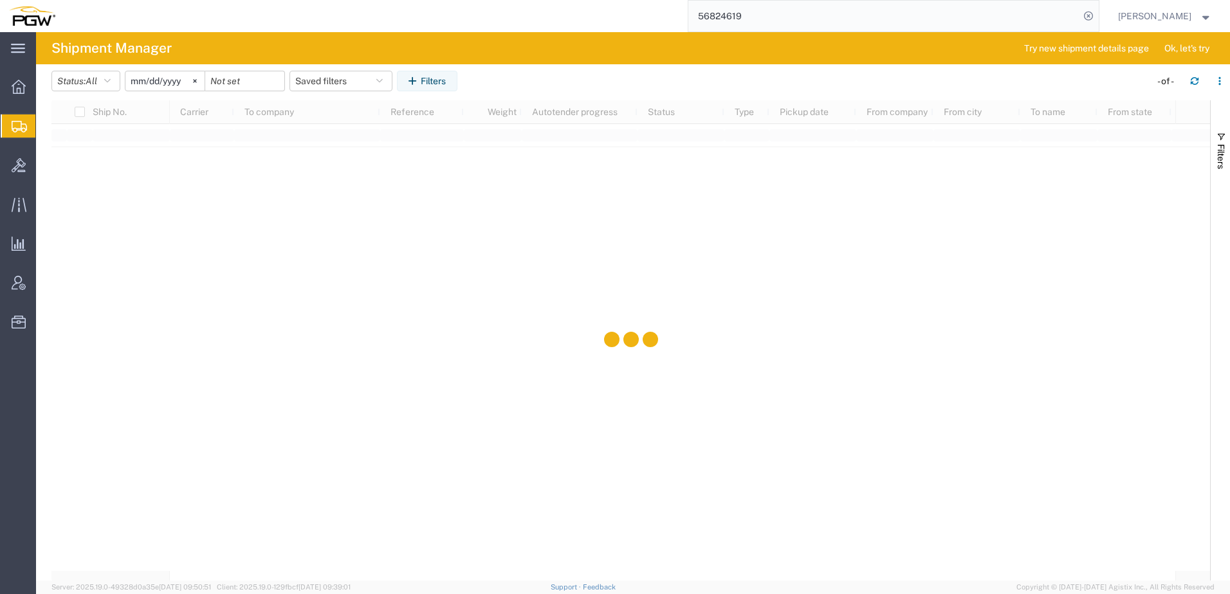
click at [183, 89] on input "2025-08-17" at bounding box center [164, 80] width 79 height 19
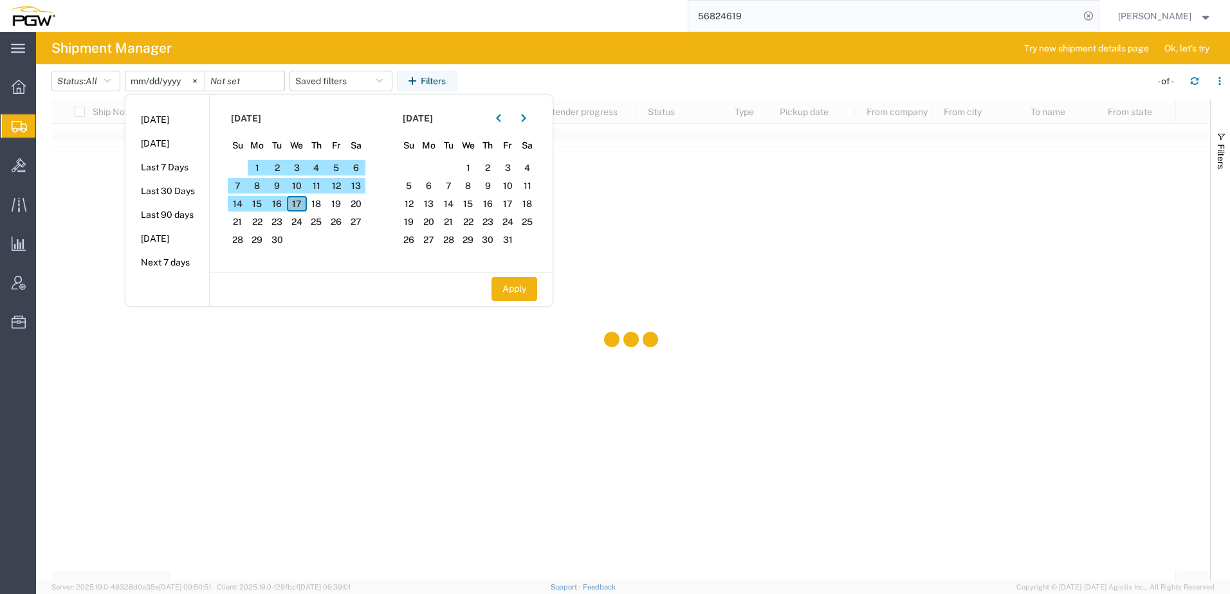
click at [302, 205] on span "17" at bounding box center [297, 203] width 20 height 15
click at [260, 78] on input "date" at bounding box center [244, 80] width 79 height 19
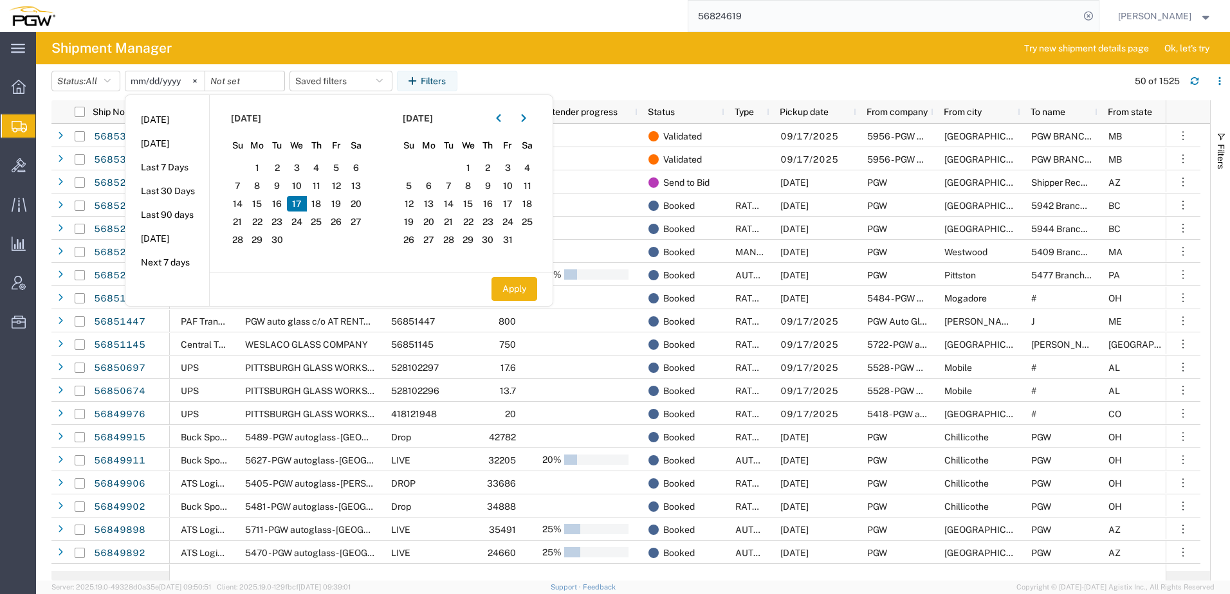
click at [300, 202] on span "17" at bounding box center [297, 203] width 20 height 15
click at [520, 291] on button "Apply" at bounding box center [514, 289] width 46 height 24
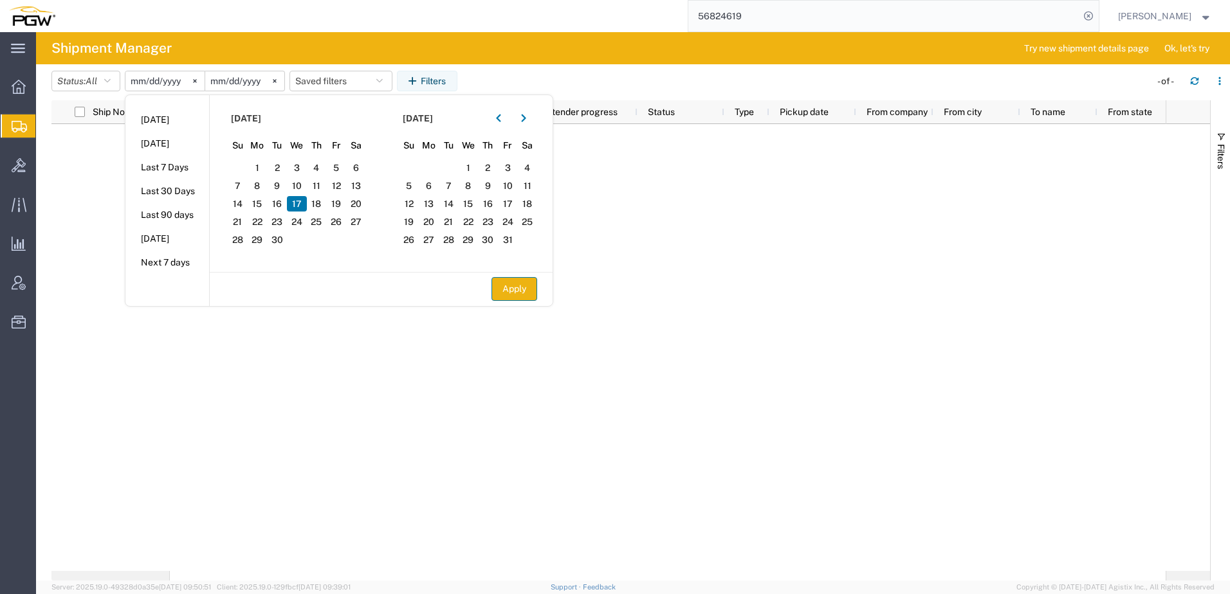
type input "2025-09-17"
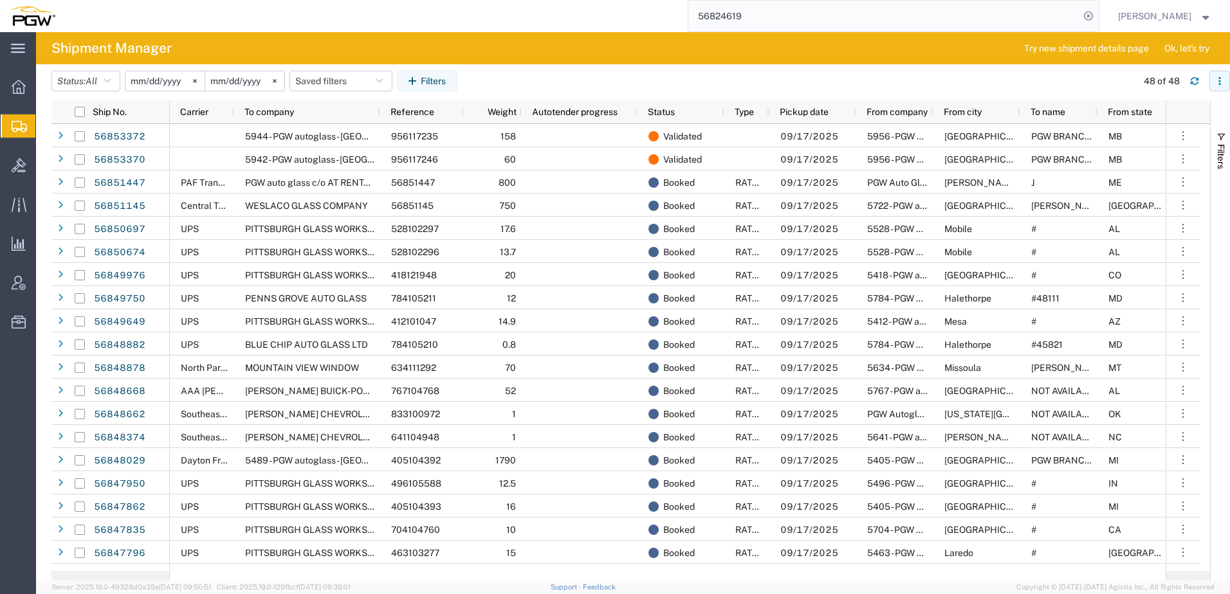
click at [1219, 80] on icon "button" at bounding box center [1219, 81] width 2 height 2
click at [1141, 114] on div "Download" at bounding box center [1152, 115] width 71 height 26
click at [535, 71] on agx-table-filter-chips "Status: All Active All Approved Booked Canceled Delivered Denied New On Hold Pe…" at bounding box center [590, 86] width 1079 height 30
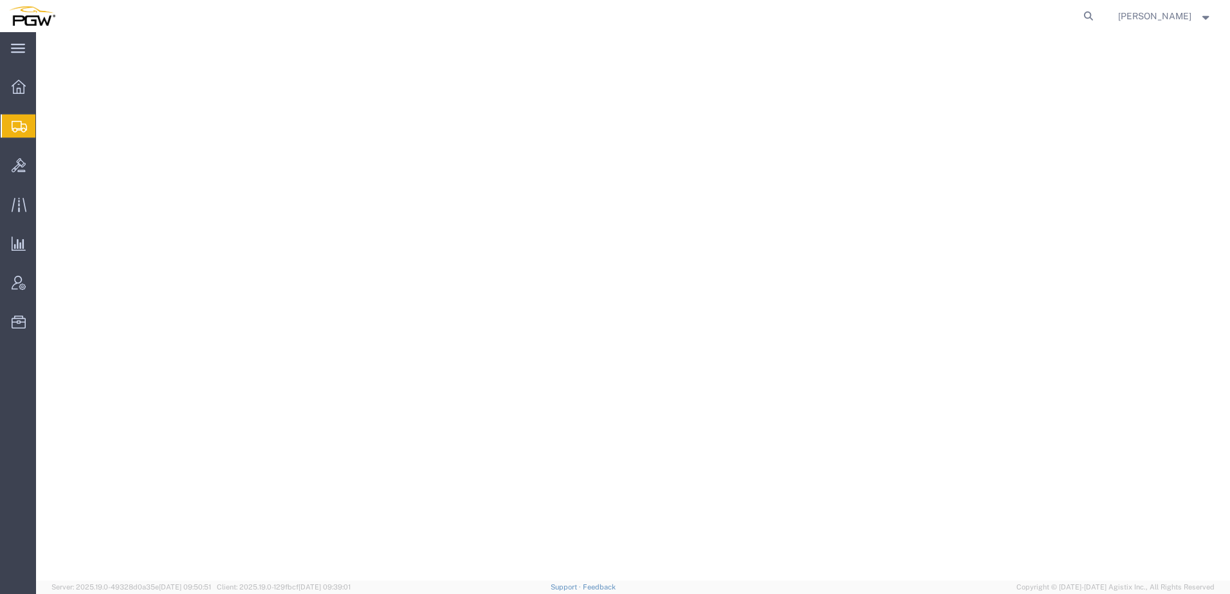
select select
select select "62935"
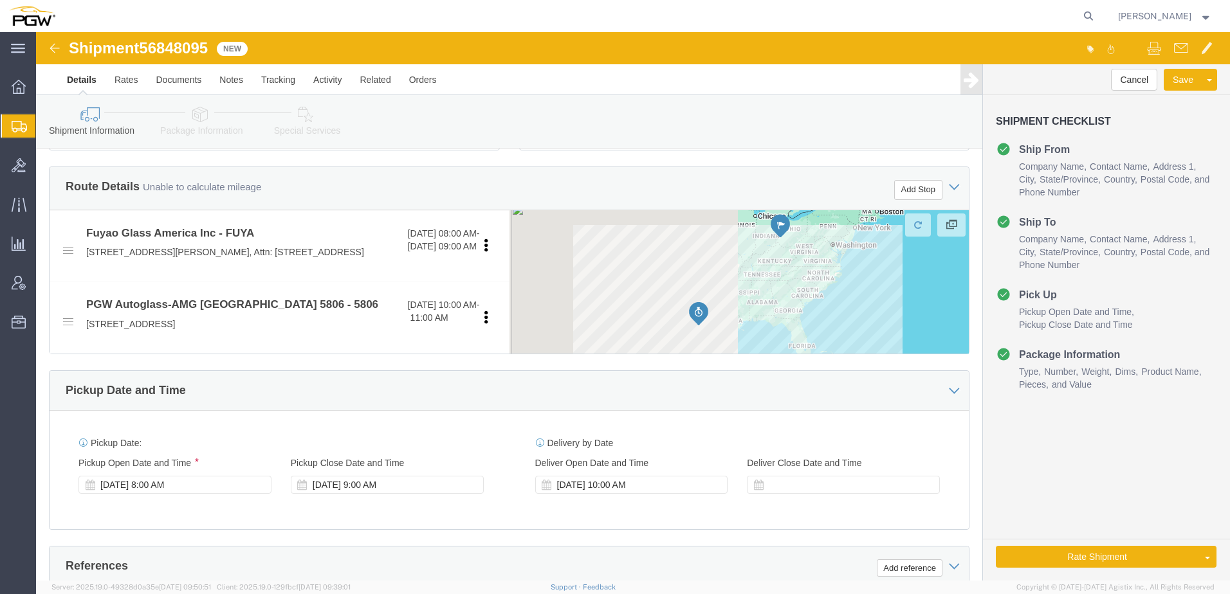
scroll to position [450, 0]
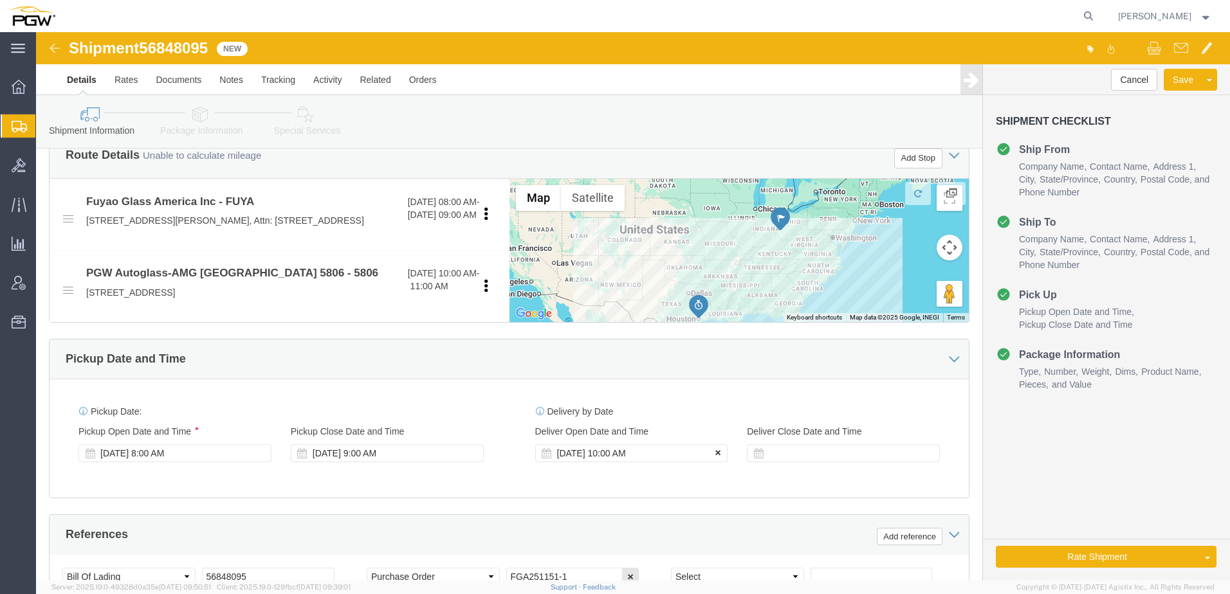
click icon
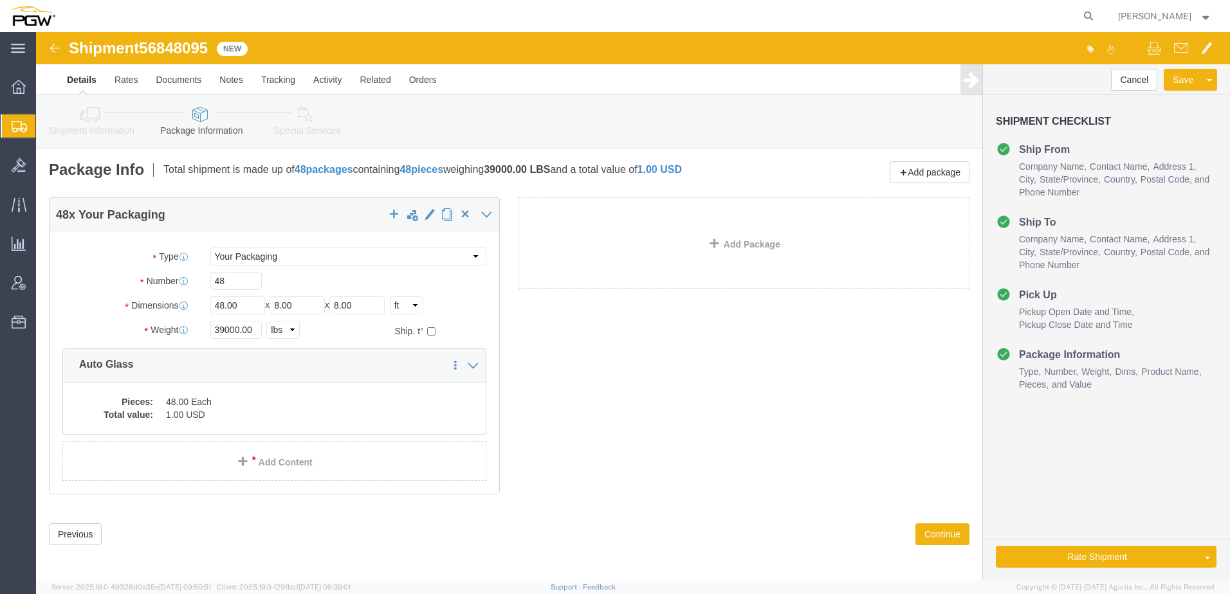
click icon
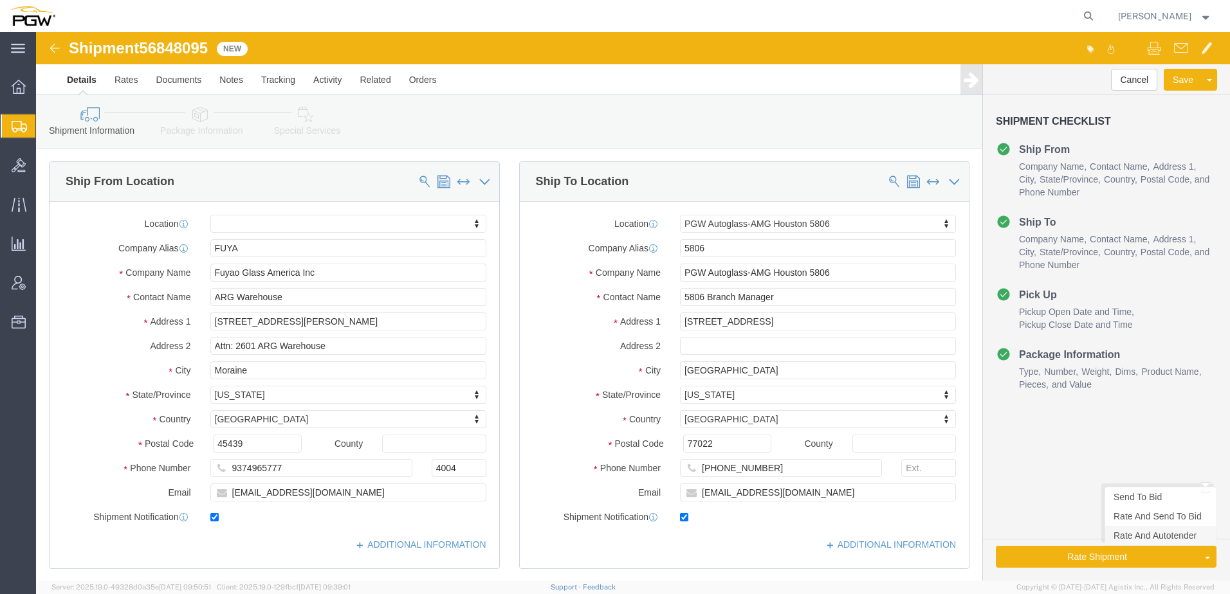
click link "Rate And Autotender"
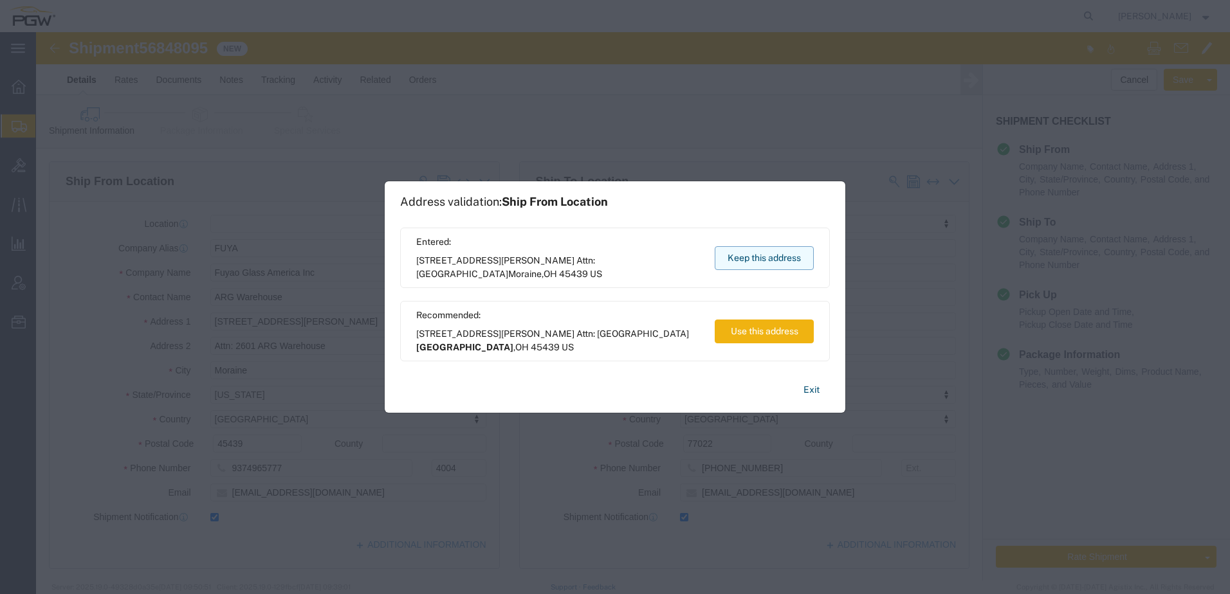
click at [738, 256] on button "Keep this address" at bounding box center [764, 258] width 99 height 24
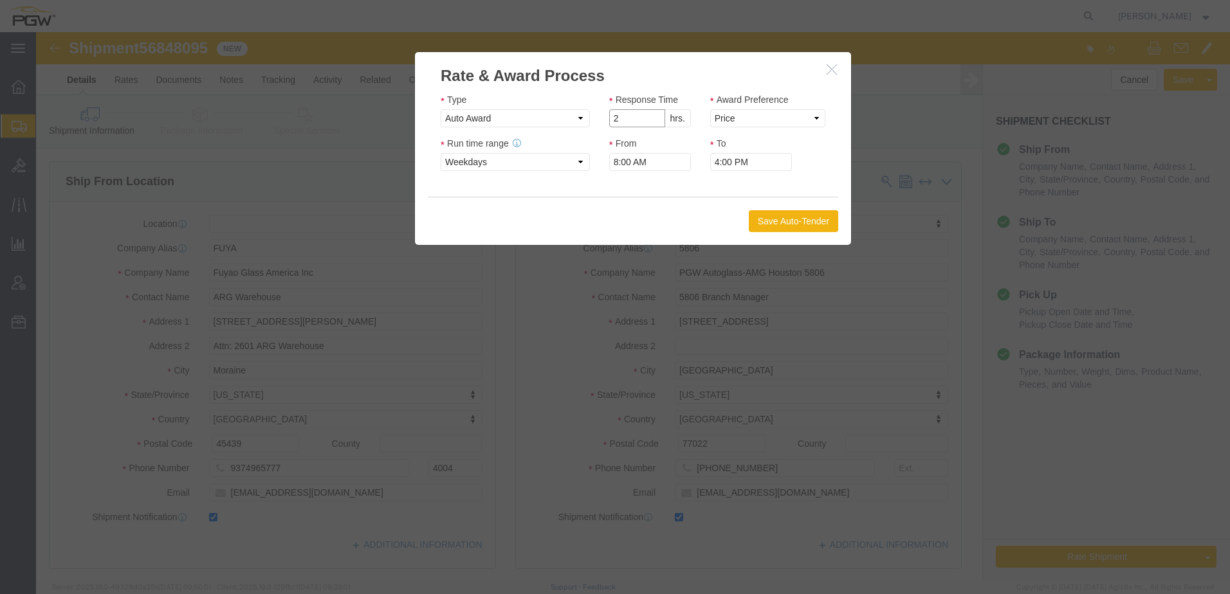
type input "2"
click input "2"
click select "Price Carrier Rank"
select select "LANE_RANK"
click select "Price Carrier Rank"
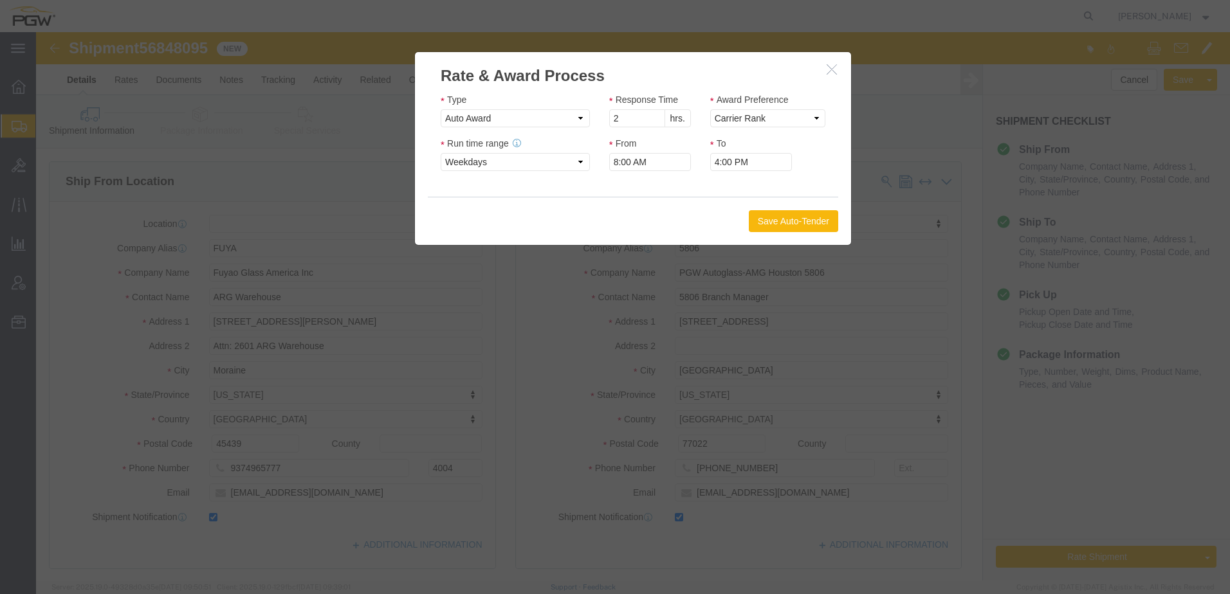
click button "Save Auto-Tender"
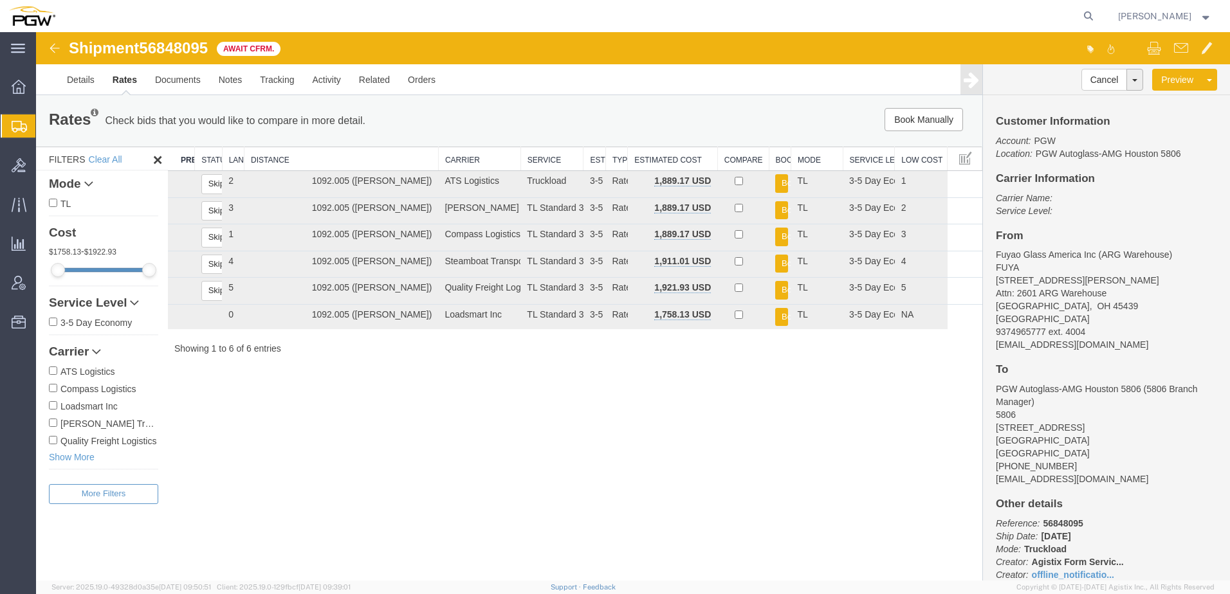
click at [0, 0] on span "Shipment Manager" at bounding box center [0, 0] width 0 height 0
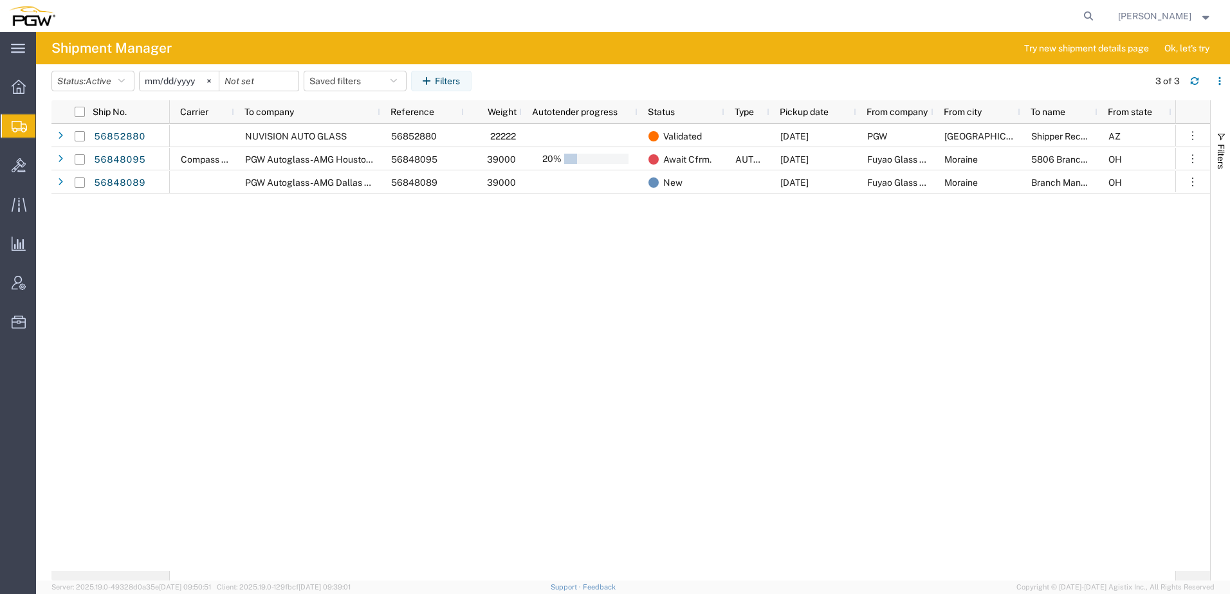
click at [1091, 14] on agx-global-search at bounding box center [894, 16] width 412 height 32
click at [1097, 14] on icon at bounding box center [1088, 16] width 18 height 18
click at [873, 21] on input "search" at bounding box center [883, 16] width 391 height 31
paste input "56824619"
type input "56824619"
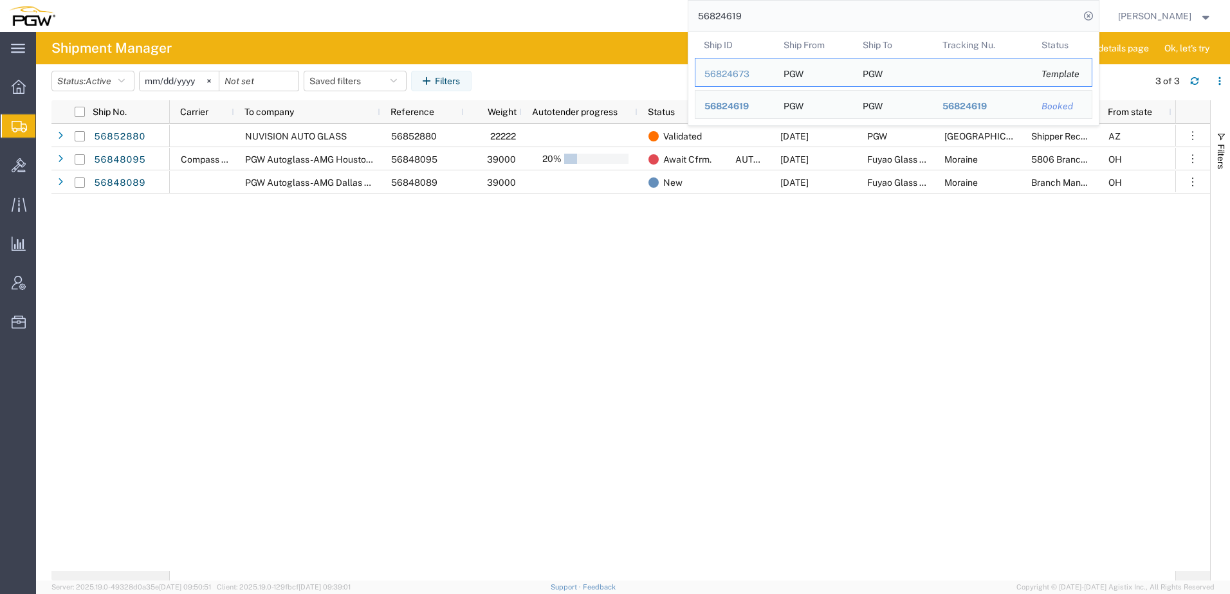
click at [518, 380] on div "NUVISION AUTO GLASS 56852880 22222 Validated 09/19/2025 PGW Glendale Shipper Re…" at bounding box center [672, 347] width 1005 height 447
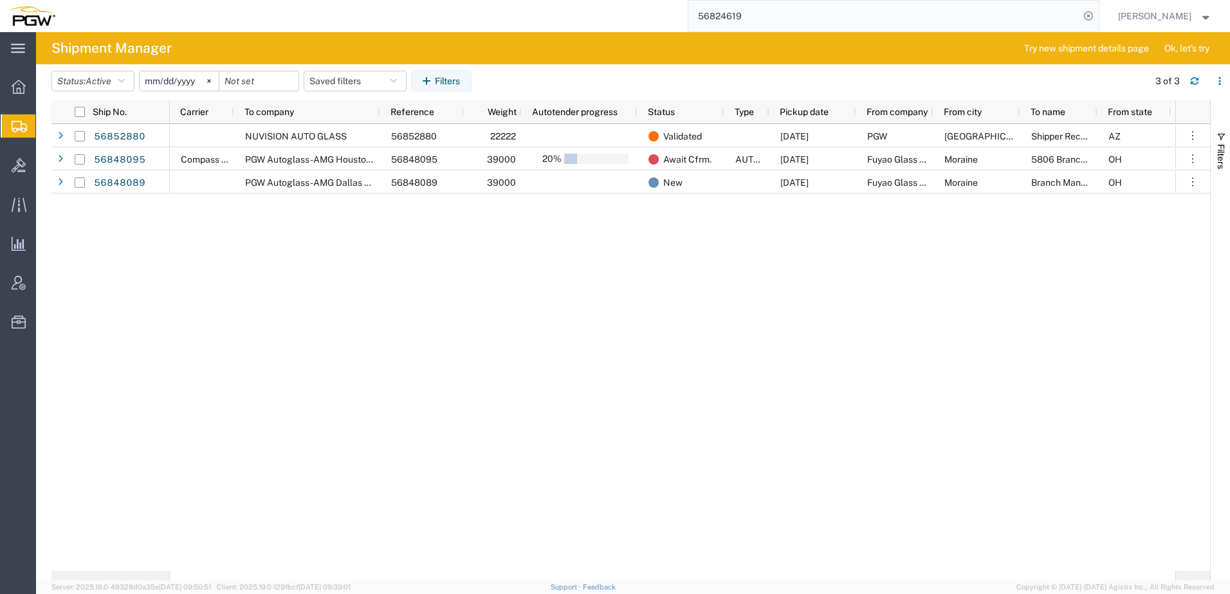
click at [772, 17] on input "56824619" at bounding box center [883, 16] width 391 height 31
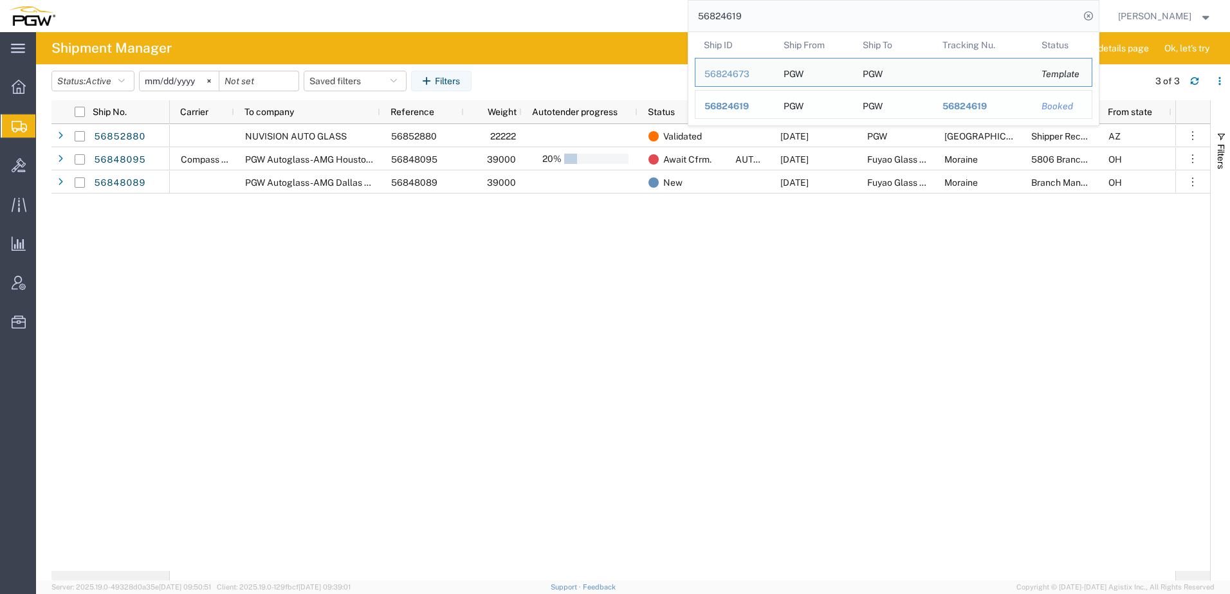
click at [741, 104] on span "56824619" at bounding box center [726, 106] width 44 height 10
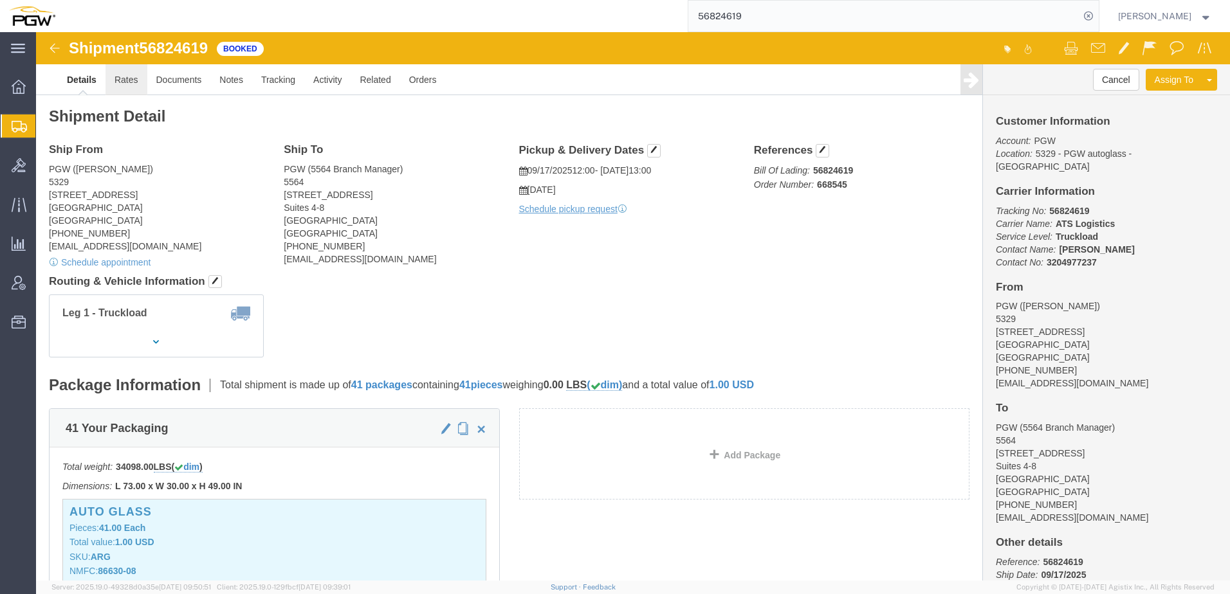
click link "Rates"
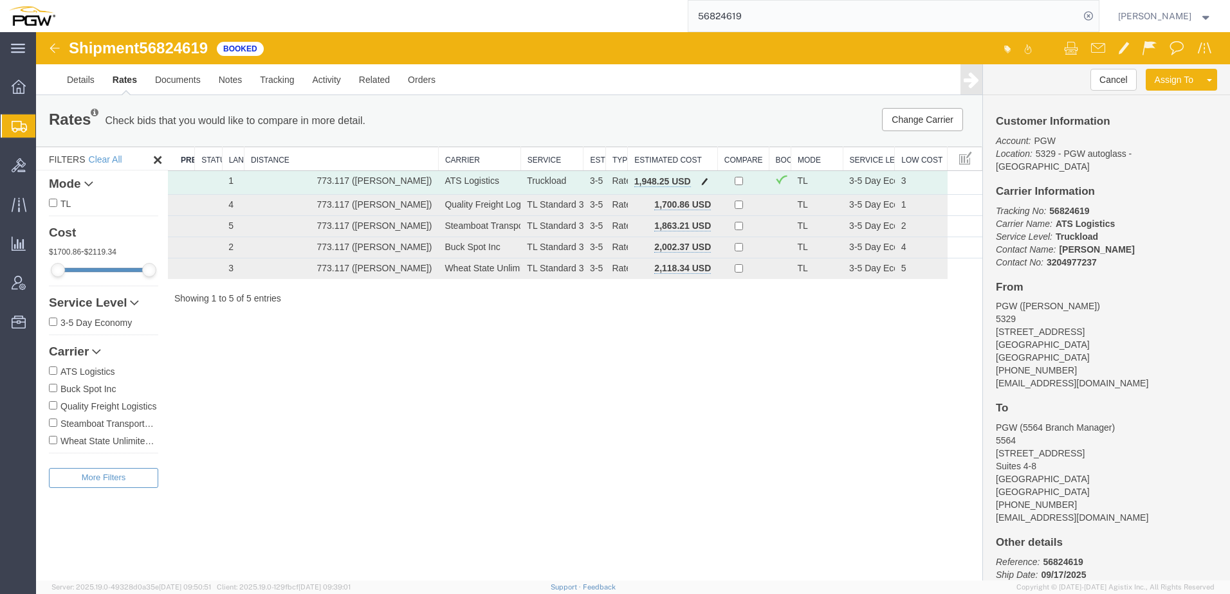
click at [708, 181] on button "button" at bounding box center [704, 182] width 17 height 17
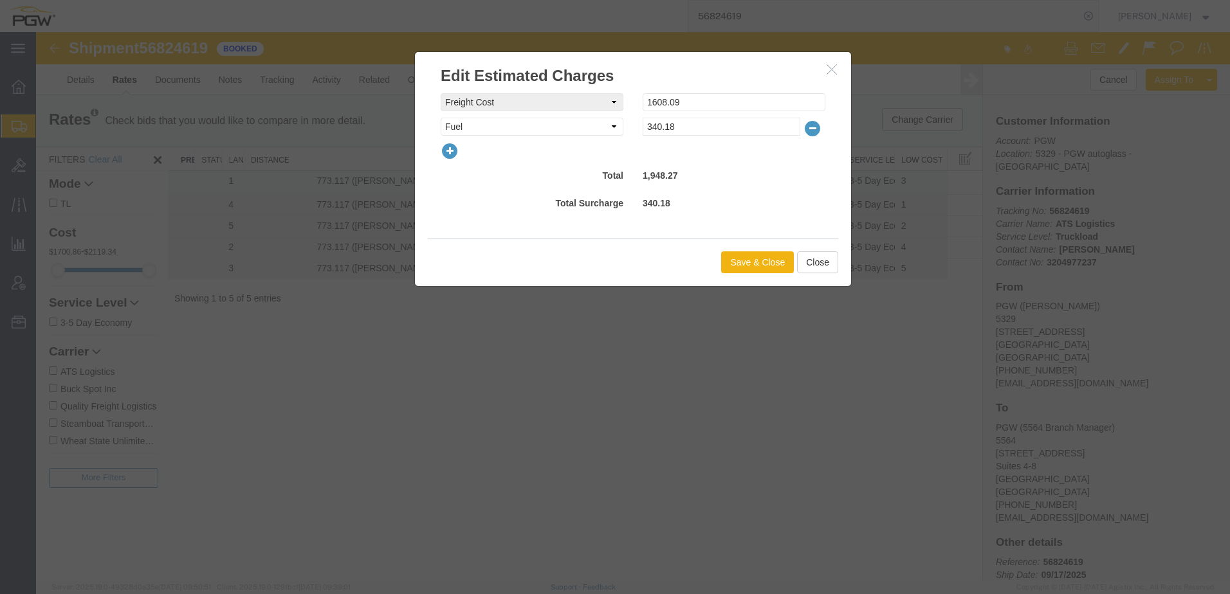
click at [453, 149] on icon "button" at bounding box center [450, 151] width 18 height 18
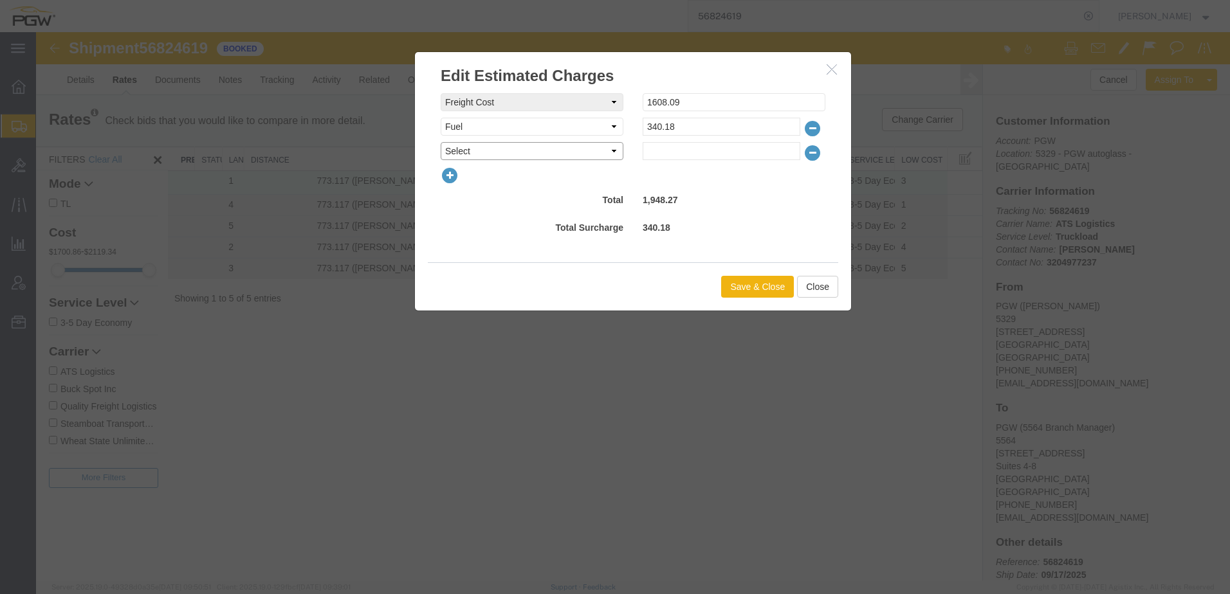
click at [464, 145] on select "Select AES Filing Accessorial Delivery Charge Additional Invoice Details Addres…" at bounding box center [532, 151] width 183 height 18
select select "OTHR"
click at [441, 142] on select "Select AES Filing Accessorial Delivery Charge Additional Invoice Details Addres…" at bounding box center [532, 151] width 183 height 18
click at [709, 147] on input "text" at bounding box center [722, 151] width 158 height 18
type input "551.73"
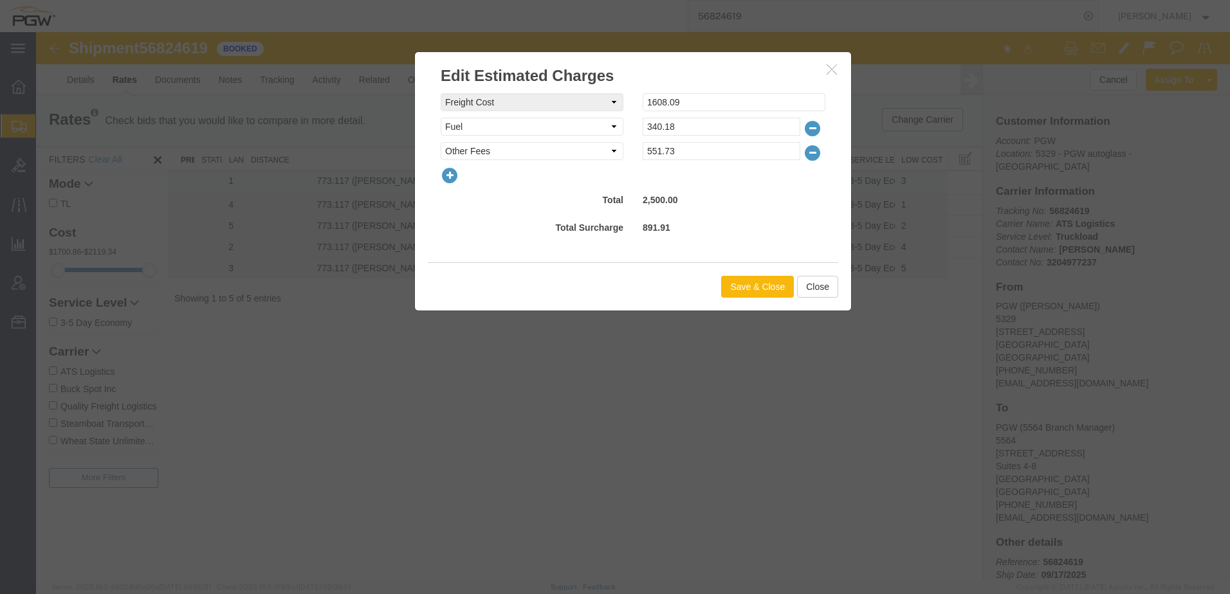
drag, startPoint x: 741, startPoint y: 284, endPoint x: 300, endPoint y: 277, distance: 440.6
click at [741, 284] on button "Save & Close" at bounding box center [757, 287] width 73 height 22
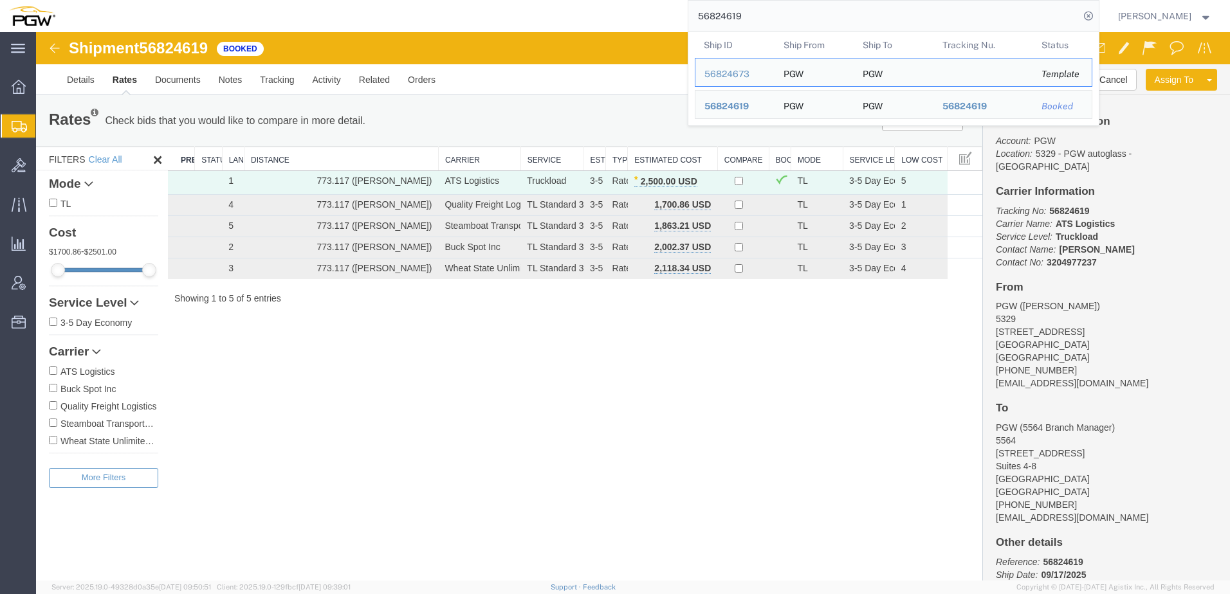
drag, startPoint x: 799, startPoint y: 10, endPoint x: 297, endPoint y: 19, distance: 501.8
click at [297, 19] on div "56824619 Ship ID Ship From Ship To Tracking Nu. Status Ship ID 56824673 Ship Fr…" at bounding box center [581, 16] width 1035 height 32
paste input "52756"
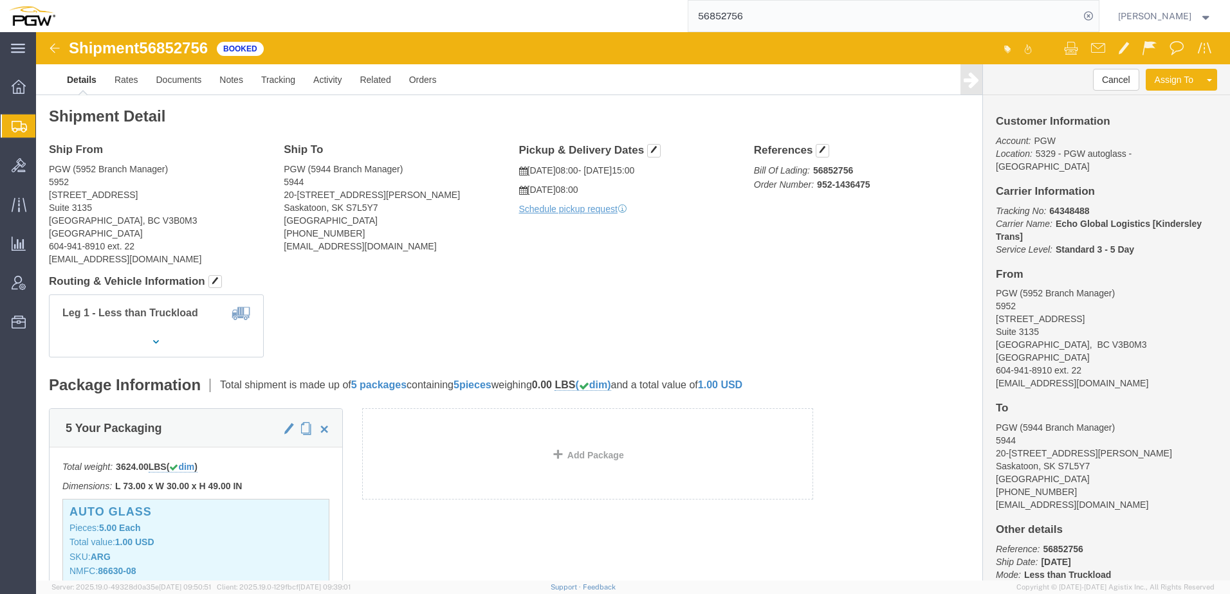
drag, startPoint x: 333, startPoint y: 332, endPoint x: 338, endPoint y: 235, distance: 96.6
click div "Shipment Detail Ship From PGW (5952 Branch Manager) 5952 575 Seaborne Avenue Su…"
click link "Documents"
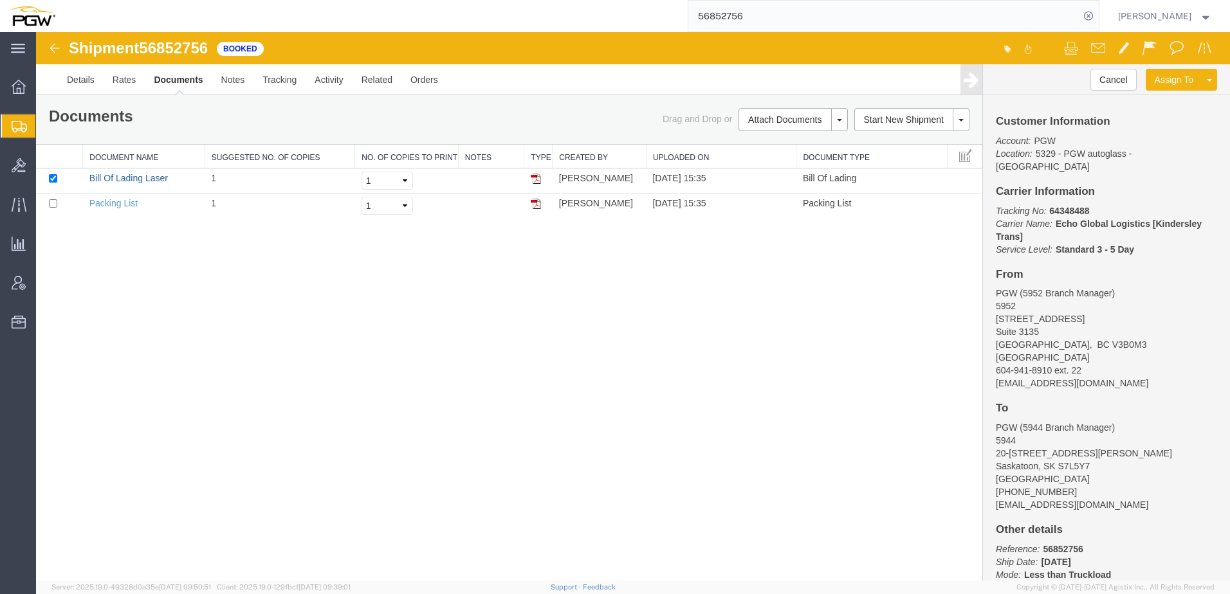
drag, startPoint x: 128, startPoint y: 180, endPoint x: 282, endPoint y: 278, distance: 182.7
click at [128, 180] on link "Bill Of Lading Laser" at bounding box center [128, 178] width 78 height 10
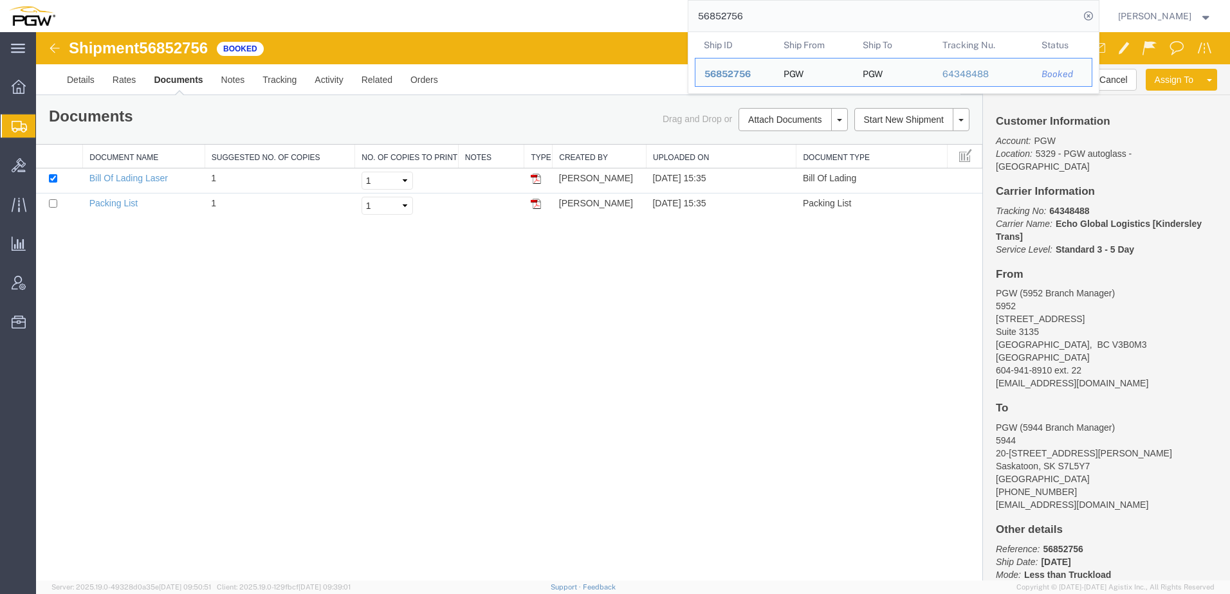
drag, startPoint x: 834, startPoint y: 21, endPoint x: -75, endPoint y: -21, distance: 909.1
click at [0, 0] on html "main_menu Created with Sketch. Collapse Menu Overview Shipments Shipment Manage…" at bounding box center [615, 297] width 1230 height 594
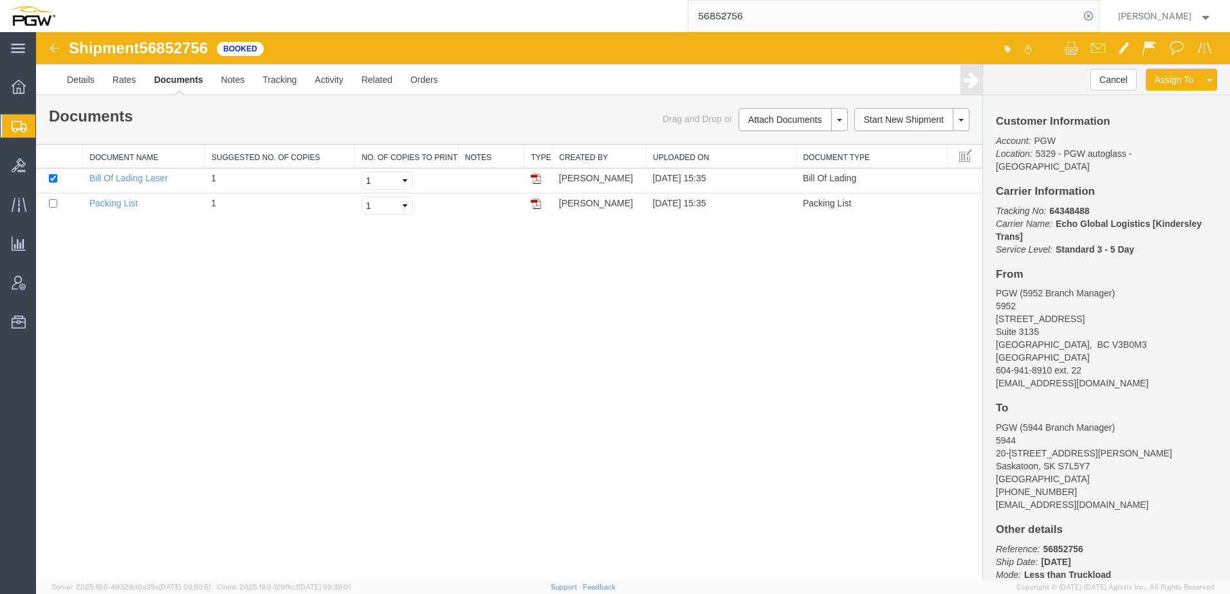
paste input "845"
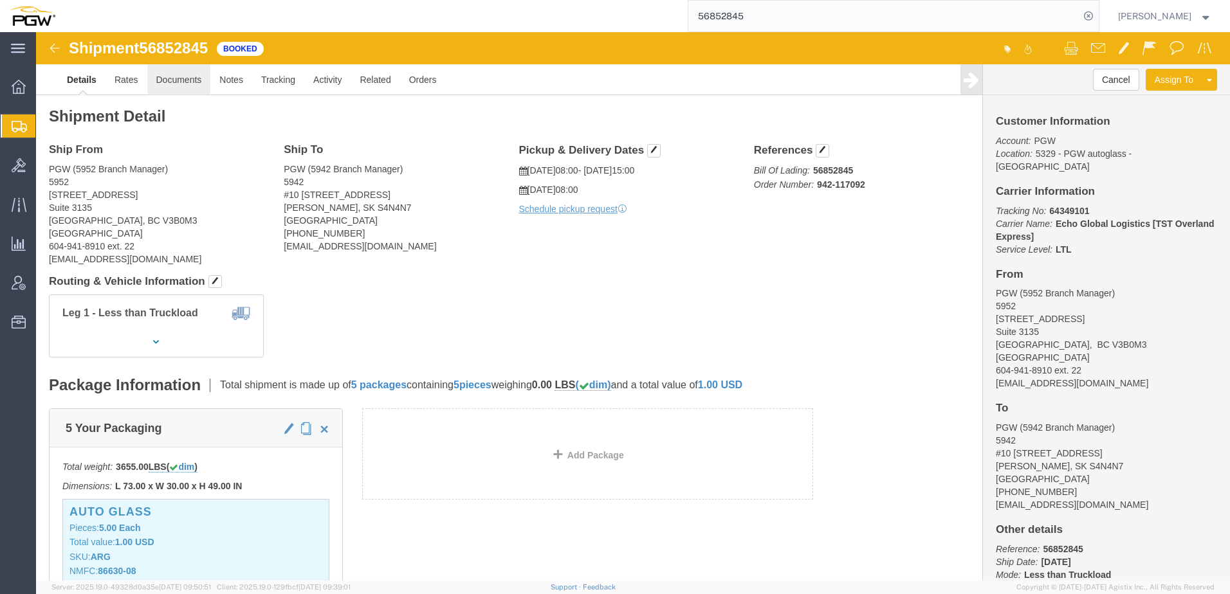
click link "Documents"
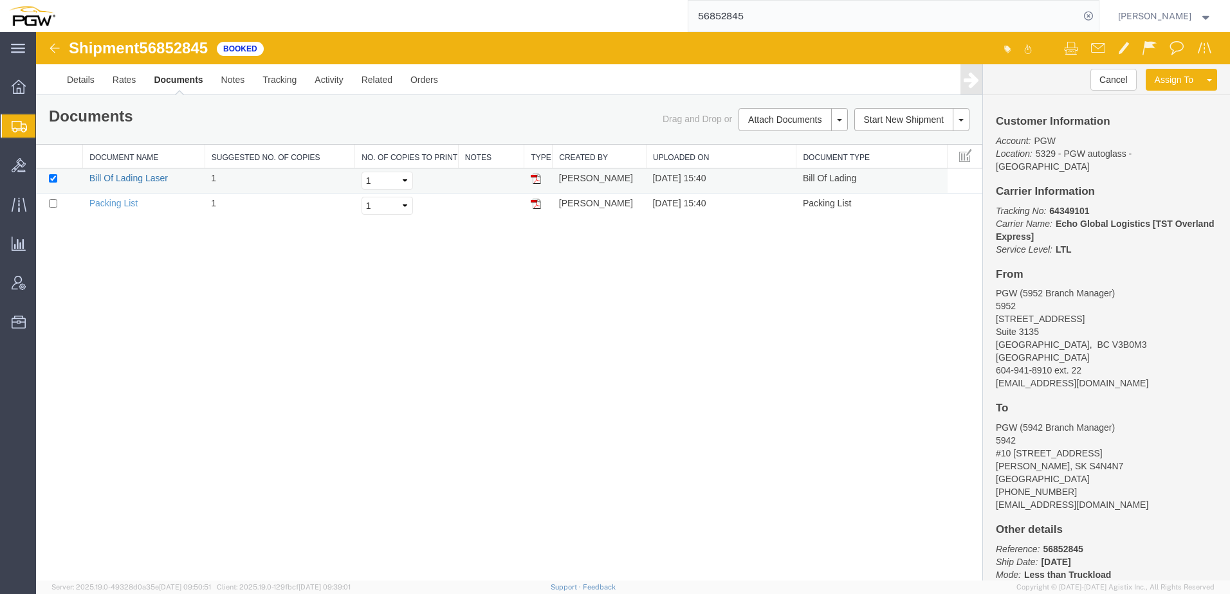
click at [132, 174] on link "Bill Of Lading Laser" at bounding box center [128, 178] width 78 height 10
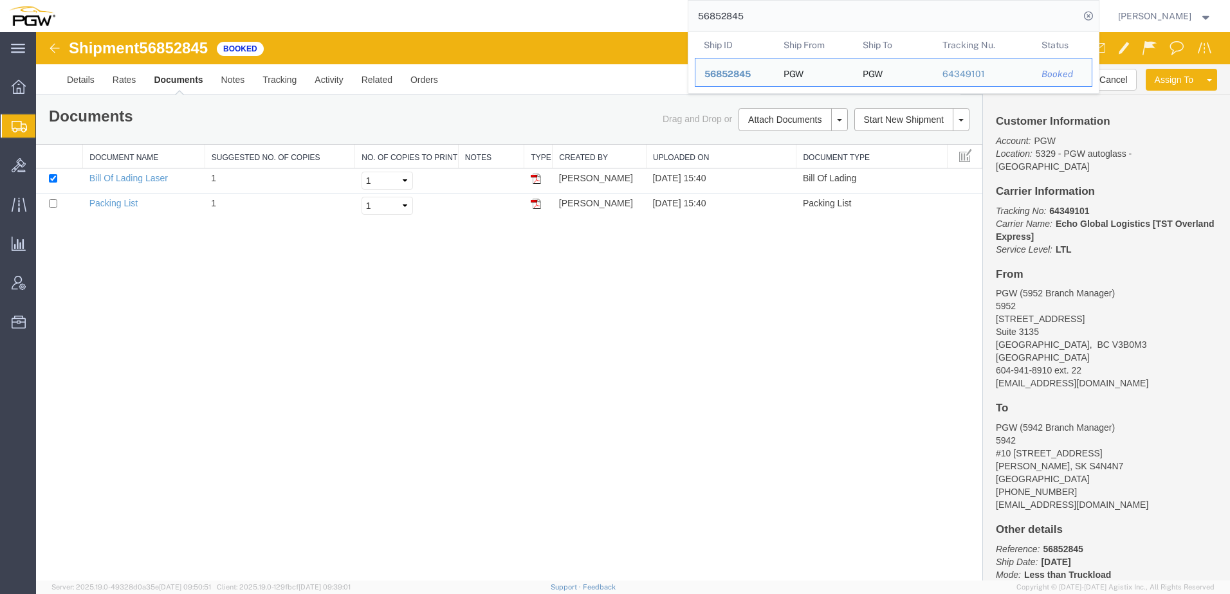
drag, startPoint x: 821, startPoint y: 21, endPoint x: 196, endPoint y: -5, distance: 626.3
click at [196, 0] on html "main_menu Created with Sketch. Collapse Menu Overview Shipments Shipment Manage…" at bounding box center [615, 297] width 1230 height 594
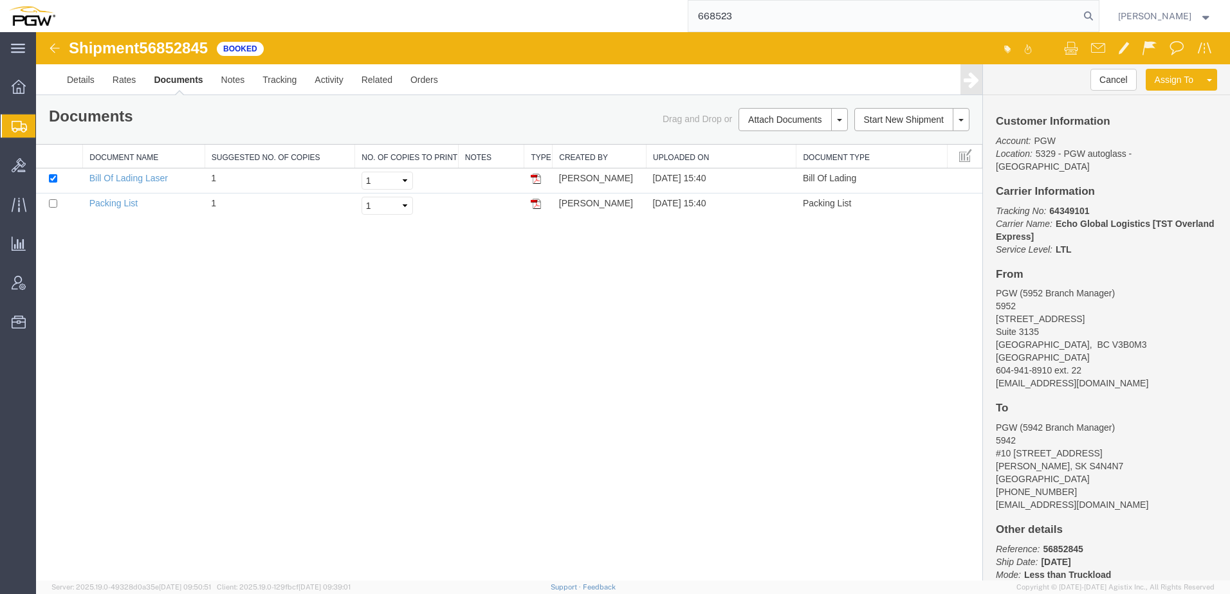
type input "668523"
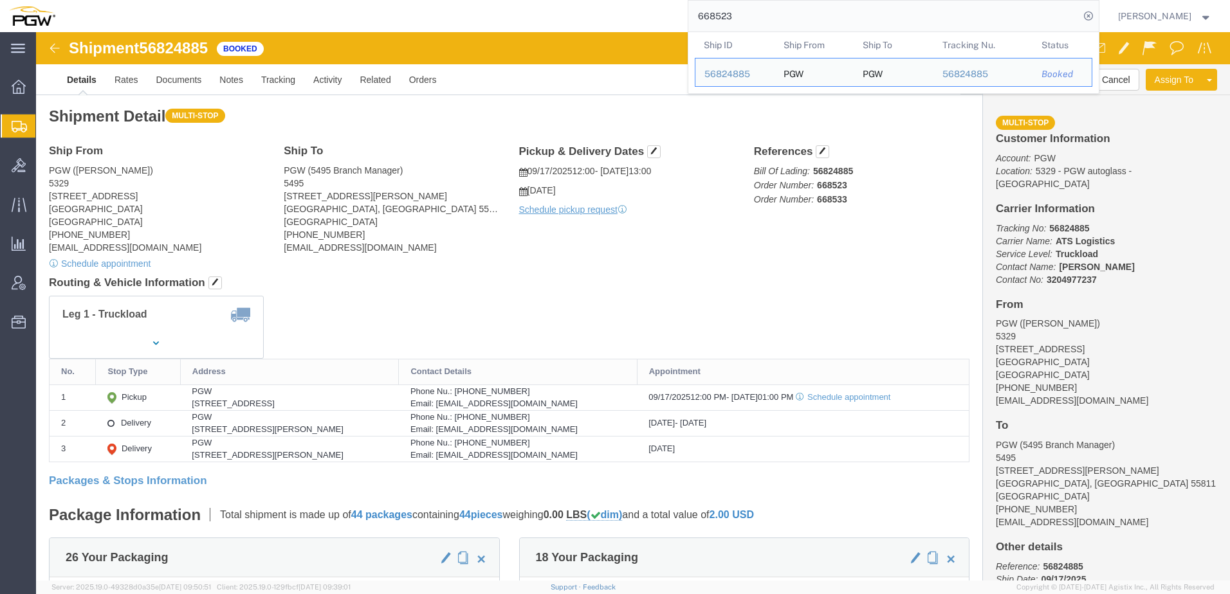
click div "Shipment Detail Multi-stop Ship From PGW (Janet Claytor) 5329 850 Southern Ave …"
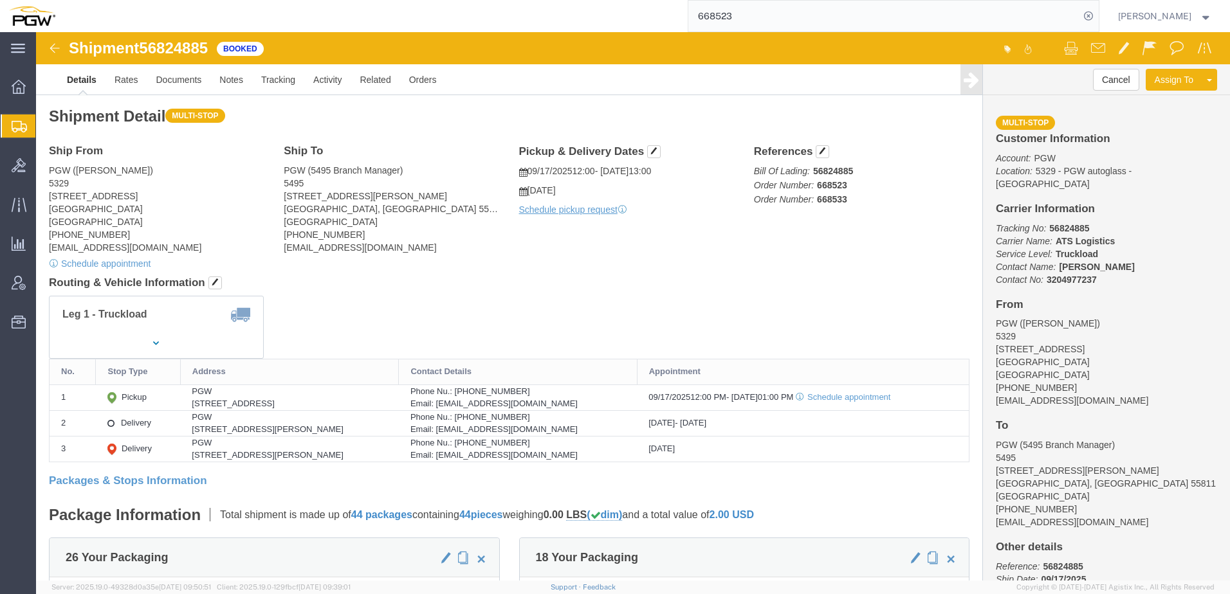
click div "Leg 1 - Truckload Vehicle 1: Standard Dry Van (53 Feet) Number of trucks: 1"
click at [0, 0] on span "Shipment Manager" at bounding box center [0, 0] width 0 height 0
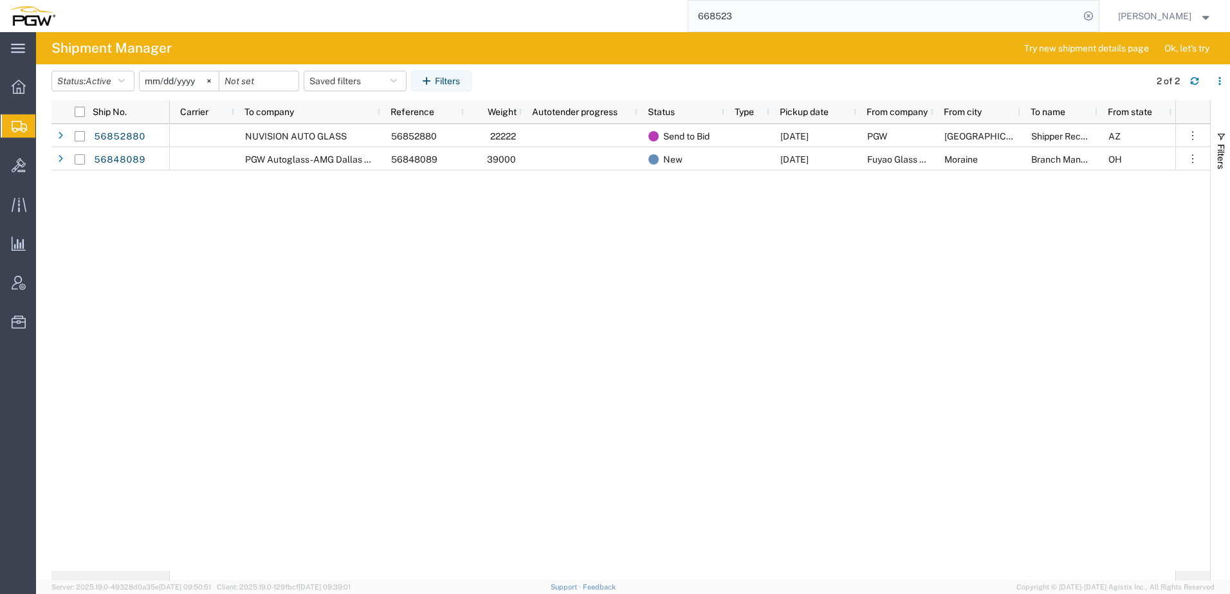
drag, startPoint x: 495, startPoint y: 291, endPoint x: 498, endPoint y: 277, distance: 13.9
click at [497, 289] on div "NUVISION AUTO GLASS 56852880 22222 Send to Bid 09/19/2025 PGW Glendale Shipper …" at bounding box center [672, 347] width 1005 height 447
click at [85, 81] on button "Status: Active" at bounding box center [92, 81] width 83 height 21
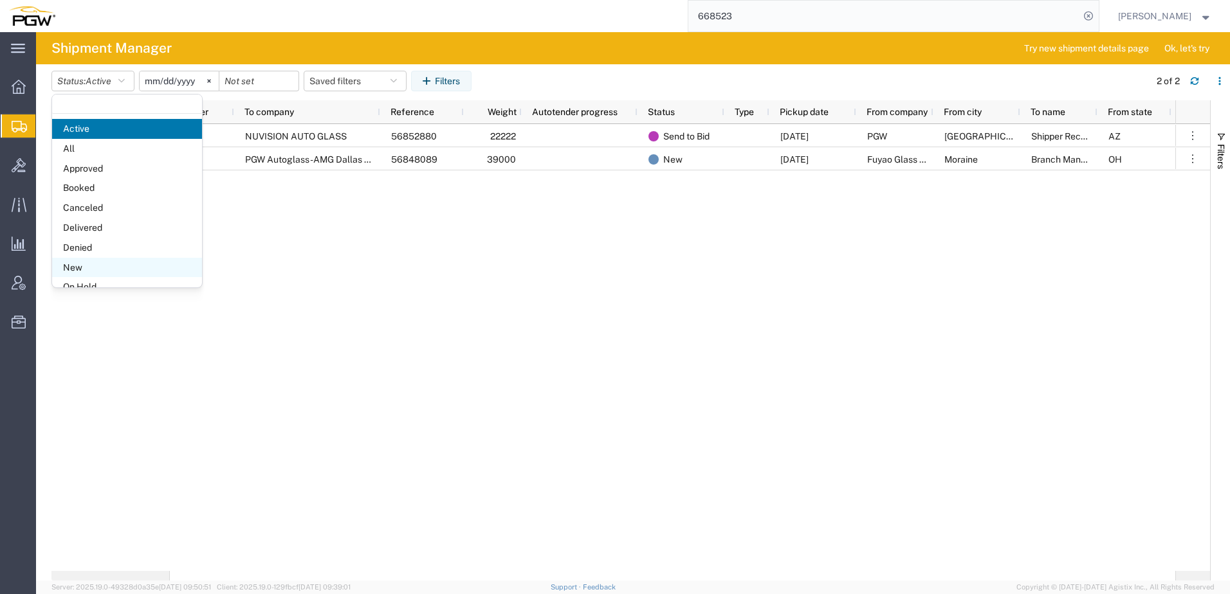
click at [71, 259] on span "New" at bounding box center [127, 268] width 150 height 20
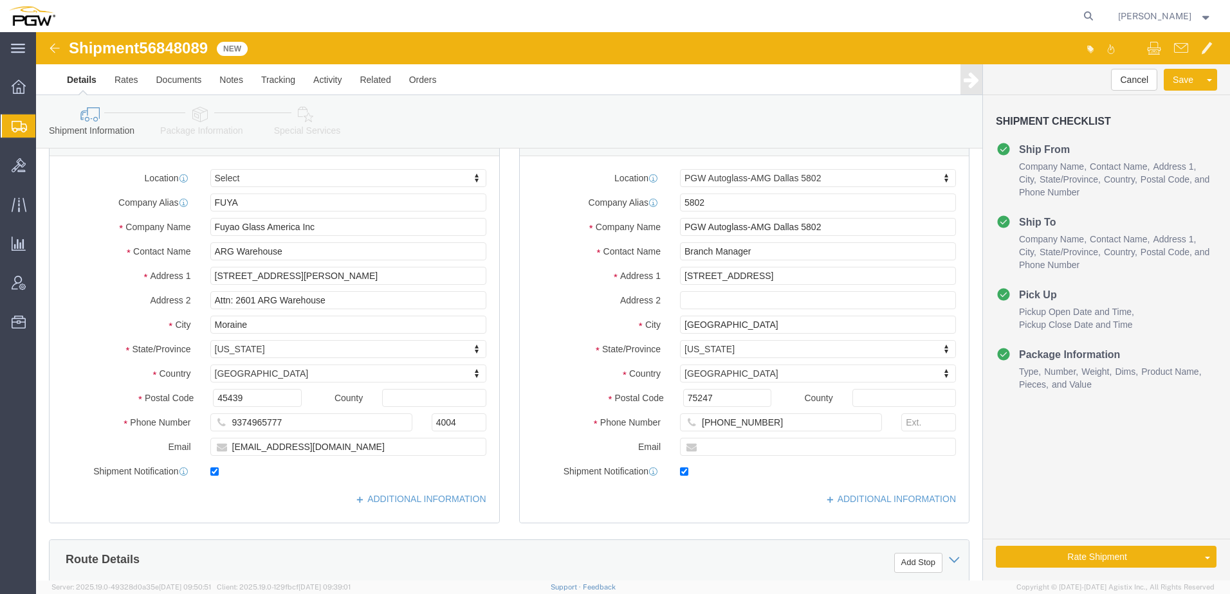
scroll to position [257, 0]
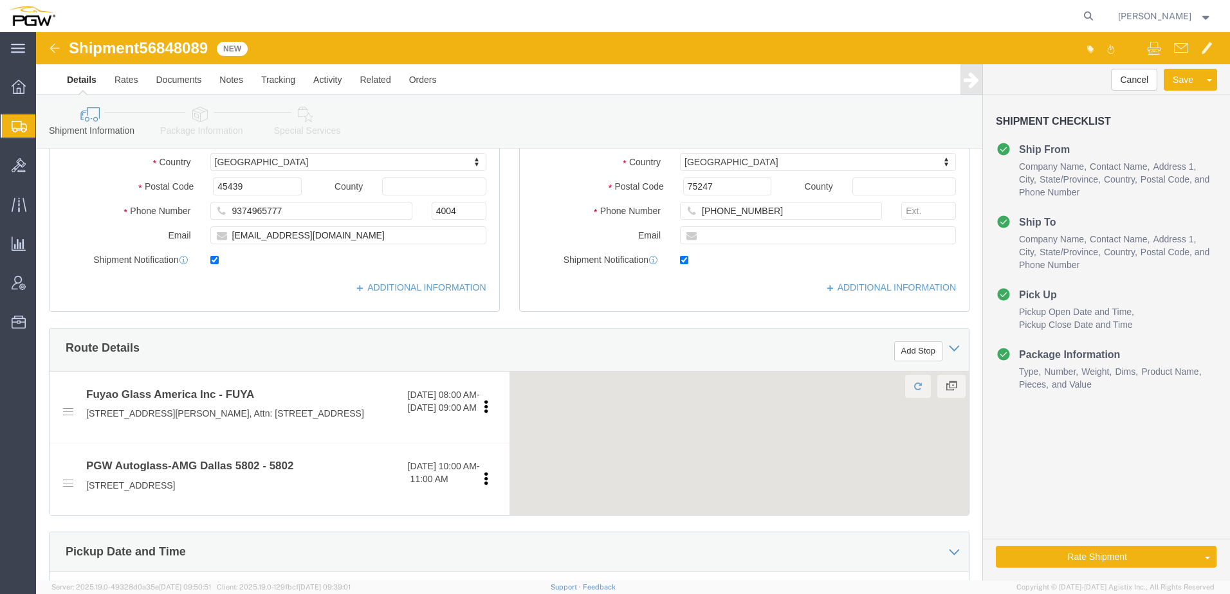
select select
select select "62932"
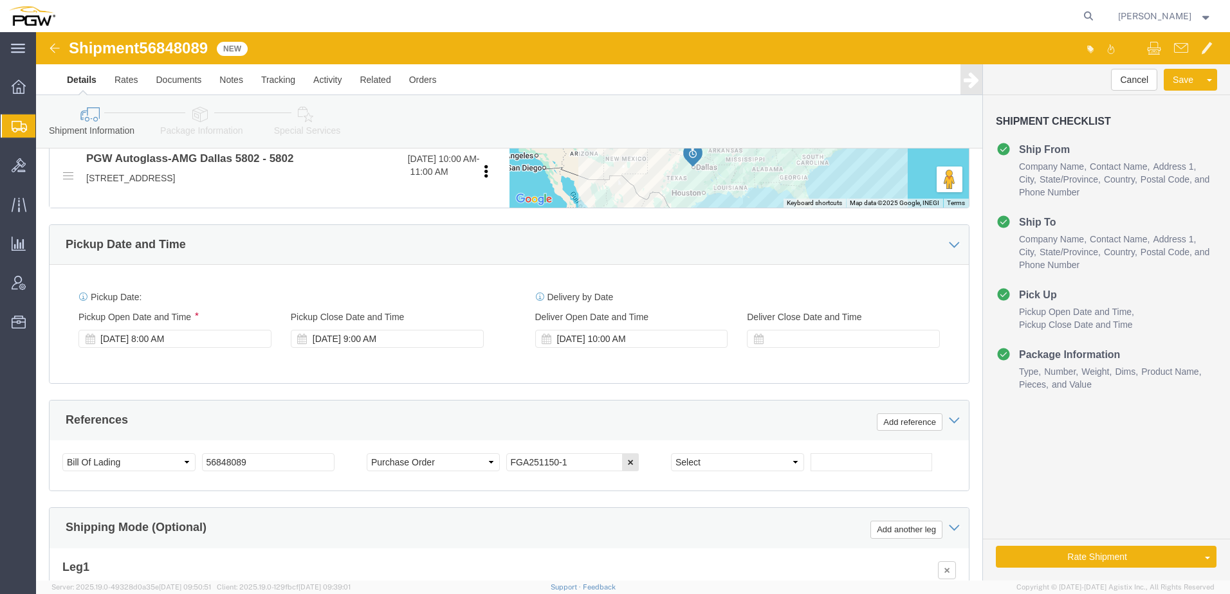
scroll to position [579, 0]
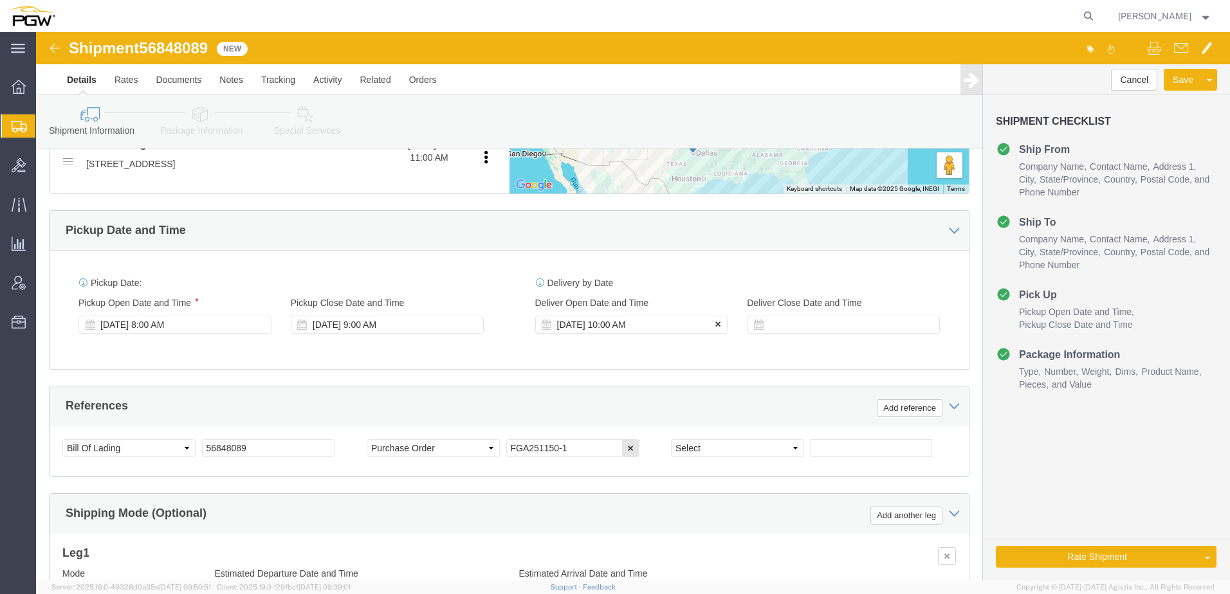
click icon
click link "Rate And Autotender"
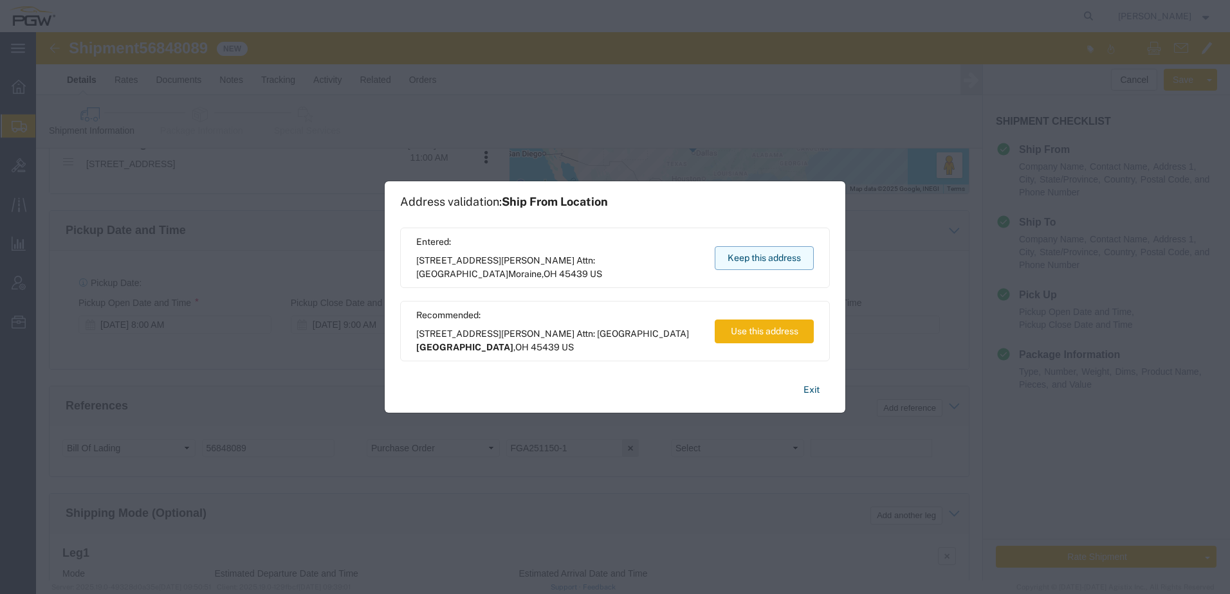
click at [756, 255] on button "Keep this address" at bounding box center [764, 258] width 99 height 24
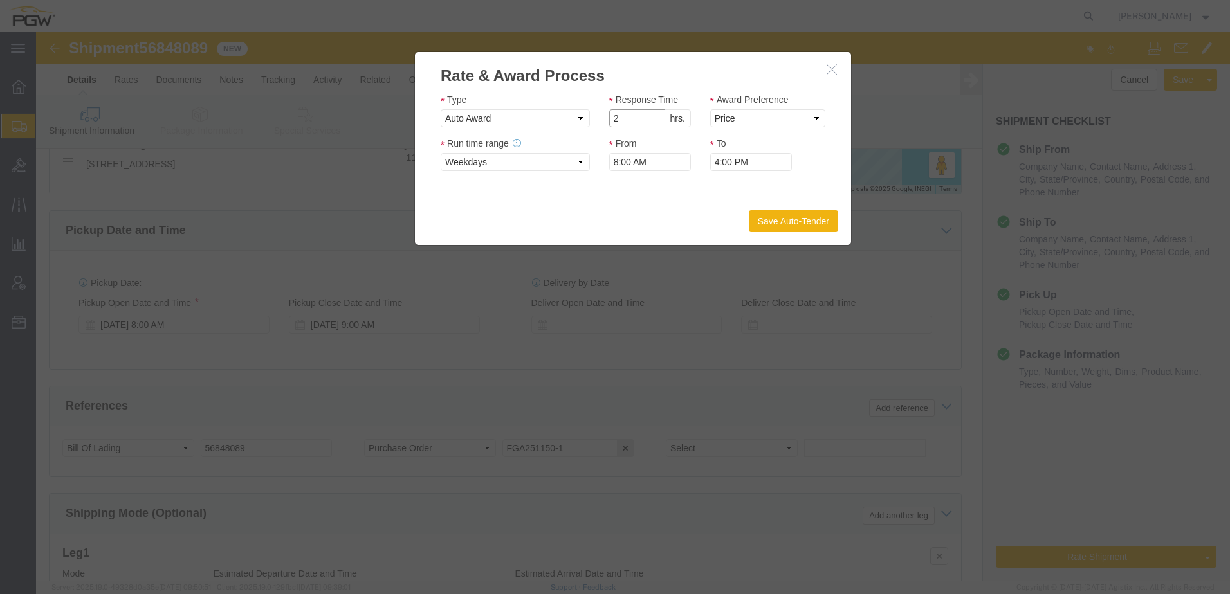
type input "2"
click input "2"
click select "Price Carrier Rank"
select select "LANE_RANK"
click select "Price Carrier Rank"
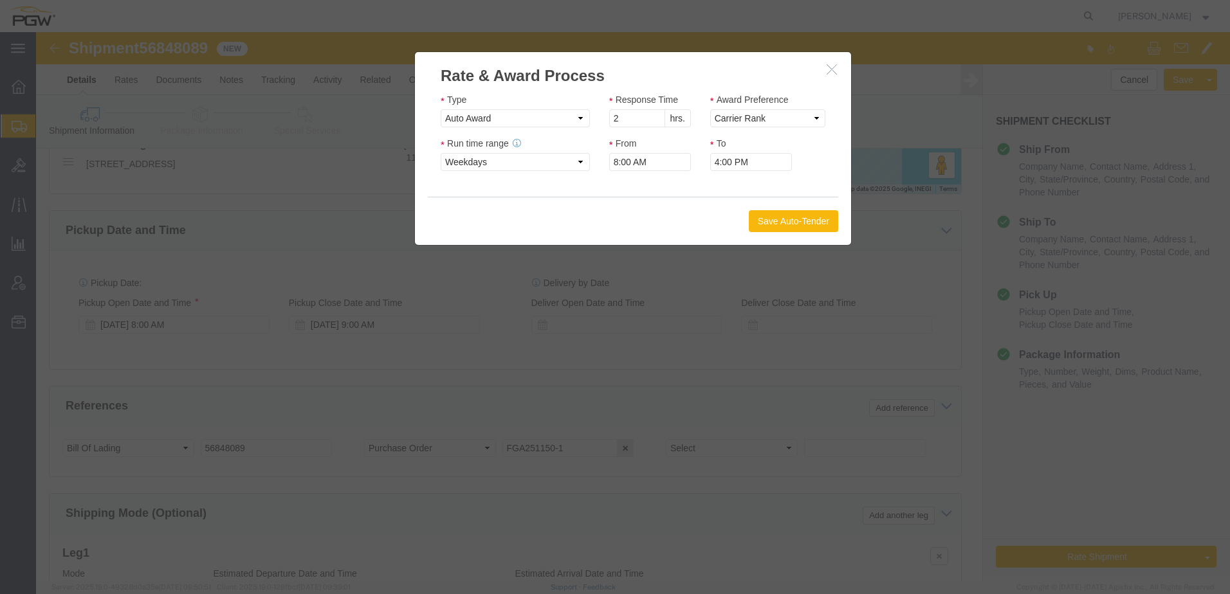
click button "Save Auto-Tender"
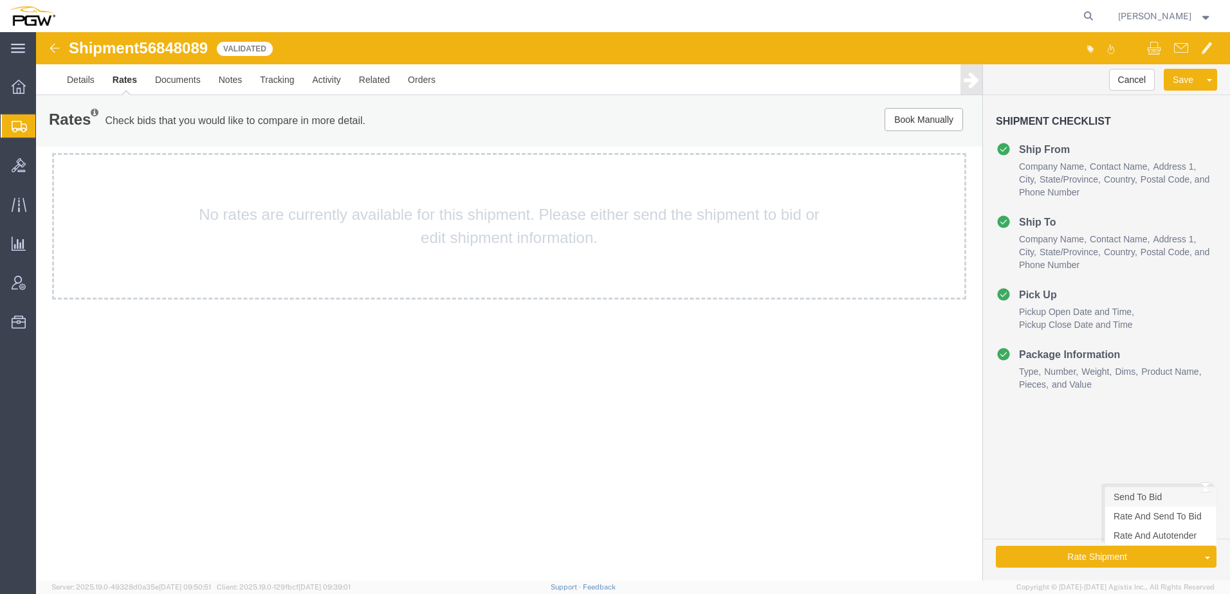
click at [1157, 496] on link "Send To Bid" at bounding box center [1160, 497] width 111 height 19
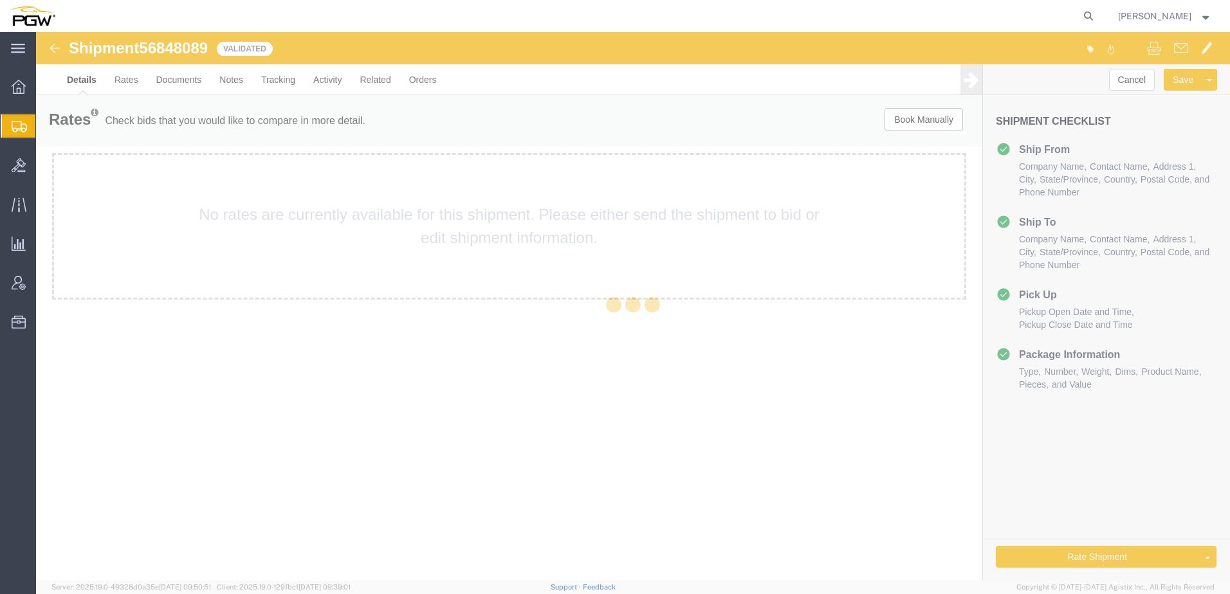
select select "62932"
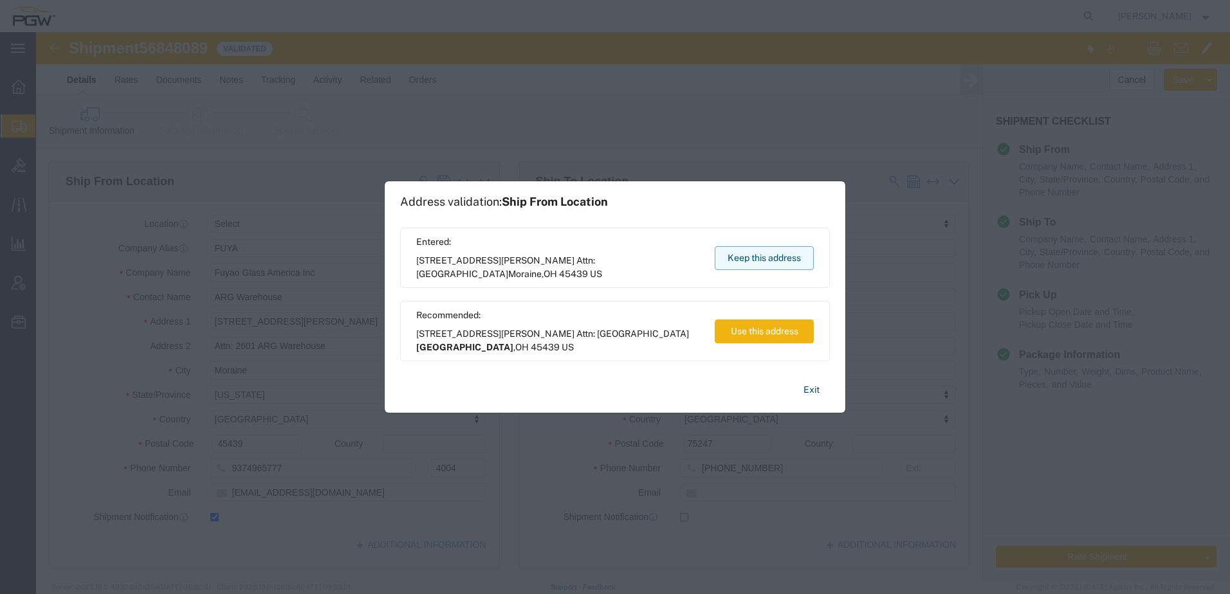
click at [773, 264] on button "Keep this address" at bounding box center [764, 258] width 99 height 24
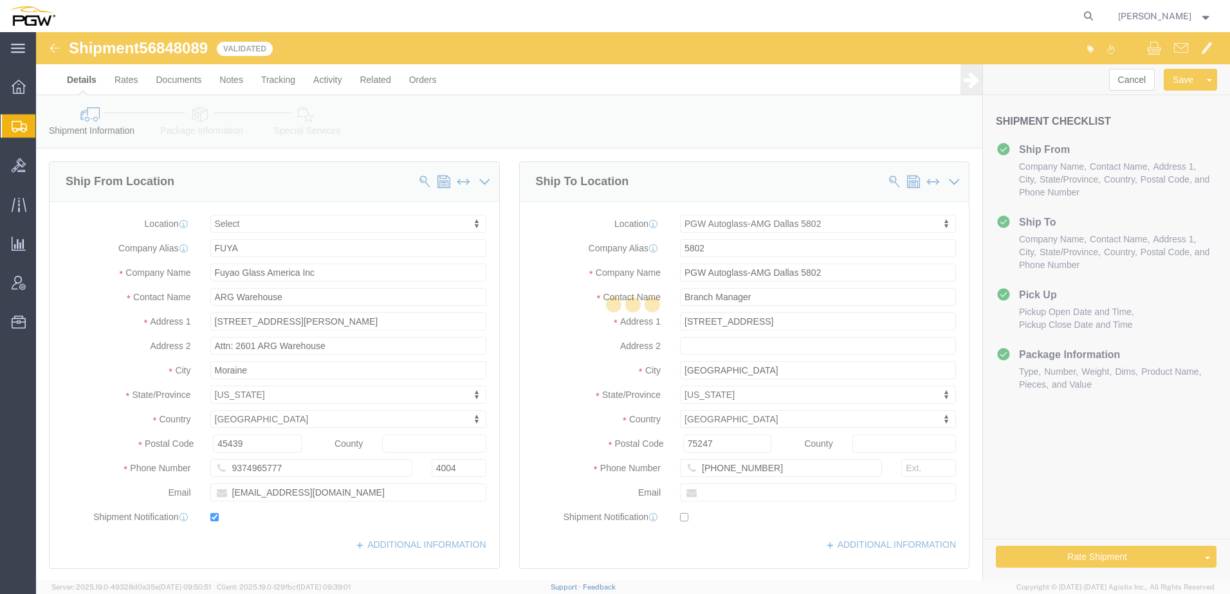
select select "TL"
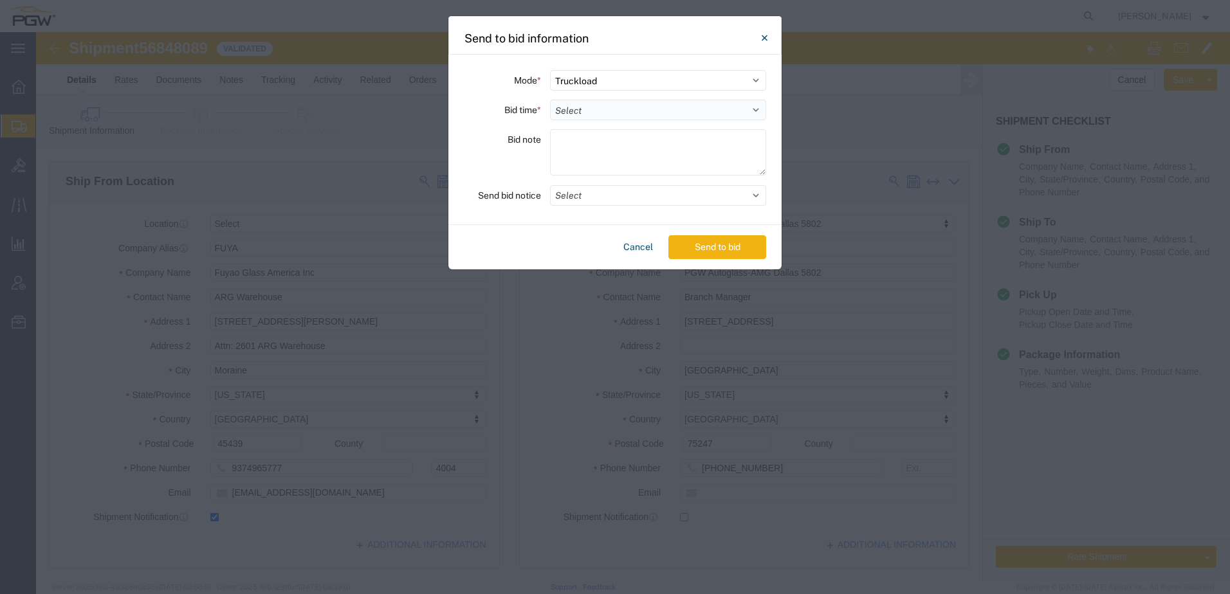
click at [563, 109] on select "Select 30 Min (Rush) 1 Hour (Rush) 2 Hours (Rush) 4 Hours (Rush) 8 Hours (Rush)…" at bounding box center [658, 110] width 216 height 21
select select "24"
click at [550, 100] on select "Select 30 Min (Rush) 1 Hour (Rush) 2 Hours (Rush) 4 Hours (Rush) 8 Hours (Rush)…" at bounding box center [658, 110] width 216 height 21
click at [742, 251] on button "Send to bid" at bounding box center [717, 247] width 98 height 24
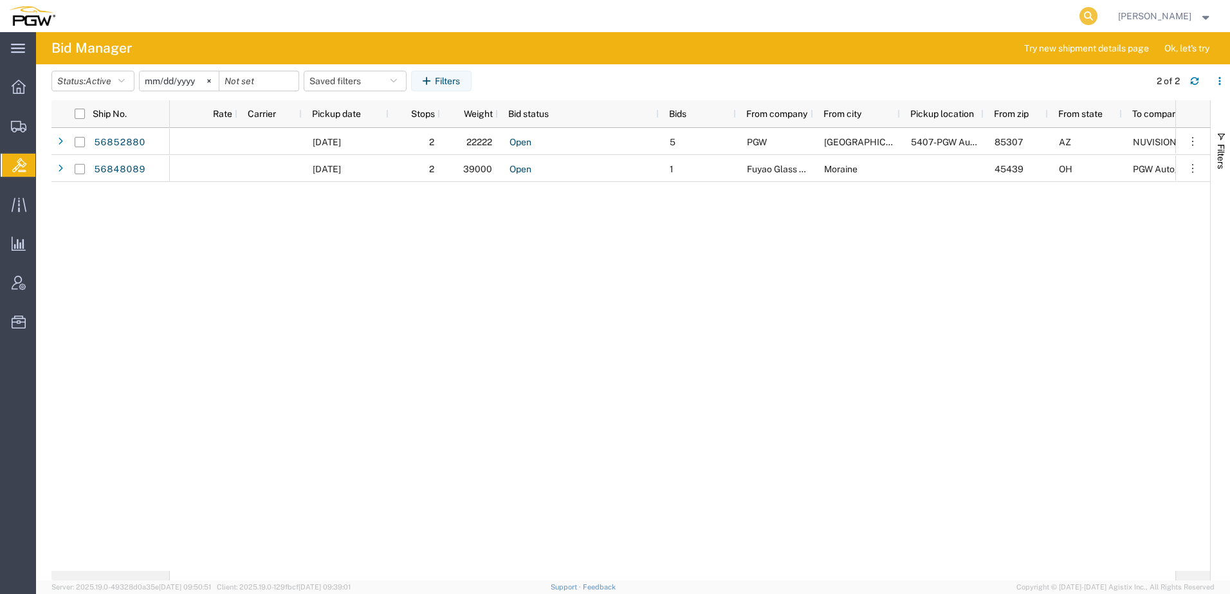
click at [1097, 24] on icon at bounding box center [1088, 16] width 18 height 18
click at [1033, 26] on input "search" at bounding box center [883, 16] width 391 height 31
paste input "56824885"
type input "56824885"
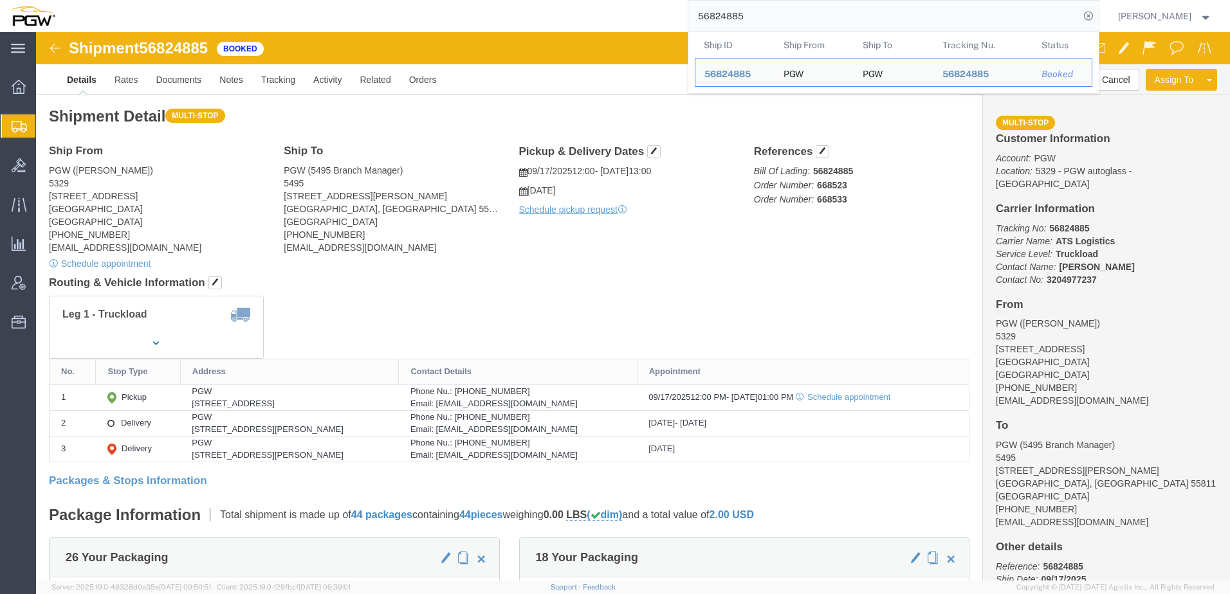
click div "Leg 1 - Truckload Vehicle 1: Standard Dry Van (53 Feet) Number of trucks: 1"
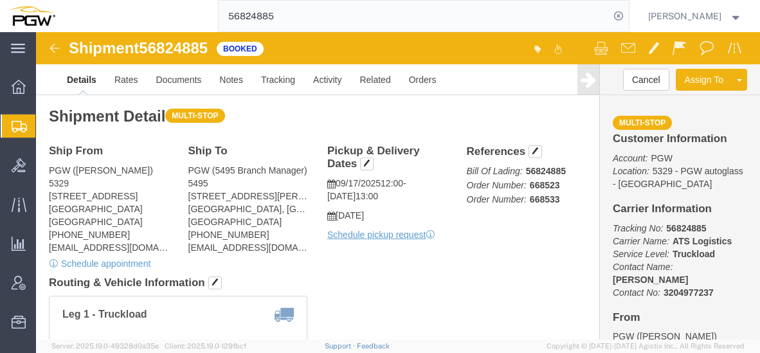
click div "Shipment Detail Multi-stop Ship From PGW (Janet Claytor) 5329 850 Southern Ave …"
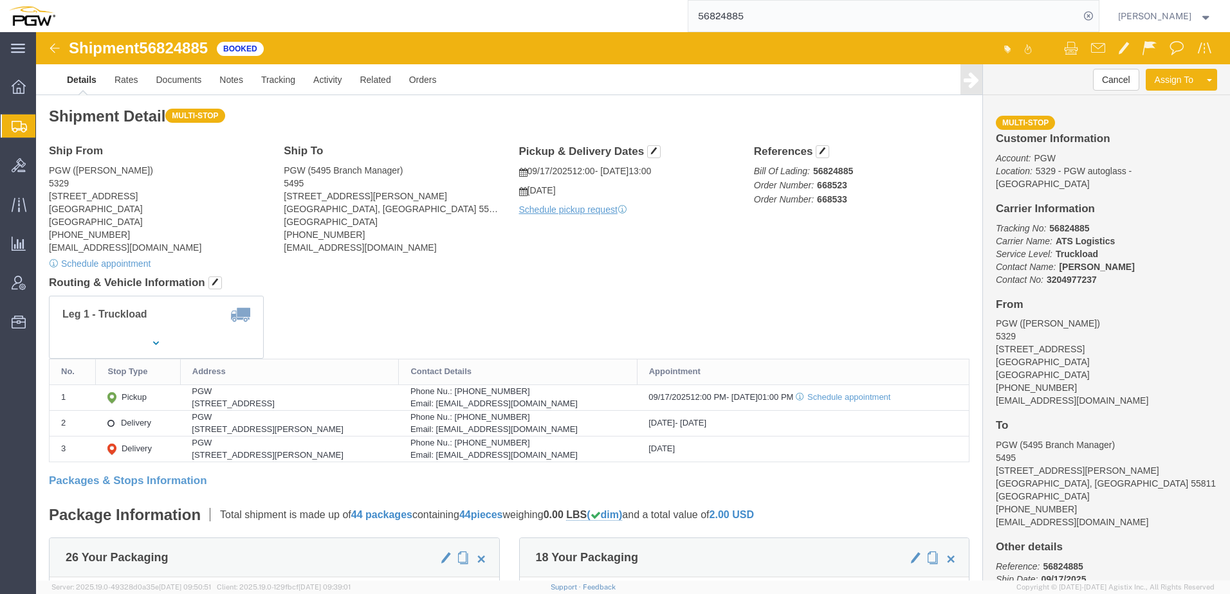
click div "Shipment Detail Multi-stop Ship From PGW (Janet Claytor) 5329 850 Southern Ave …"
drag, startPoint x: 521, startPoint y: 203, endPoint x: 504, endPoint y: 206, distance: 17.6
click div "Ship From PGW (Janet Claytor) 5329 850 Southern Ave Chillicothe, OH 45601 Unite…"
click at [0, 0] on span "Shipment Manager" at bounding box center [0, 0] width 0 height 0
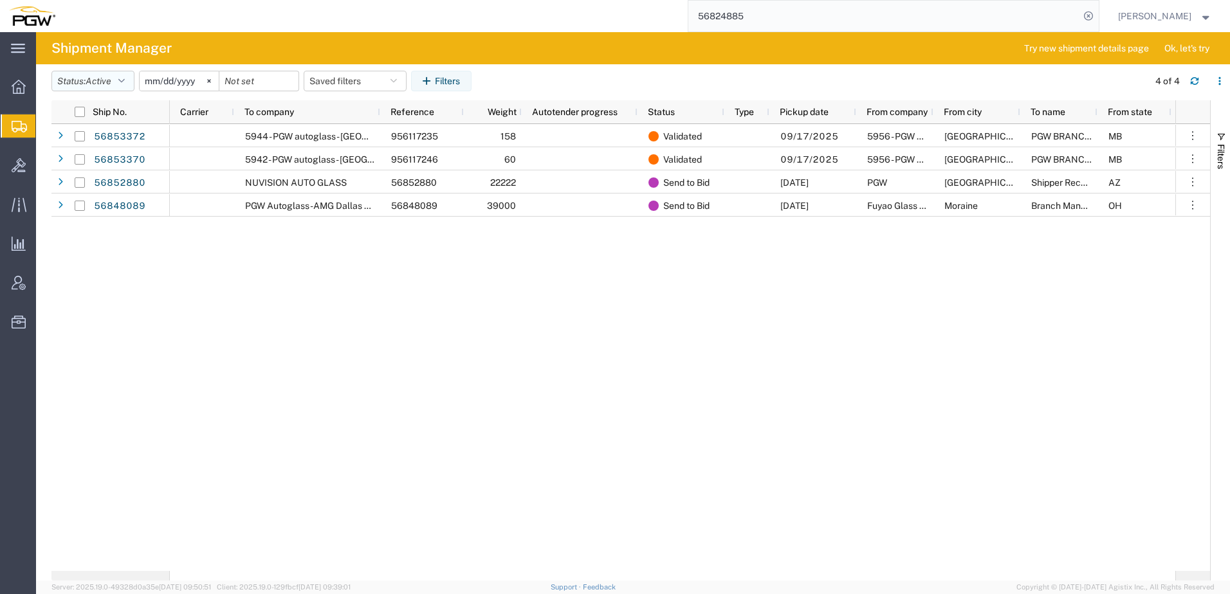
click at [124, 75] on button "Status: Active" at bounding box center [92, 81] width 83 height 21
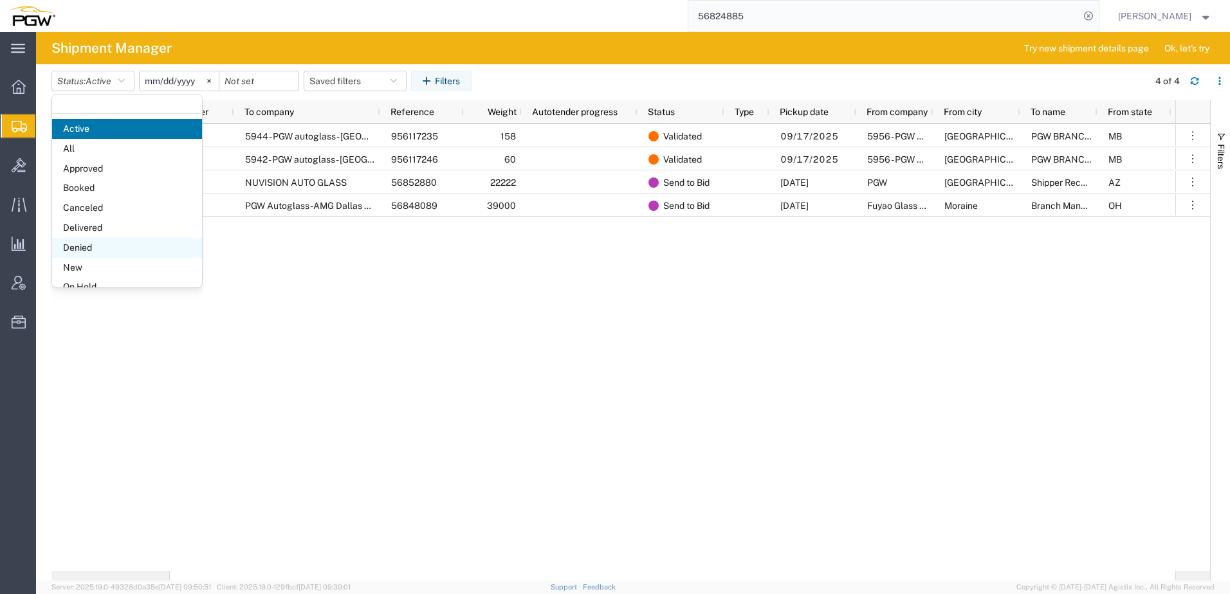
click at [104, 255] on span "Denied" at bounding box center [127, 248] width 150 height 20
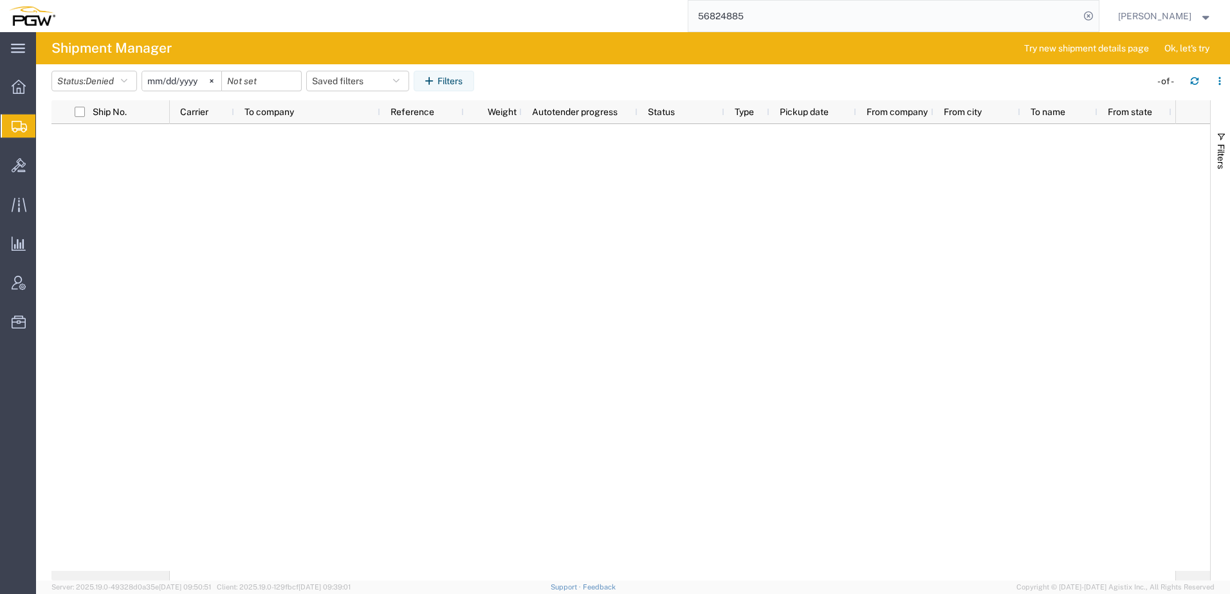
click at [119, 66] on header "Status: Denied Active All Approved Booked Canceled Delivered Denied New On Hold…" at bounding box center [640, 82] width 1178 height 36
click at [112, 76] on span "Denied" at bounding box center [100, 81] width 28 height 10
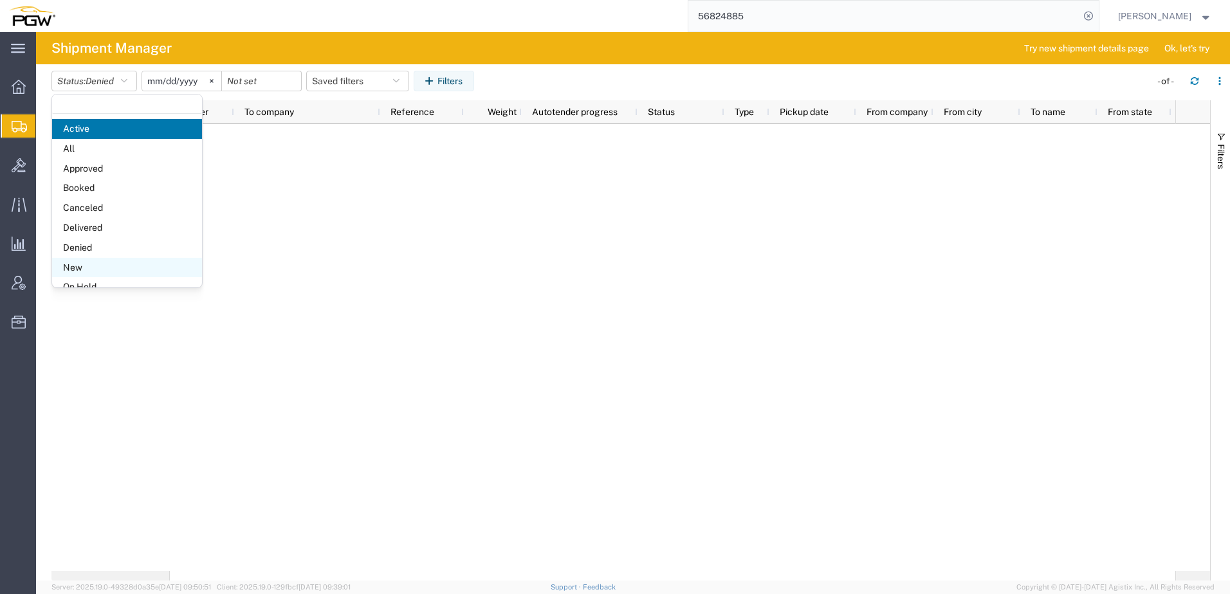
click at [95, 269] on span "New" at bounding box center [127, 268] width 150 height 20
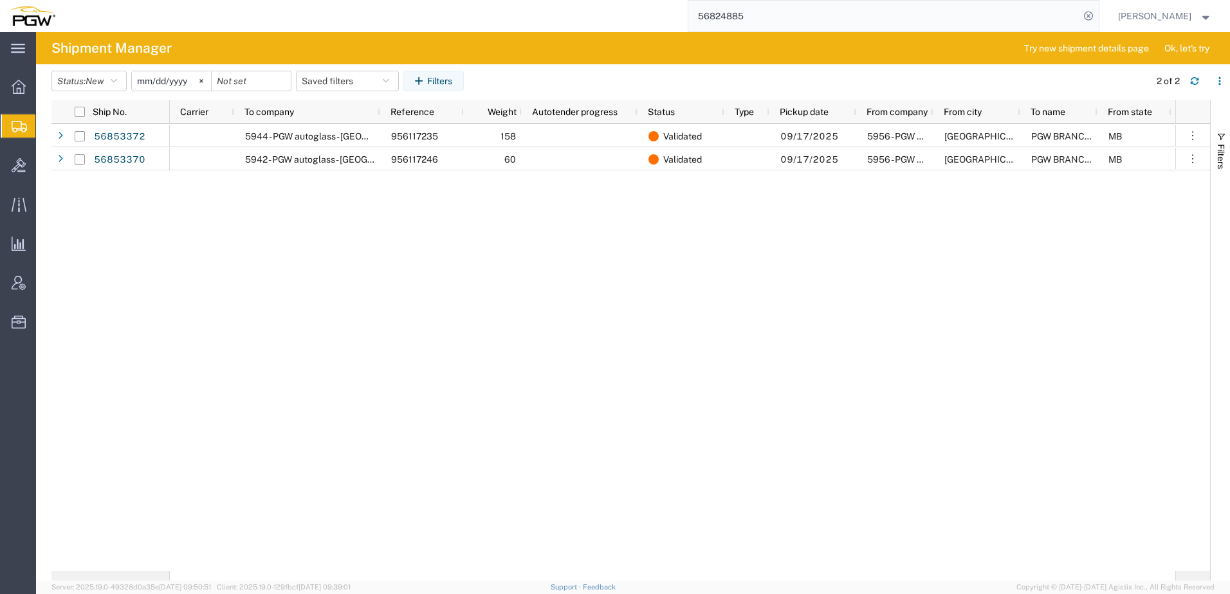
click at [387, 344] on div "5944 - PGW autoglass - Saskatoon 956117235 158 Validated 09/17/2025 5956 - PGW …" at bounding box center [672, 347] width 1005 height 447
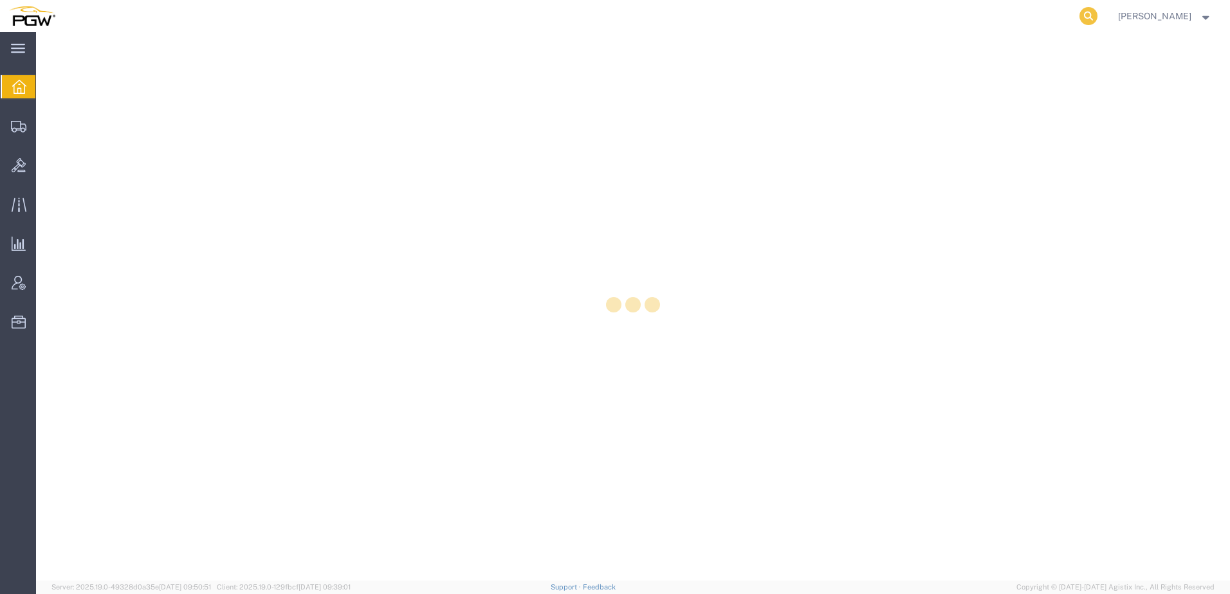
click at [1097, 15] on icon at bounding box center [1088, 16] width 18 height 18
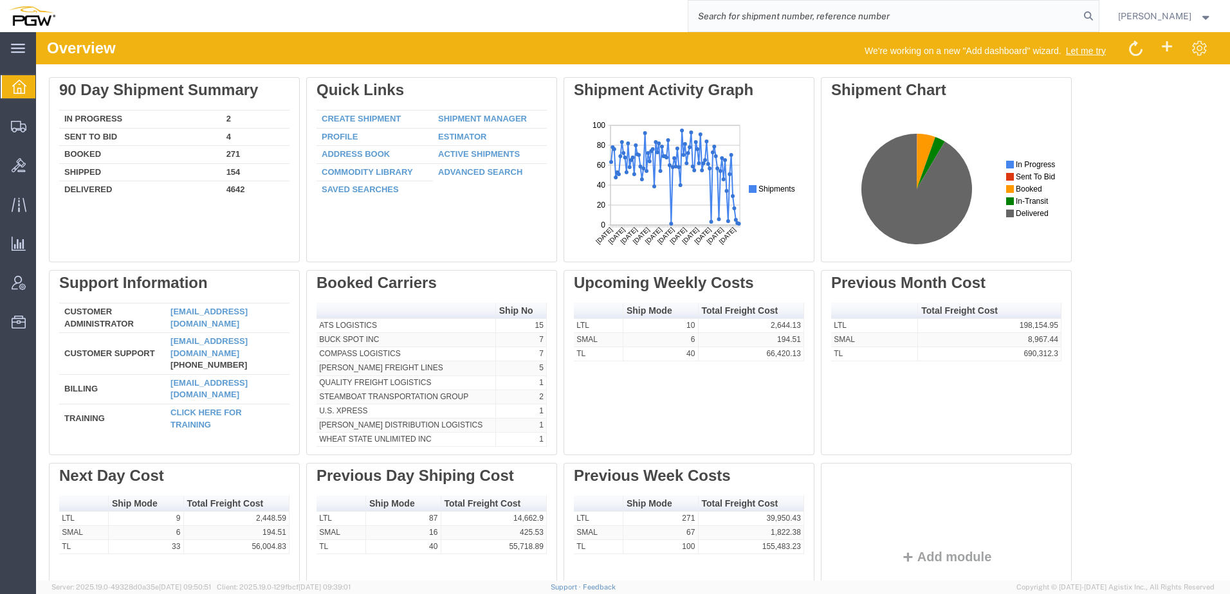
click at [980, 17] on input "search" at bounding box center [883, 16] width 391 height 31
paste input "56836679"
type input "56836679"
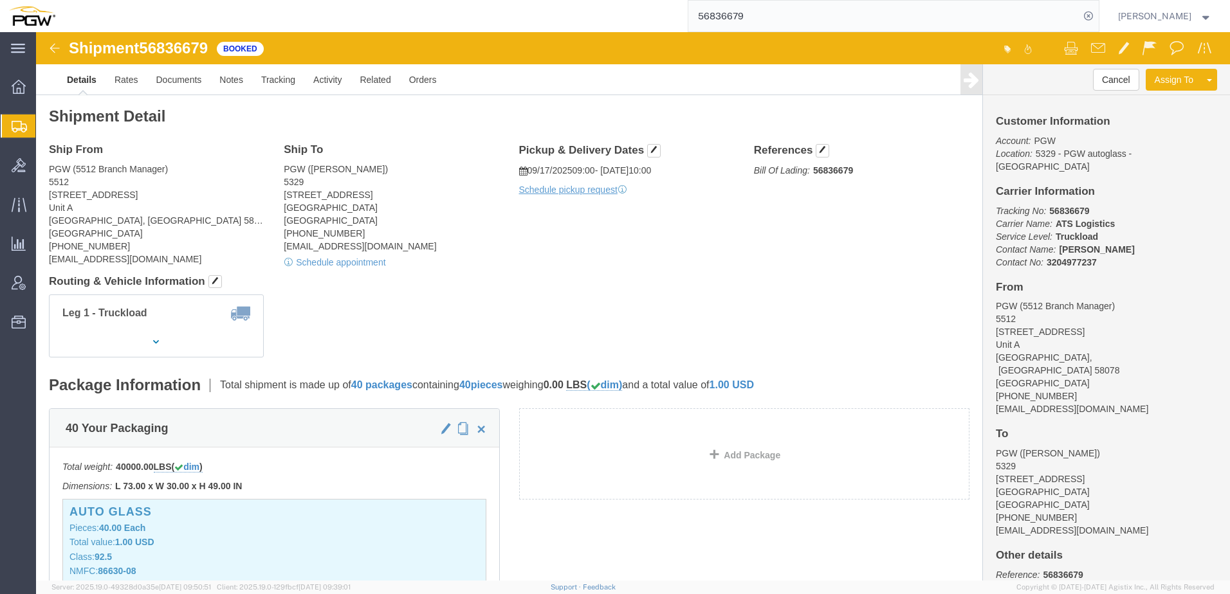
click div "Leg 1 - Truckload Vehicle 1: Standard Dry Van (53 Feet) Number of trucks: 1"
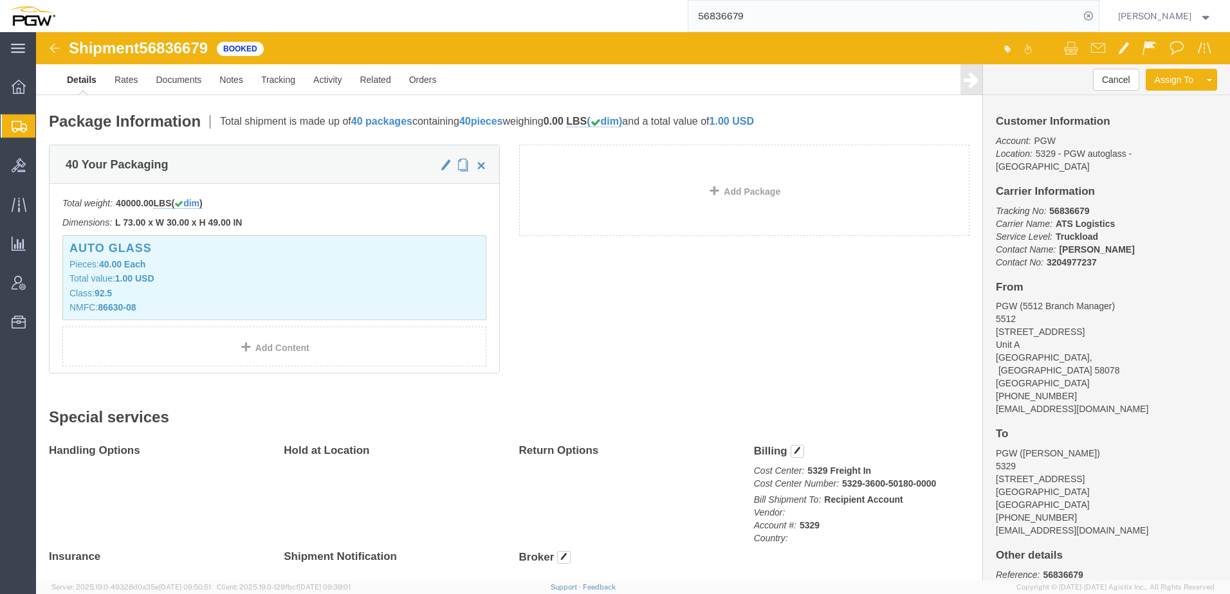
scroll to position [39, 0]
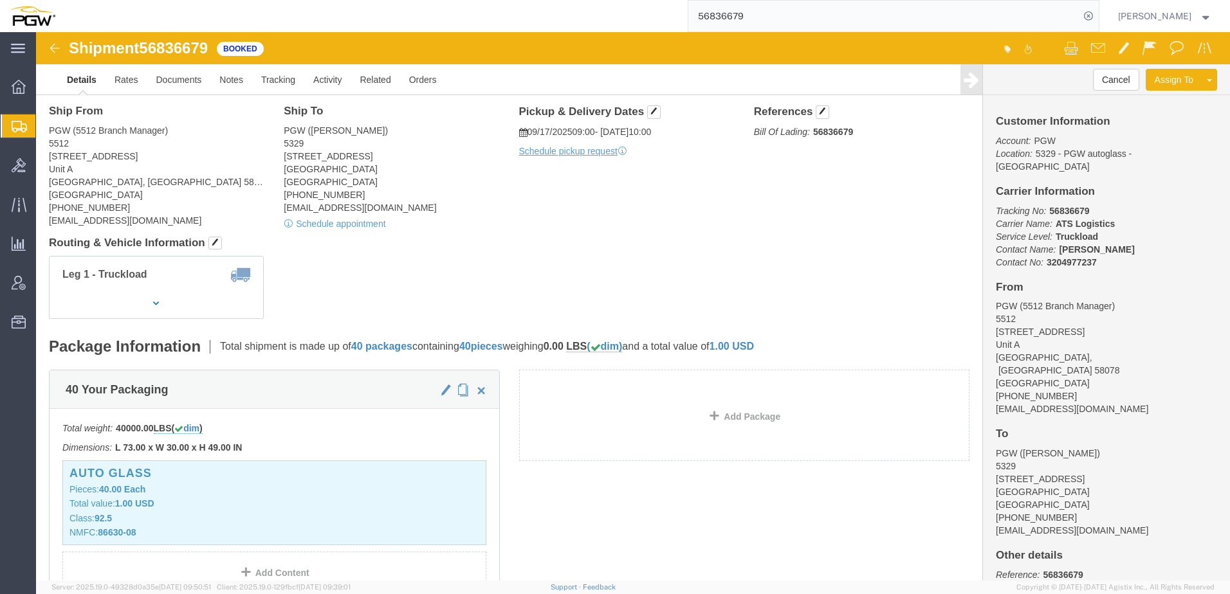
drag, startPoint x: 669, startPoint y: 225, endPoint x: 688, endPoint y: 210, distance: 24.2
click div "Leg 1 - Truckload Vehicle 1: Standard Dry Van (53 Feet) Number of trucks: 1"
